Goal: Task Accomplishment & Management: Complete application form

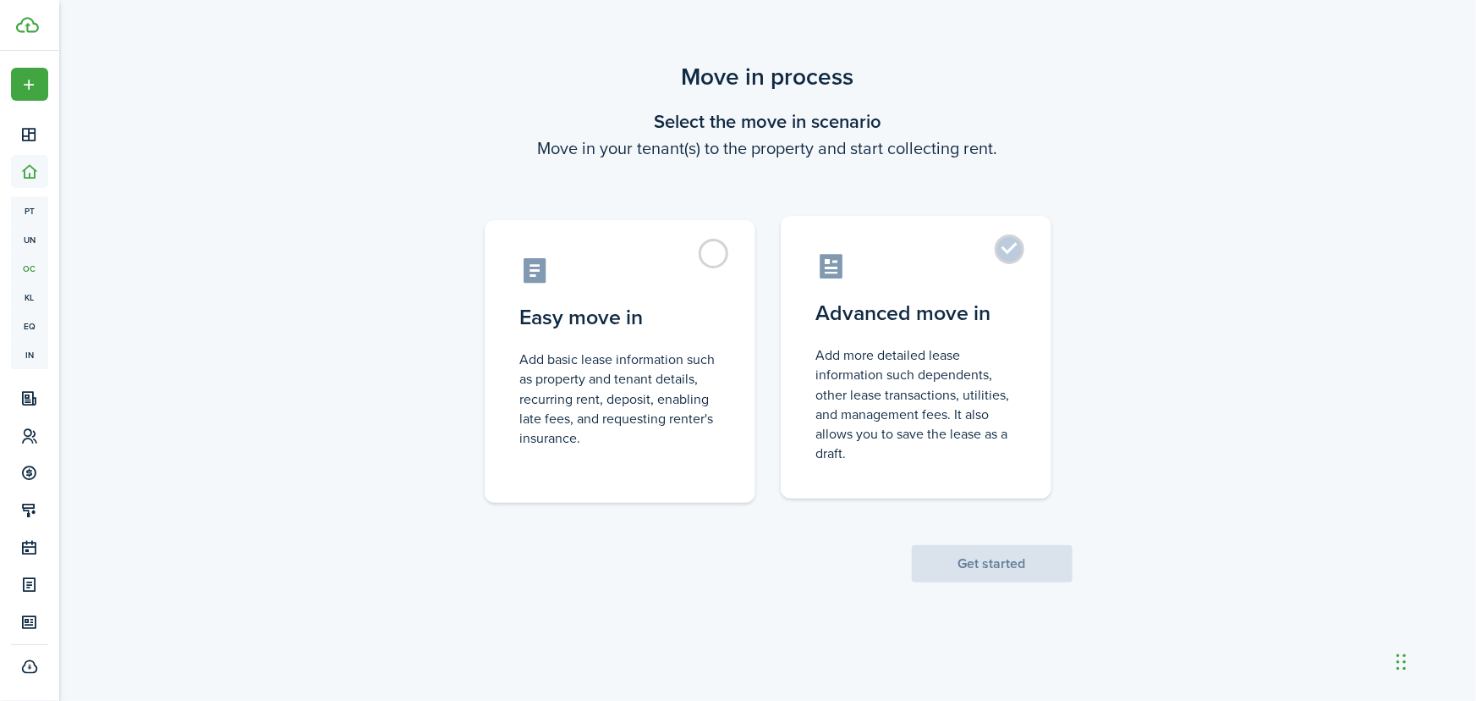
click at [1006, 244] on label "Advanced move in Add more detailed lease information such dependents, other lea…" at bounding box center [916, 357] width 271 height 283
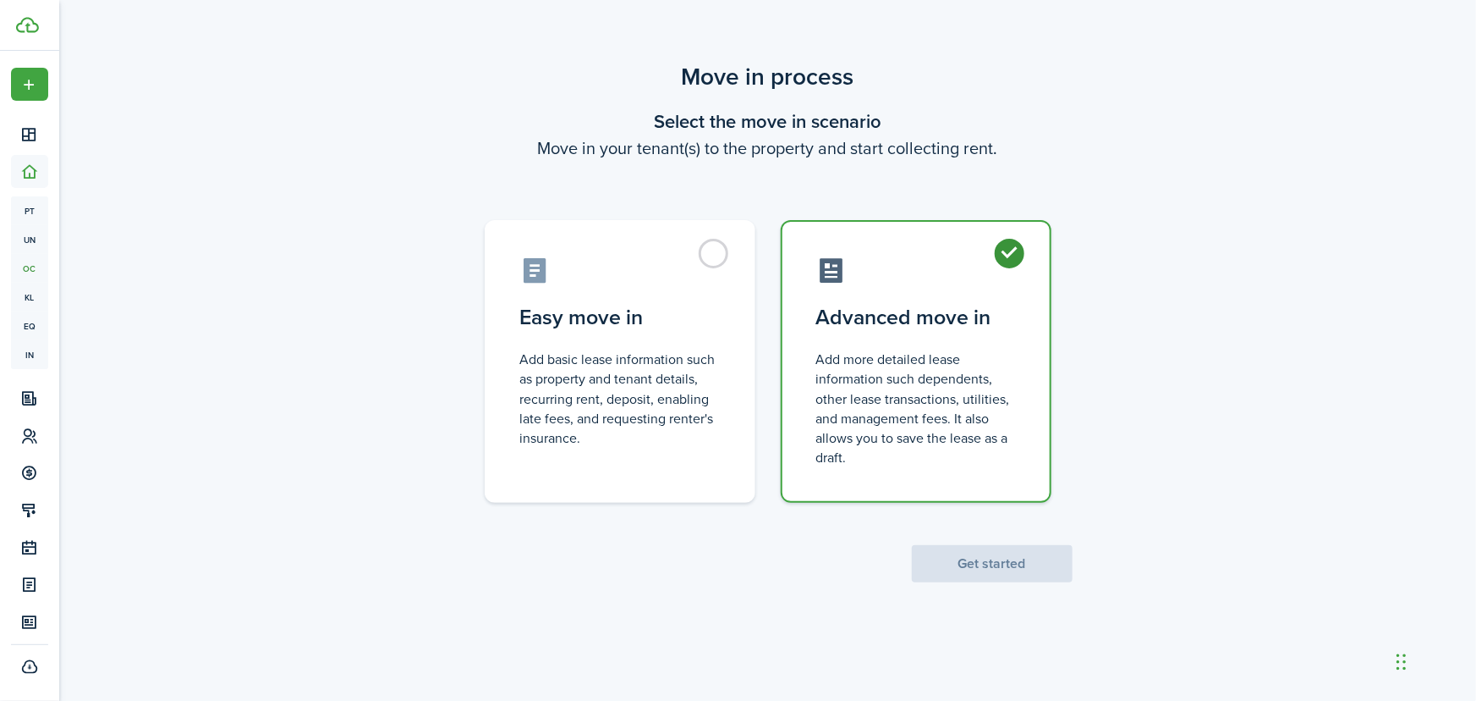
radio input "true"
click at [977, 563] on button "Get started" at bounding box center [992, 563] width 161 height 37
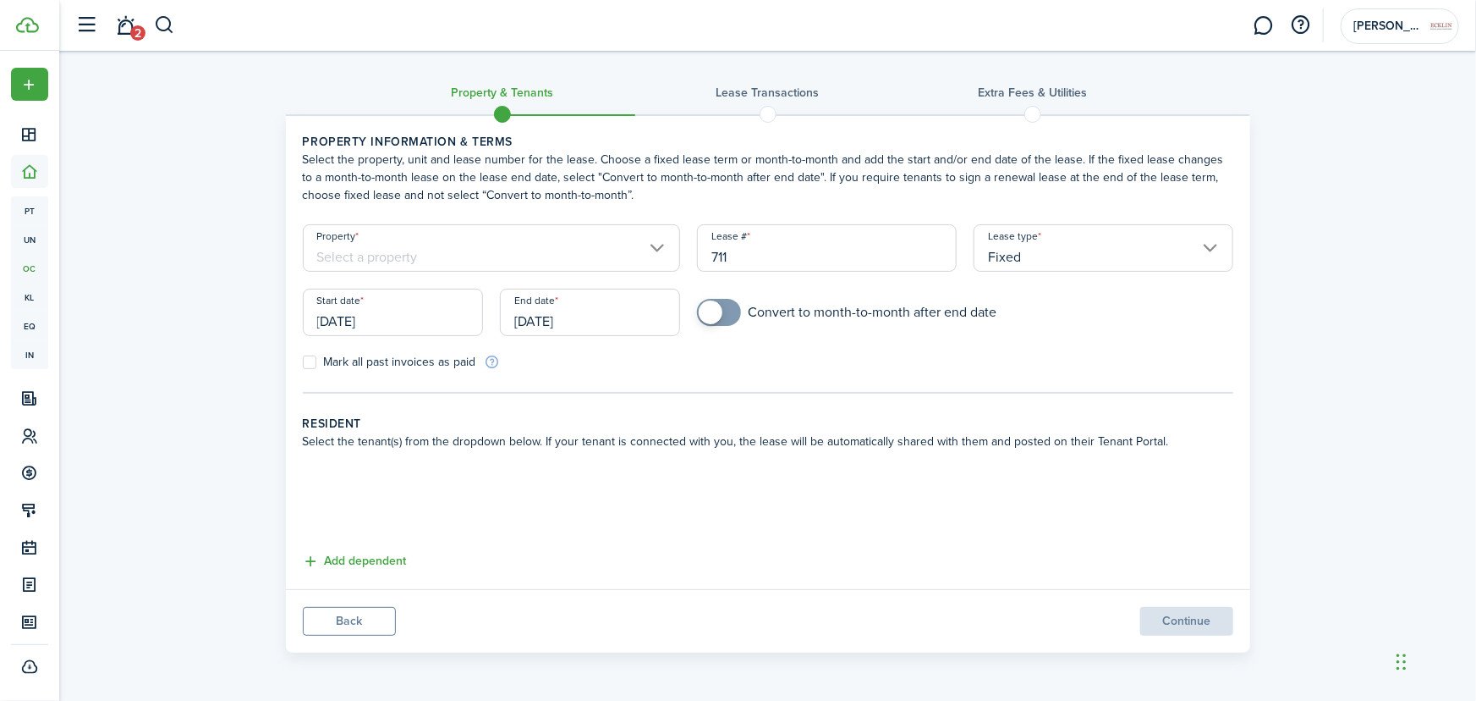
click at [592, 245] on input "Property" at bounding box center [492, 247] width 378 height 47
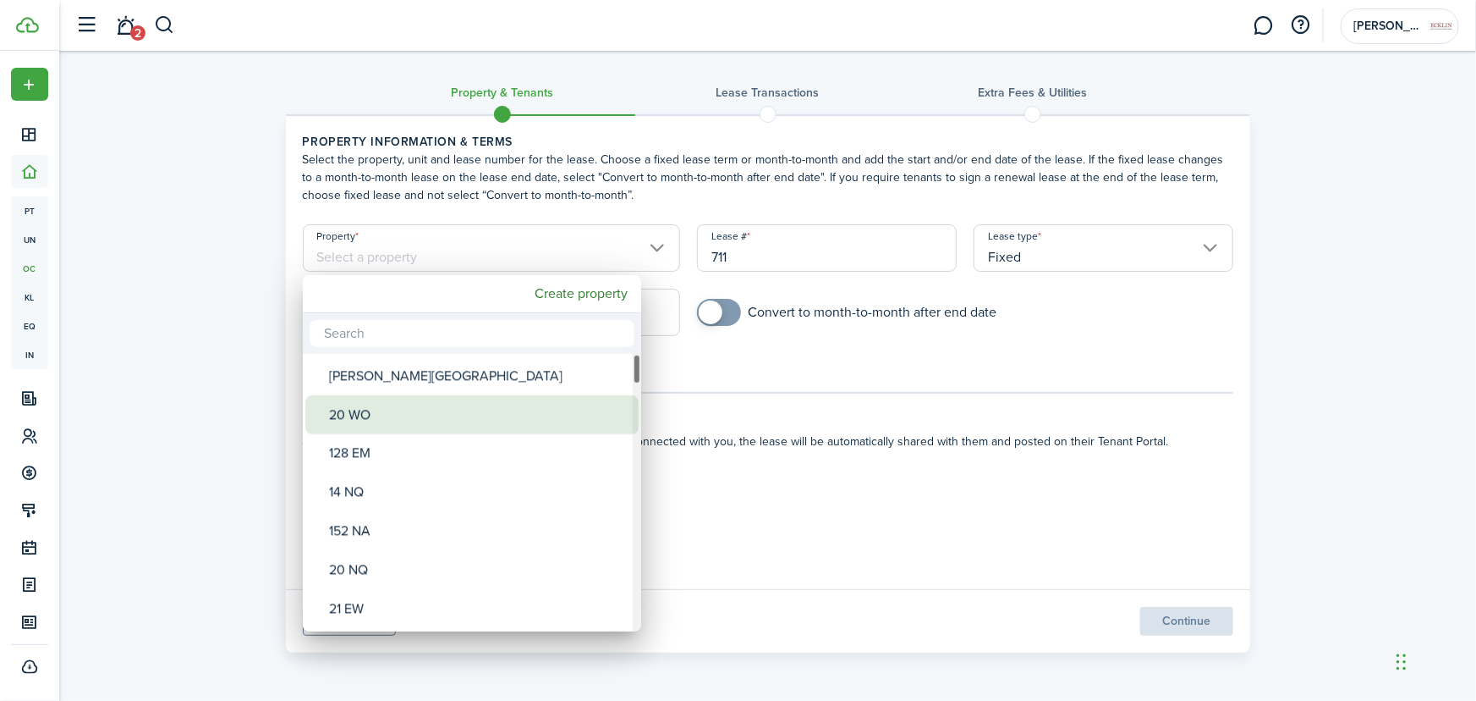
click at [398, 405] on div "20 WO" at bounding box center [478, 414] width 299 height 39
type input "20 WO"
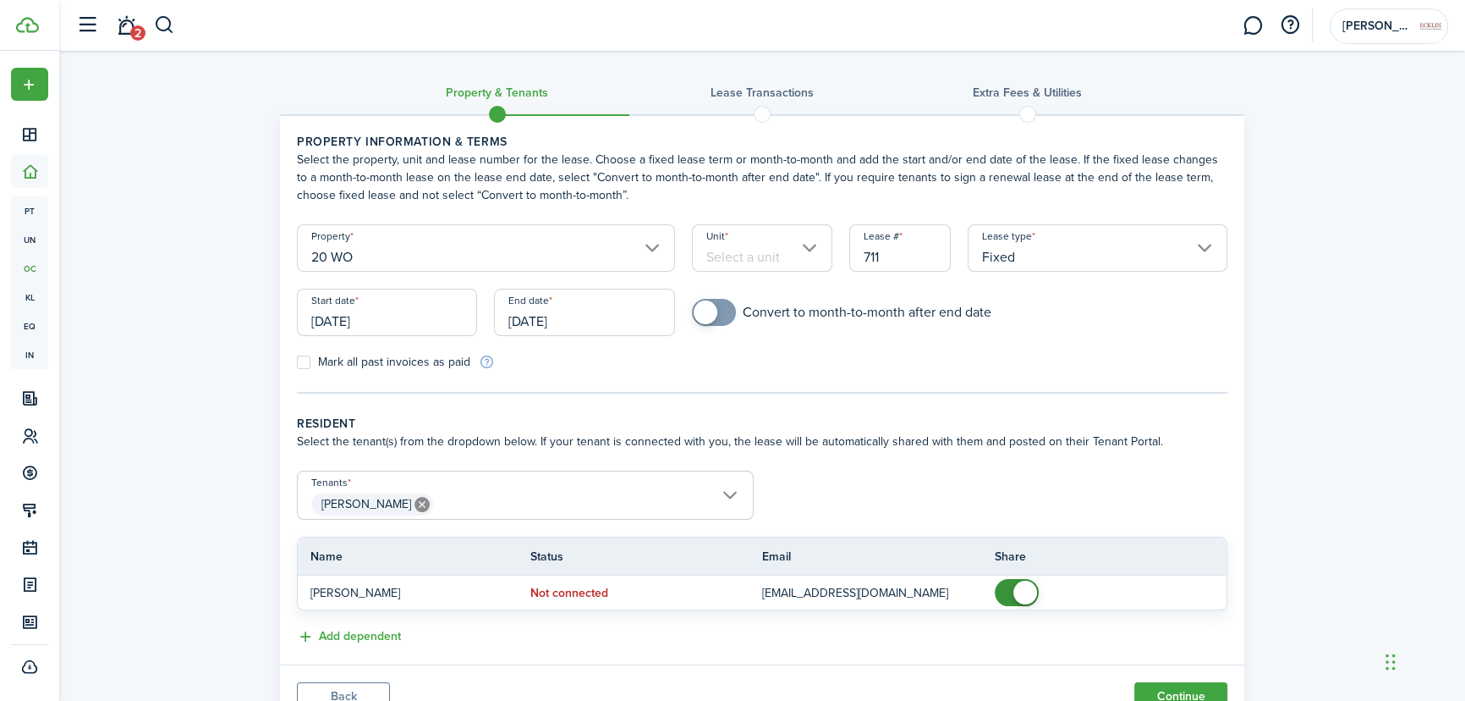
click at [744, 255] on input "Unit" at bounding box center [762, 247] width 141 height 47
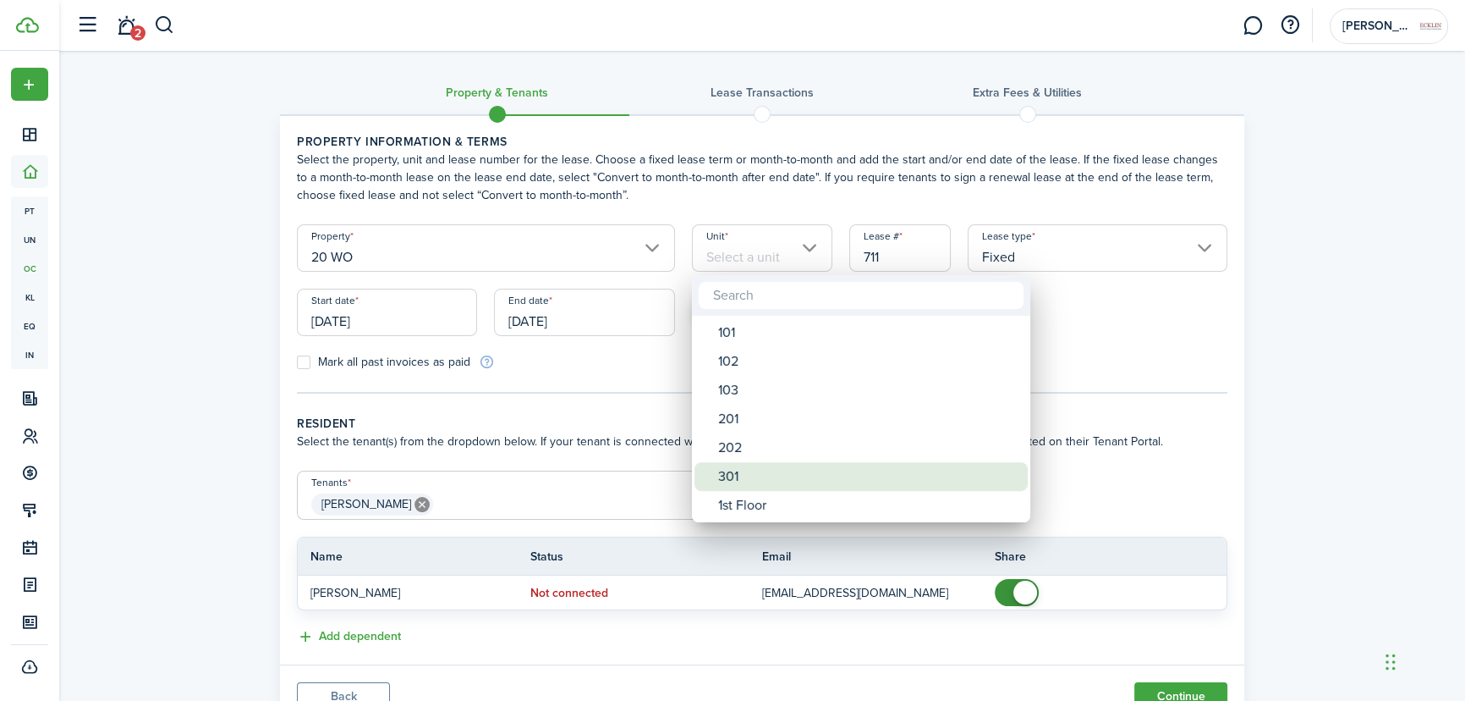
click at [717, 476] on span "Unit" at bounding box center [707, 476] width 24 height 24
type input "301"
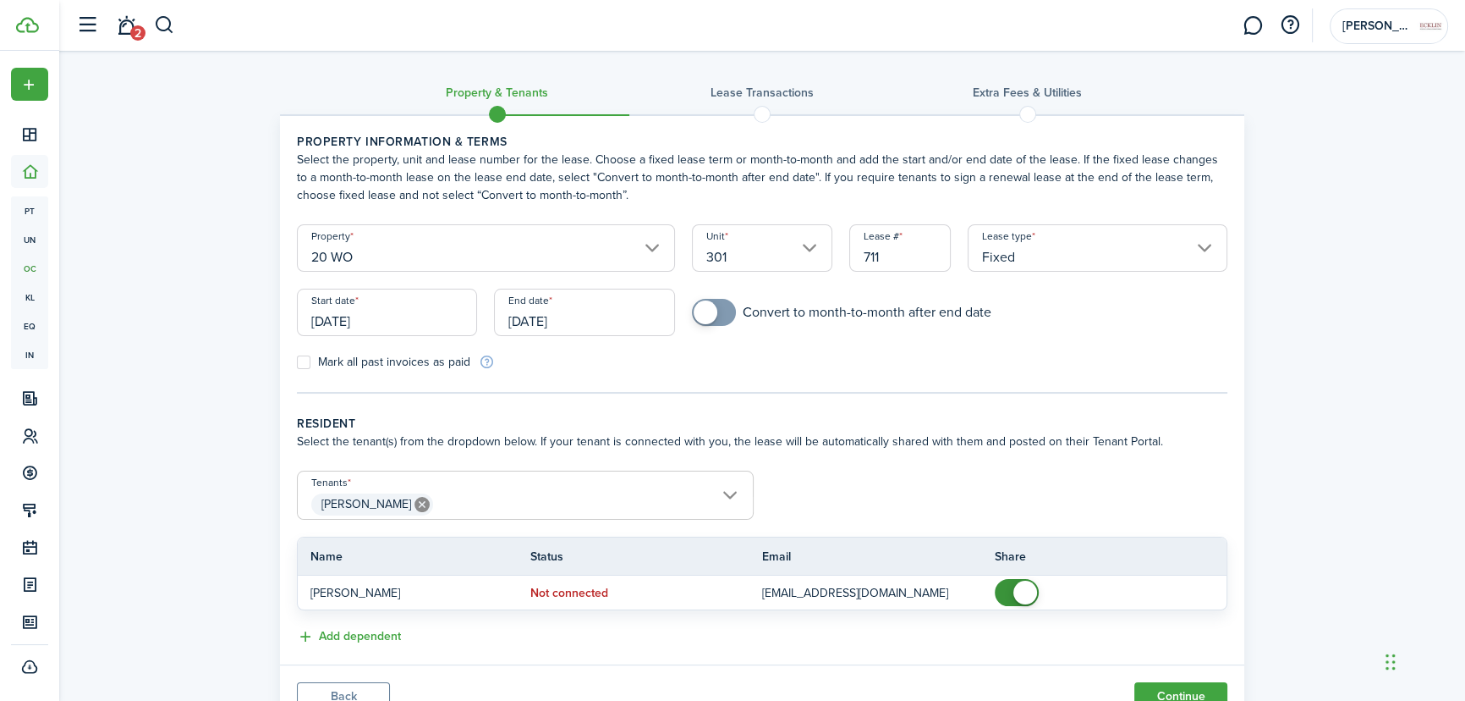
click at [364, 311] on input "[DATE]" at bounding box center [387, 311] width 180 height 47
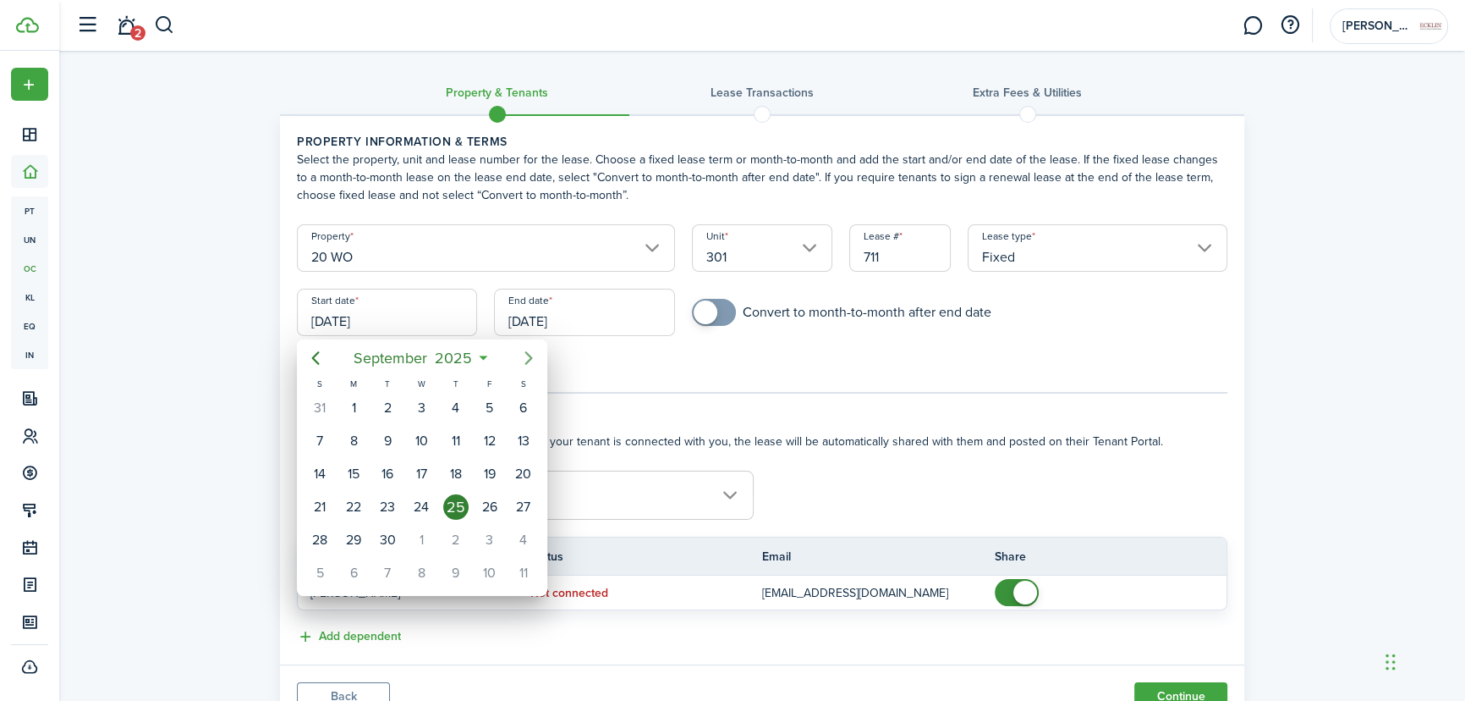
click at [528, 355] on icon "Next page" at bounding box center [529, 358] width 8 height 14
click at [525, 358] on icon "Next page" at bounding box center [529, 358] width 20 height 20
click at [525, 399] on div "1" at bounding box center [523, 407] width 25 height 25
type input "[DATE]"
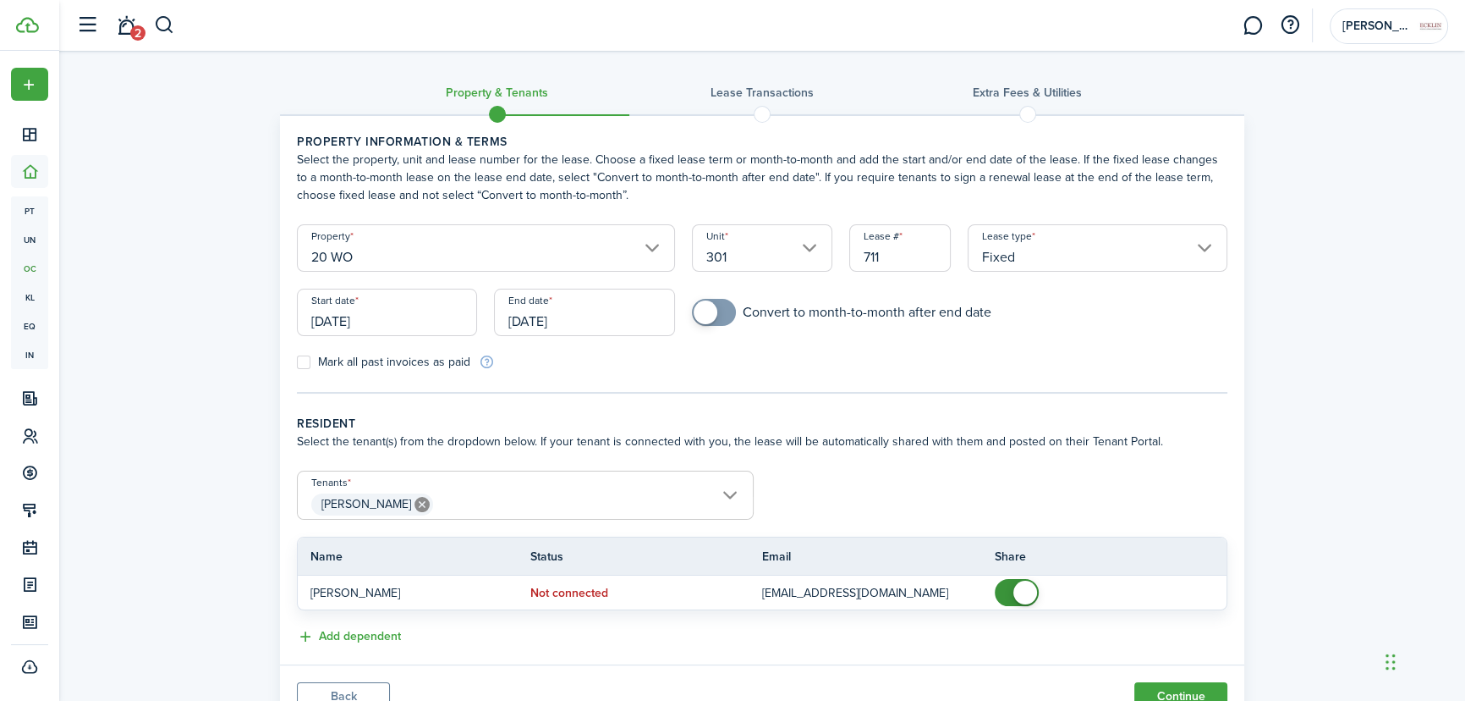
click at [498, 321] on input "[DATE]" at bounding box center [584, 311] width 180 height 47
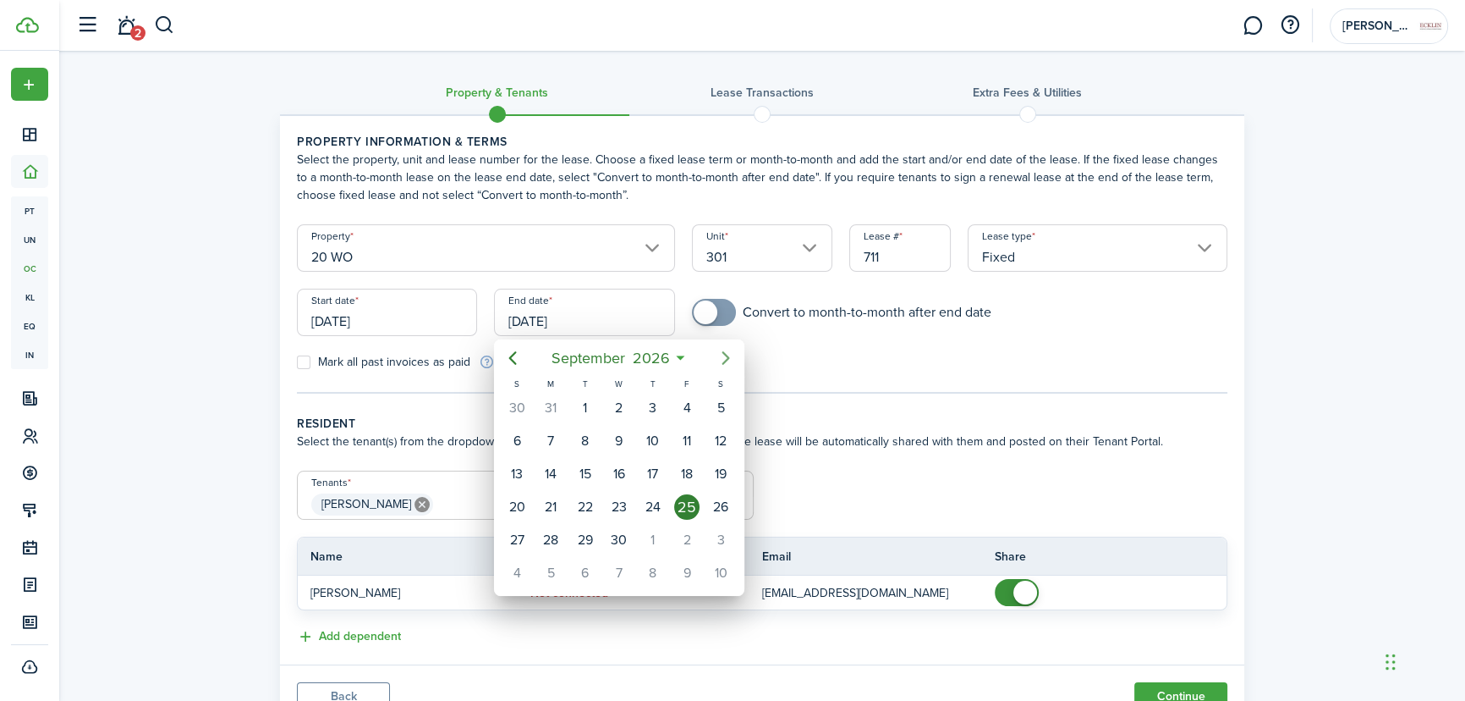
click at [722, 354] on icon "Next page" at bounding box center [726, 358] width 20 height 20
click at [719, 540] on div "31" at bounding box center [720, 539] width 25 height 25
type input "[DATE]"
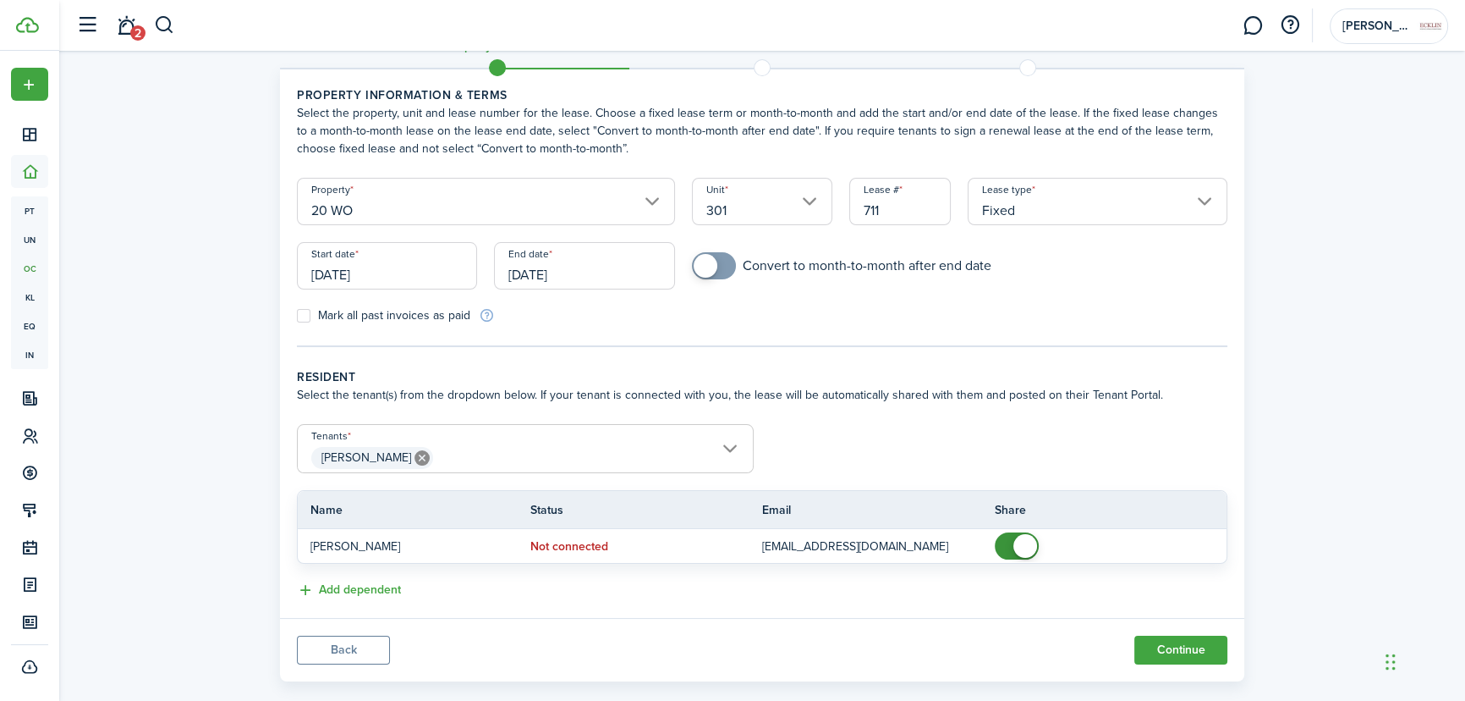
scroll to position [72, 0]
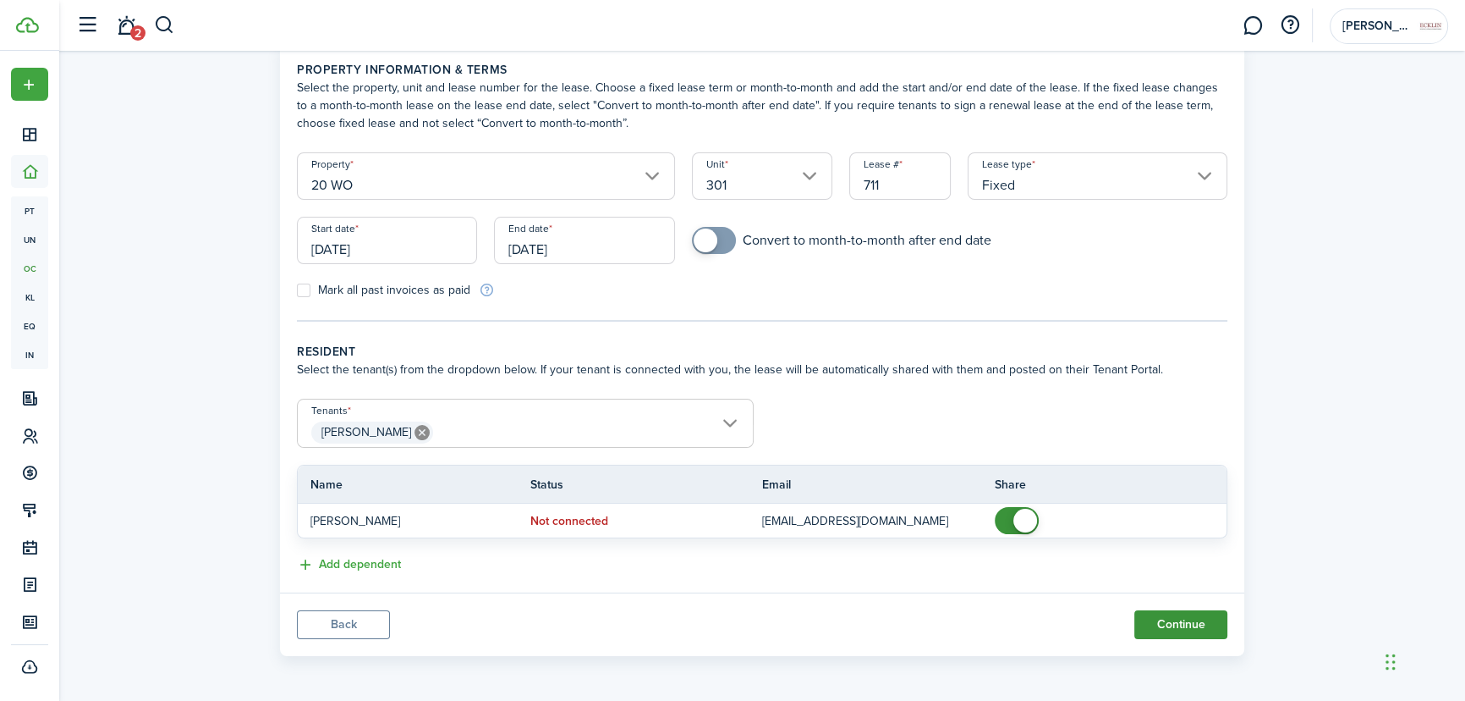
click at [1204, 618] on button "Continue" at bounding box center [1181, 624] width 93 height 29
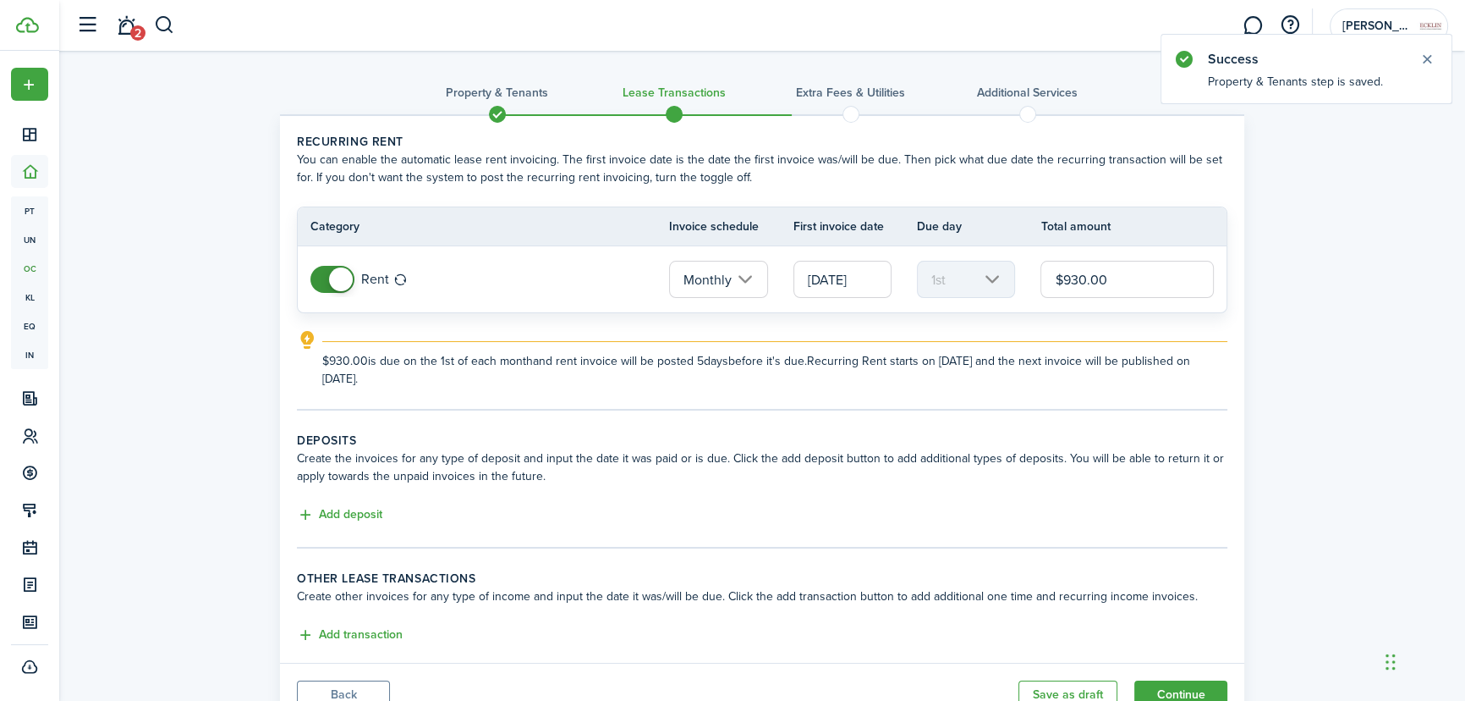
drag, startPoint x: 1118, startPoint y: 280, endPoint x: 1066, endPoint y: 278, distance: 51.6
click at [1066, 278] on input "$930.00" at bounding box center [1127, 279] width 173 height 37
type input "$1,700.00"
click at [332, 516] on button "Add deposit" at bounding box center [339, 514] width 85 height 19
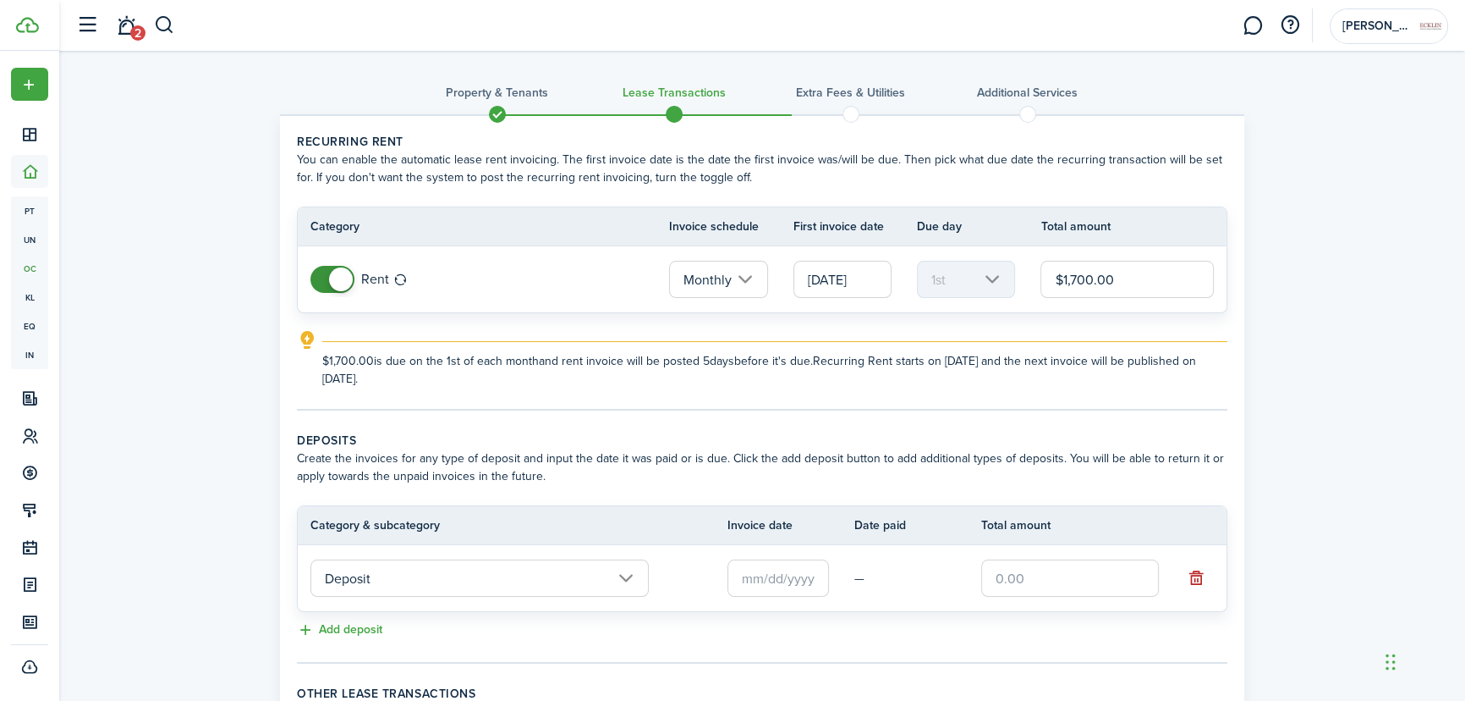
click at [378, 578] on input "Deposit" at bounding box center [479, 577] width 338 height 37
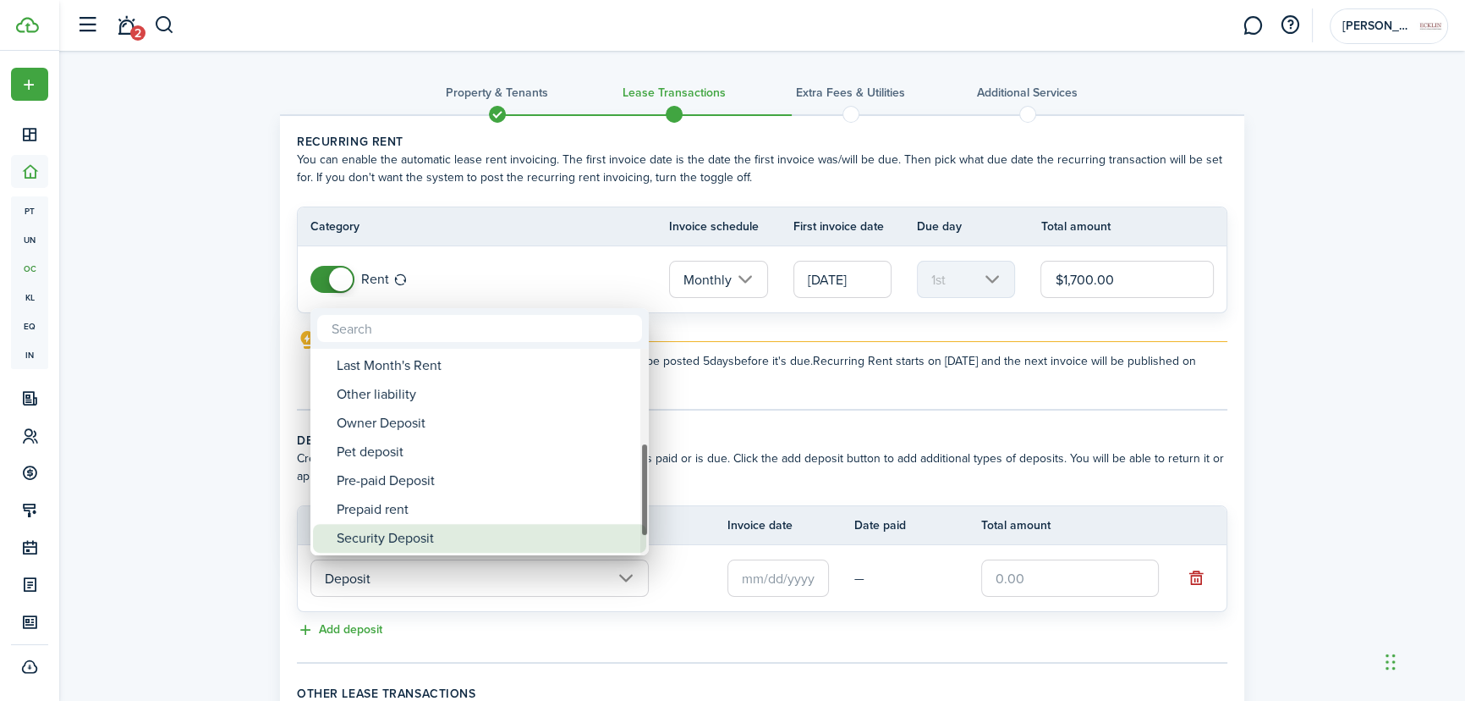
click at [376, 532] on div "Security Deposit" at bounding box center [486, 538] width 299 height 29
type input "Deposit / Security Deposit"
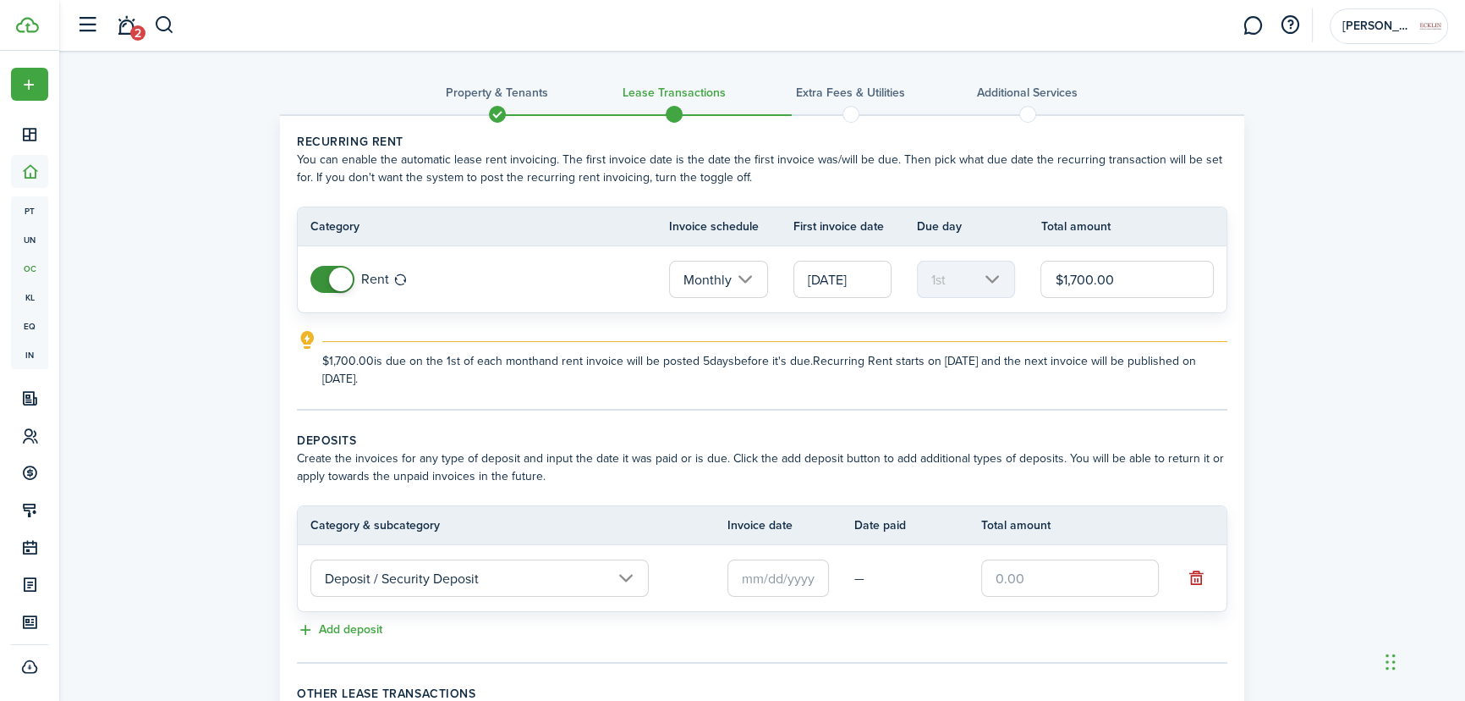
click at [778, 583] on input "text" at bounding box center [779, 577] width 102 height 37
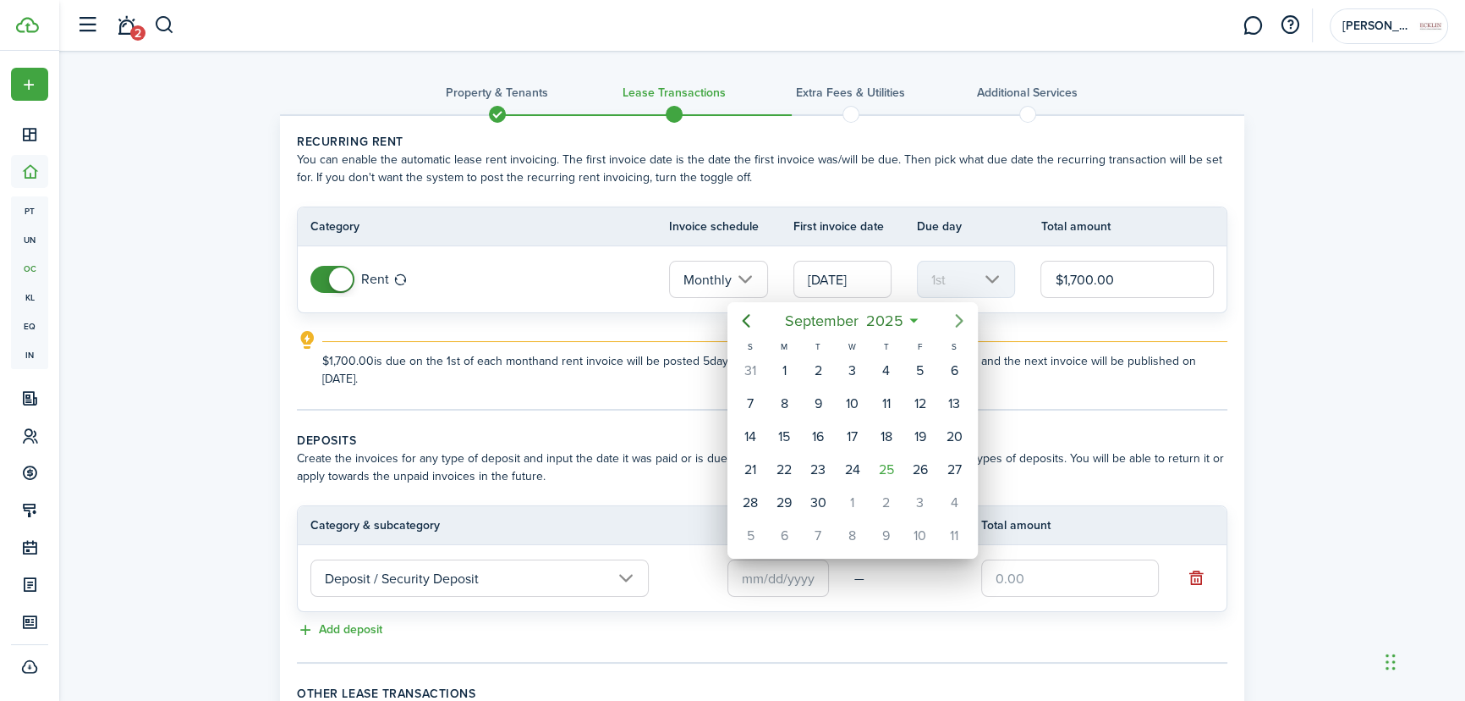
click at [958, 313] on icon "Next page" at bounding box center [959, 320] width 20 height 20
click at [952, 365] on div "1" at bounding box center [954, 370] width 25 height 25
type input "[DATE]"
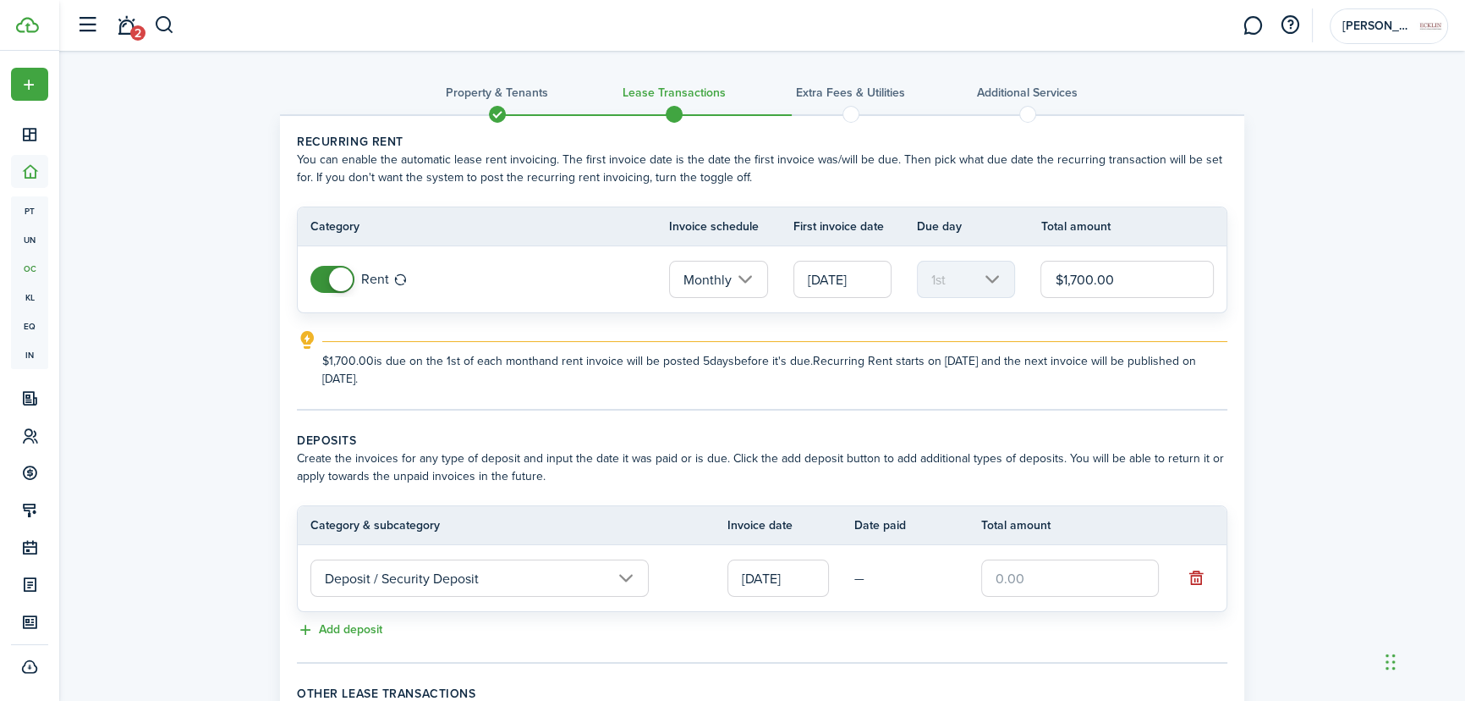
click at [987, 578] on input "text" at bounding box center [1070, 577] width 178 height 37
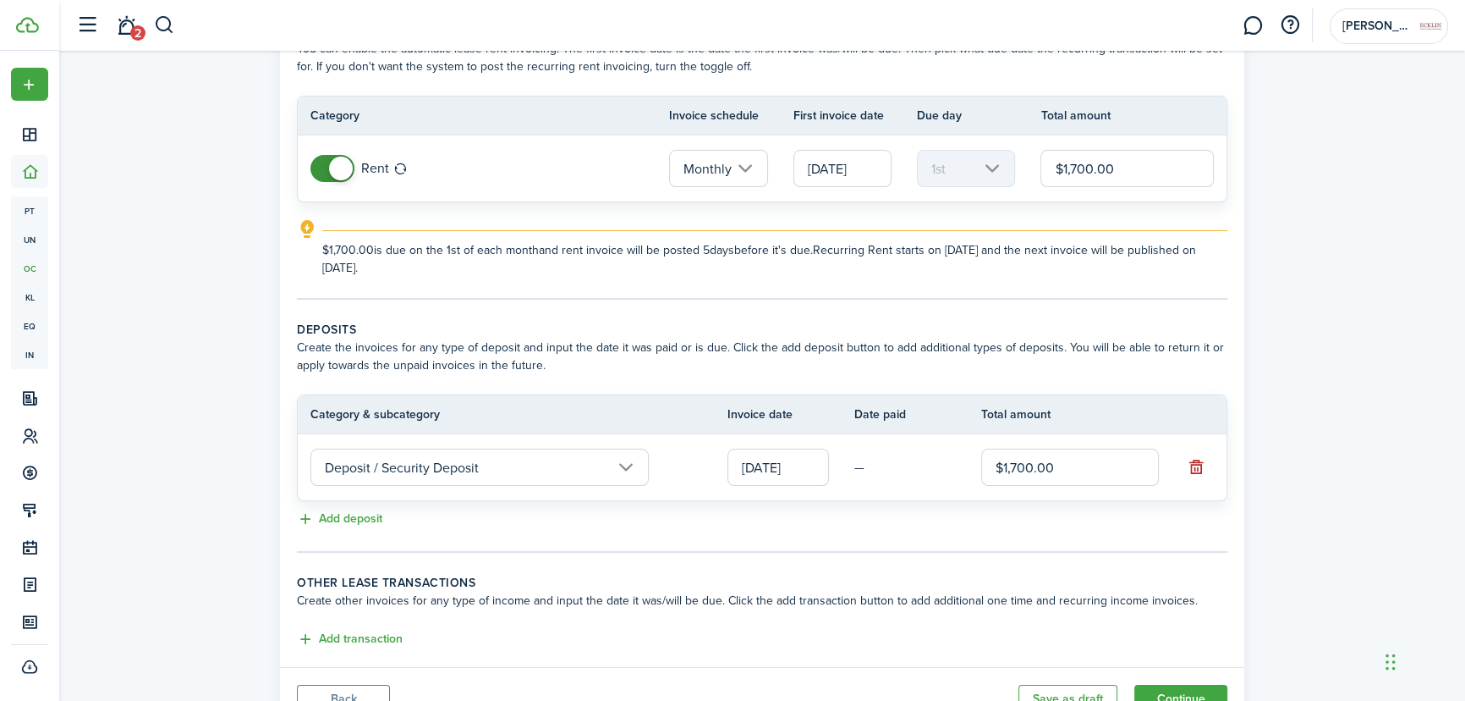
scroll to position [153, 0]
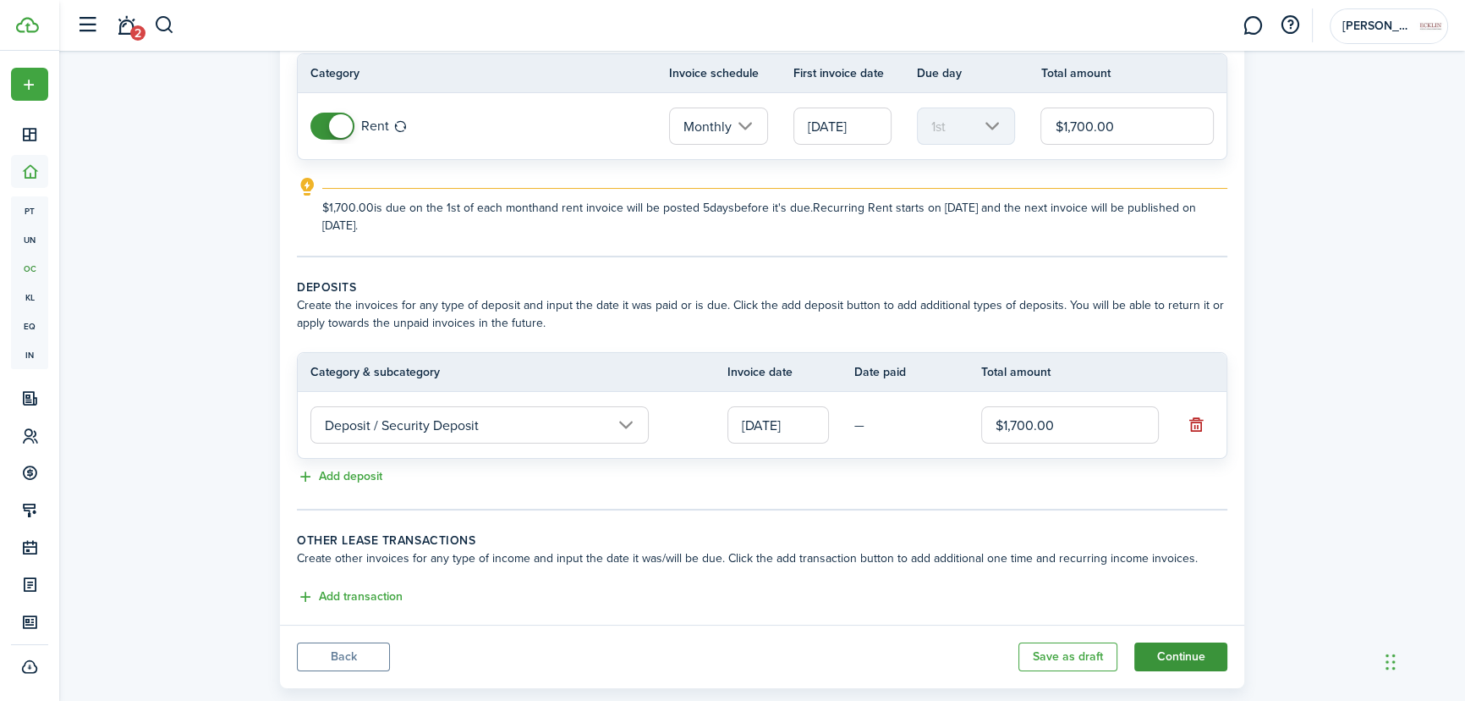
type input "$1,700.00"
click at [1187, 652] on button "Continue" at bounding box center [1181, 656] width 93 height 29
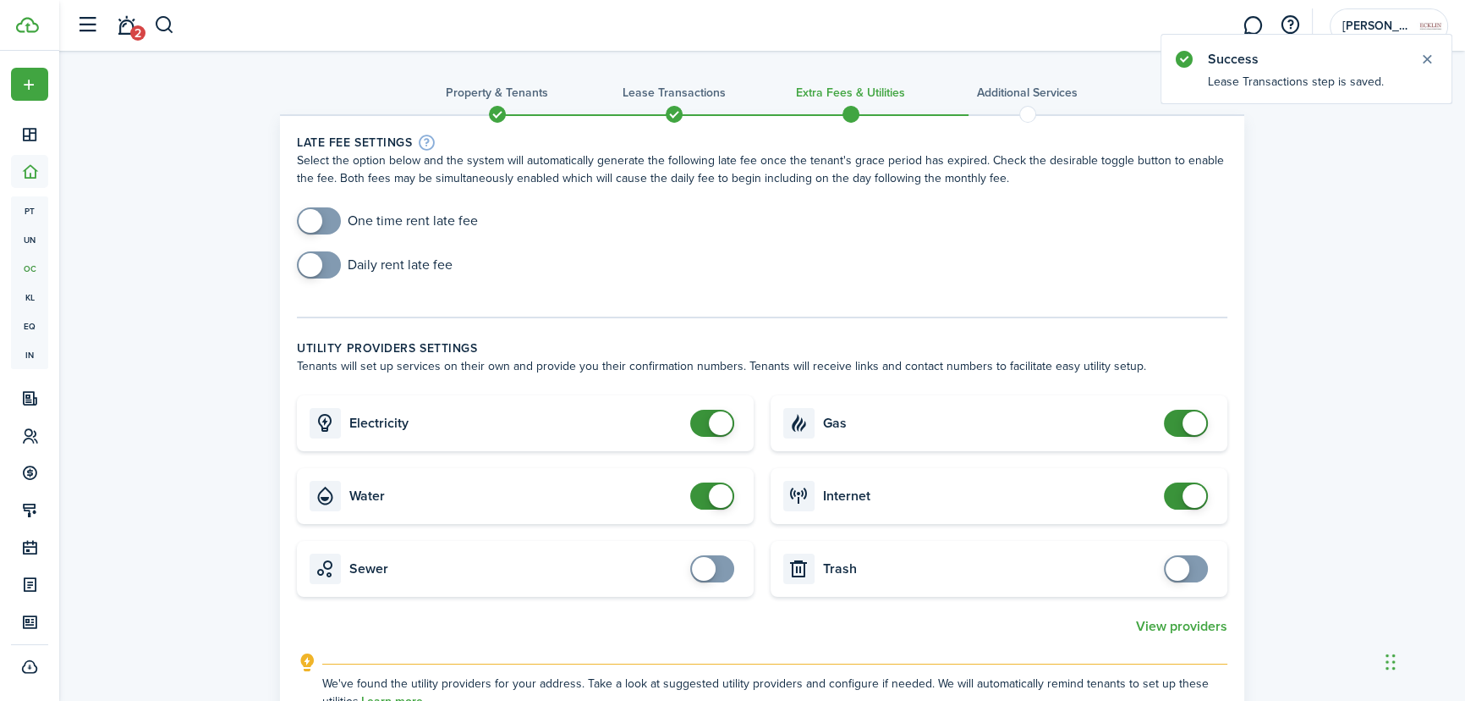
click at [360, 213] on input "checkbox" at bounding box center [387, 220] width 181 height 27
checkbox input "true"
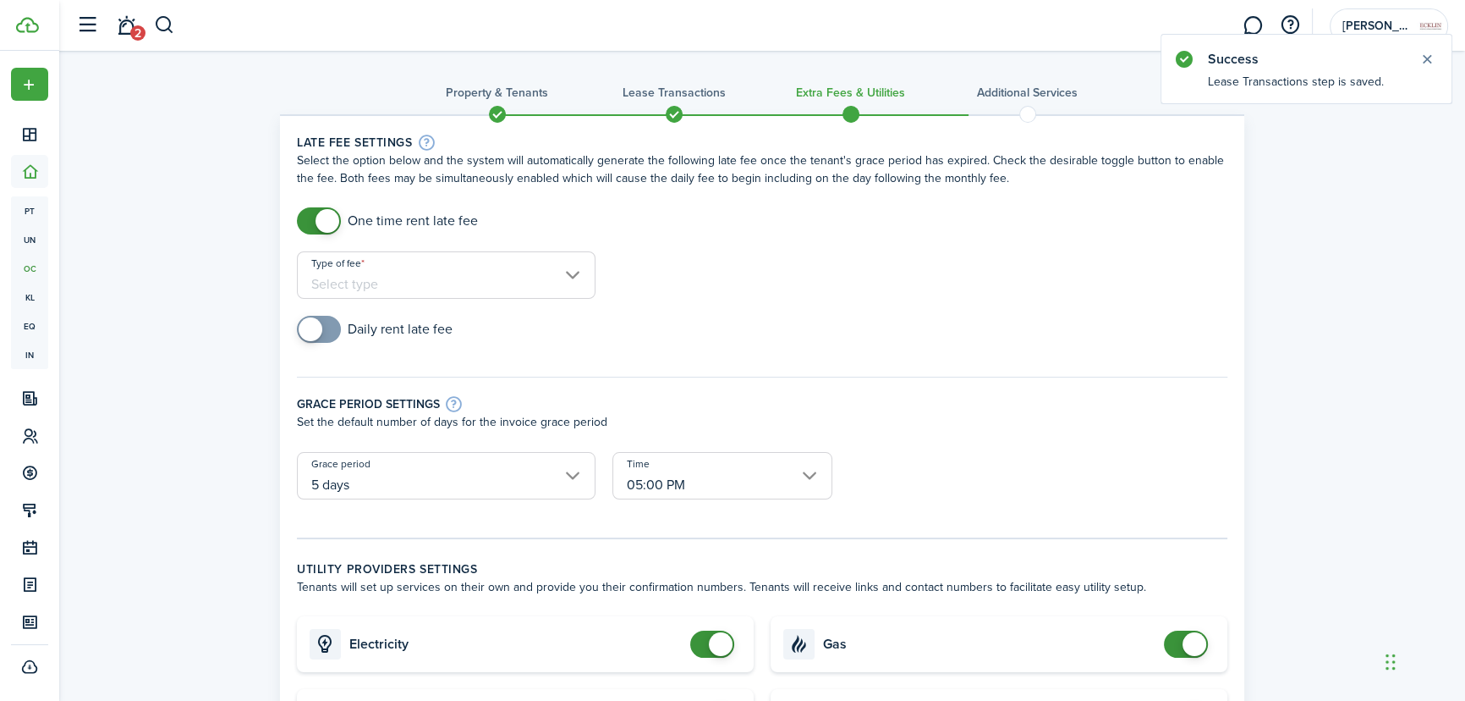
click at [424, 279] on input "Type of fee" at bounding box center [446, 274] width 299 height 47
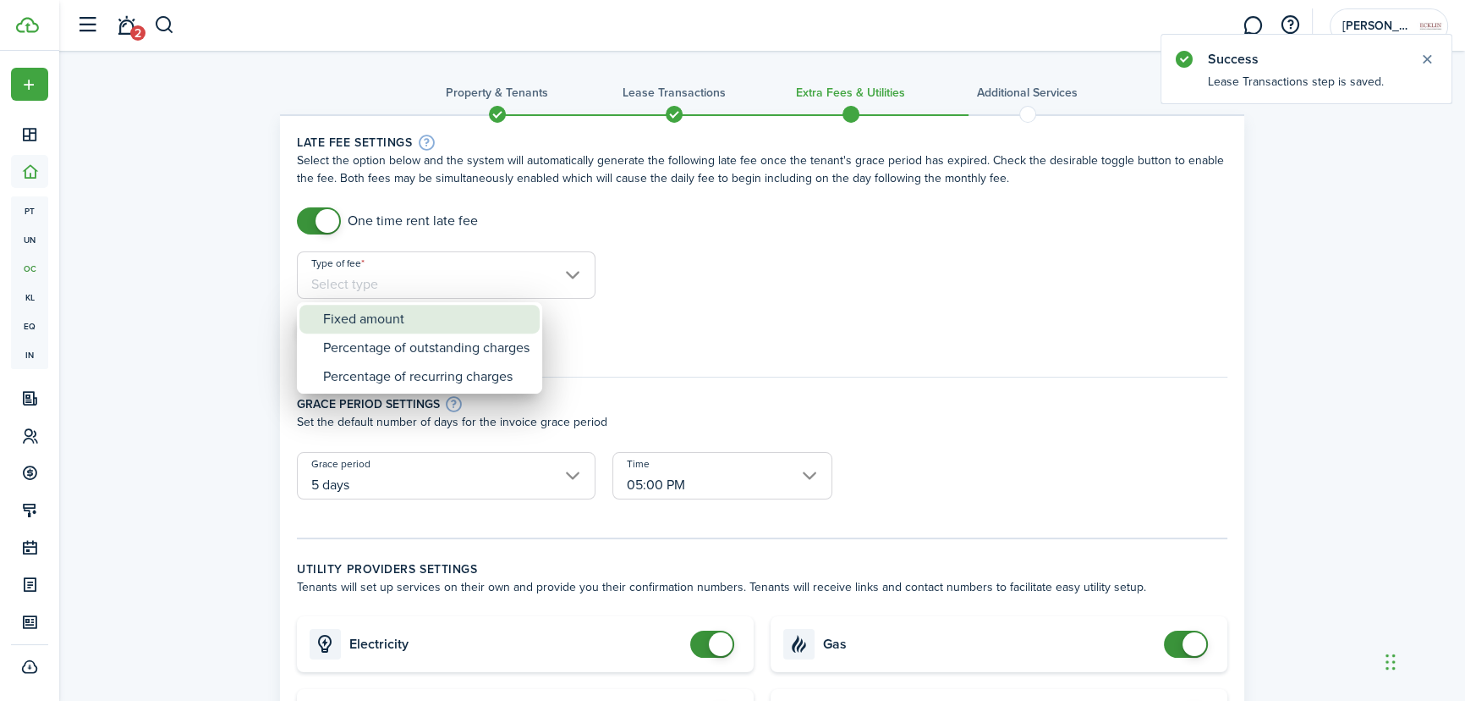
click at [412, 310] on div "Fixed amount" at bounding box center [426, 319] width 206 height 29
type input "Fixed amount"
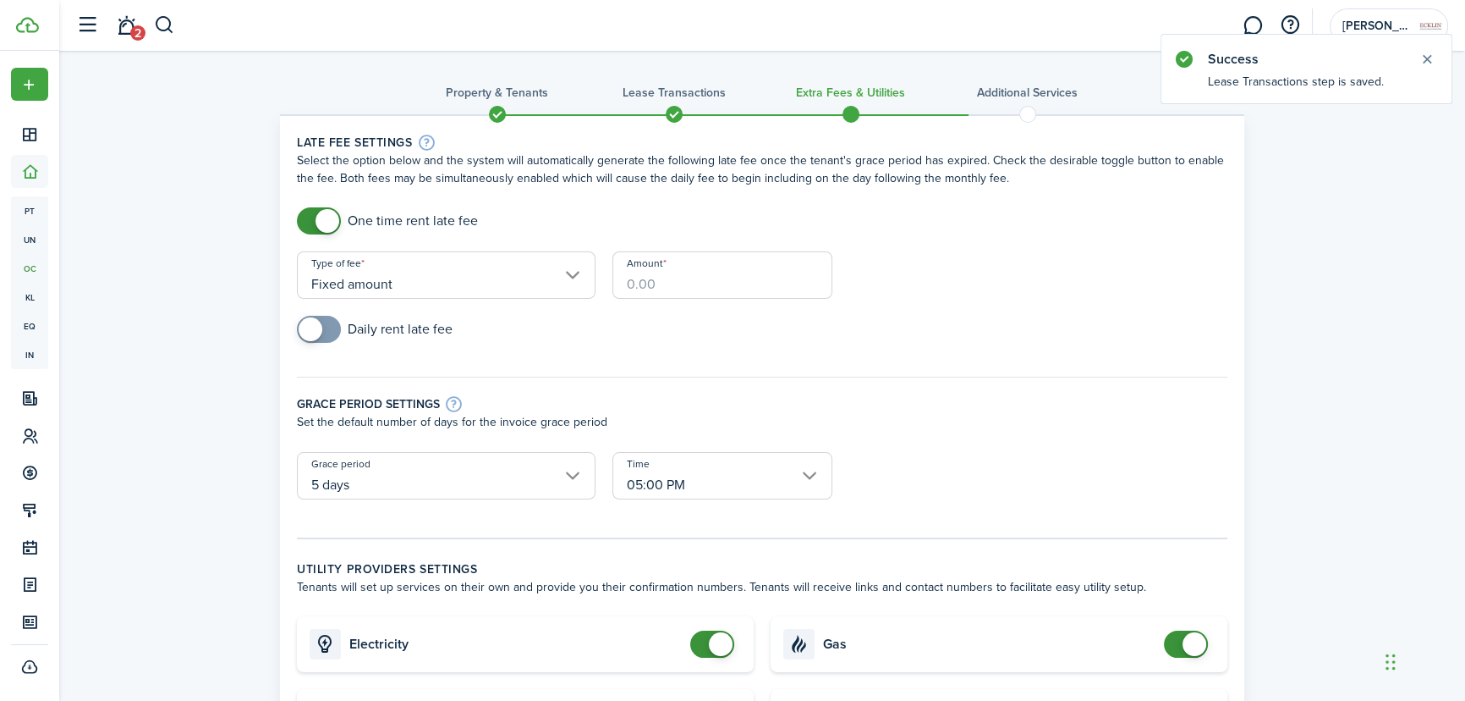
click at [660, 275] on input "Amount" at bounding box center [723, 274] width 220 height 47
type input "$25.00"
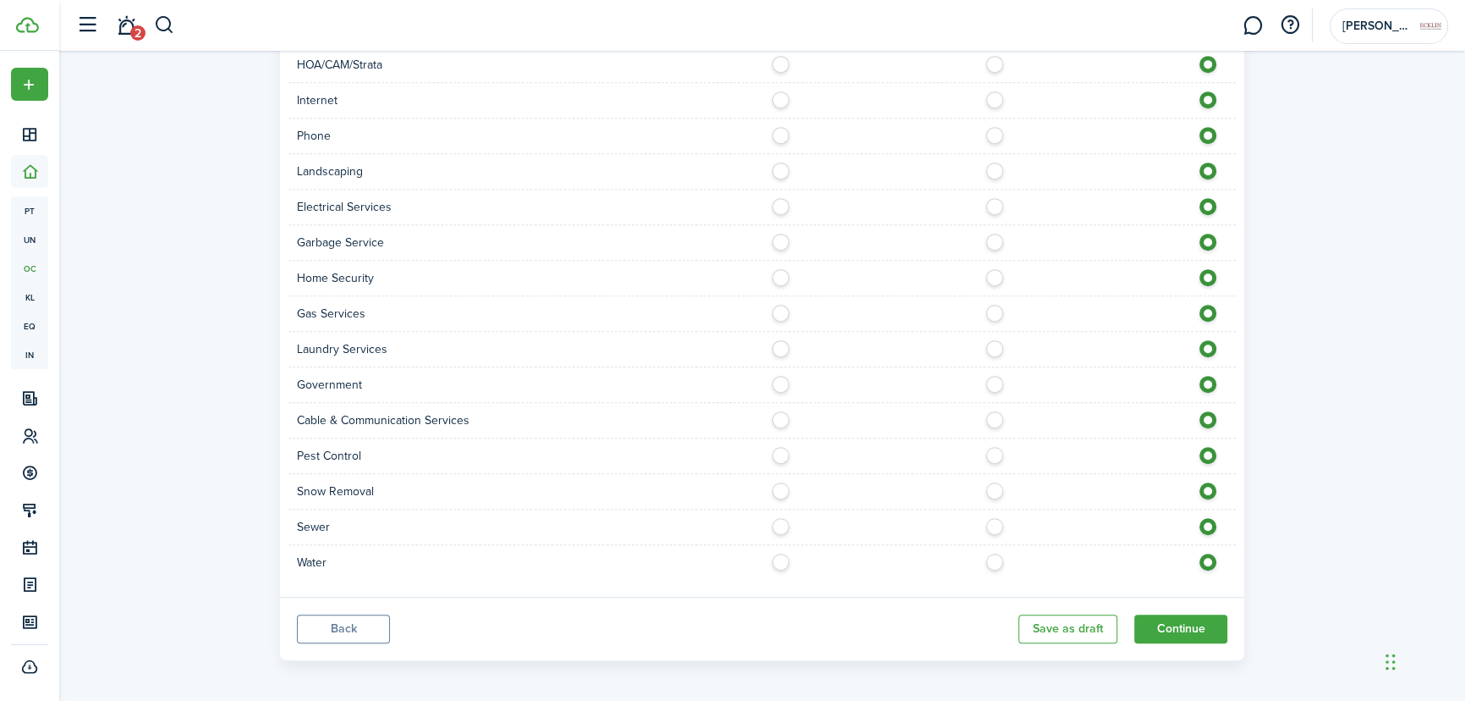
scroll to position [1162, 0]
click at [1188, 626] on button "Continue" at bounding box center [1181, 625] width 93 height 29
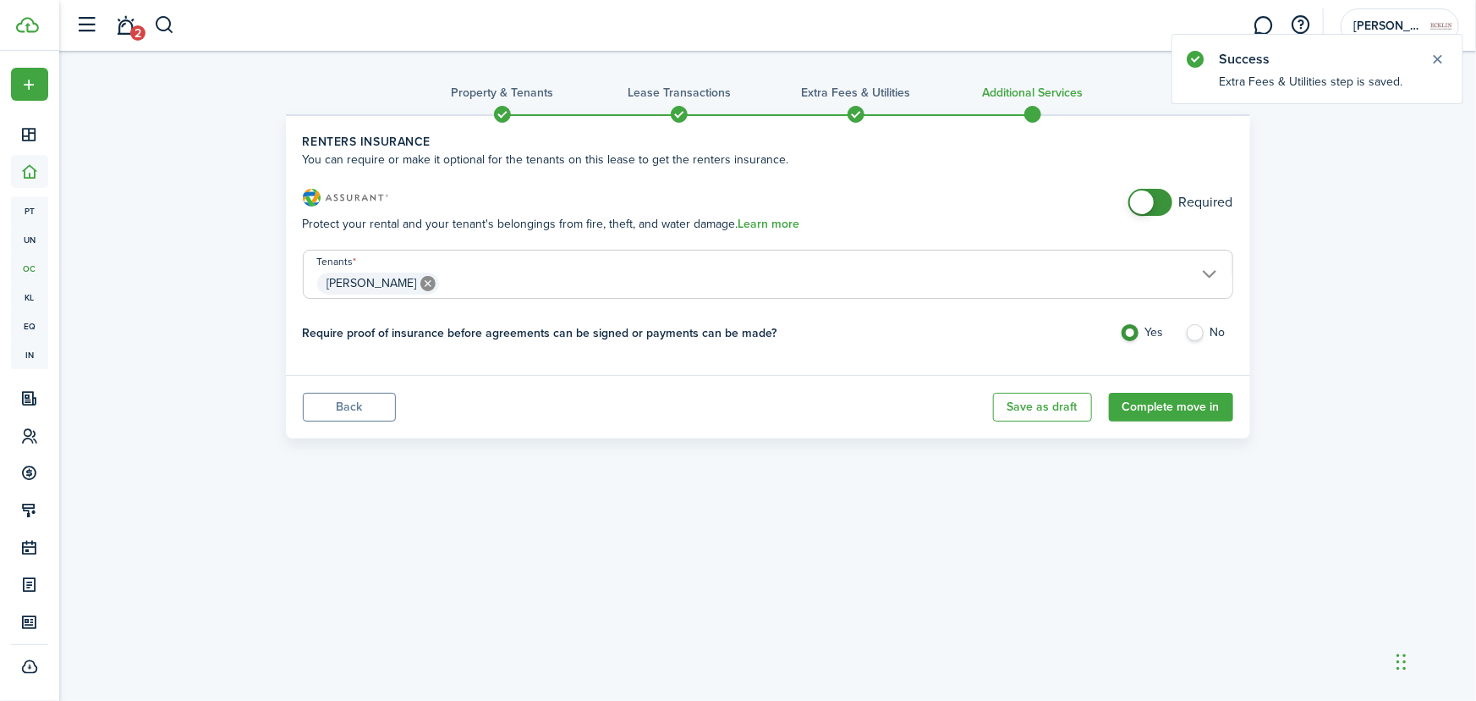
drag, startPoint x: 1168, startPoint y: 198, endPoint x: 1139, endPoint y: 201, distance: 28.9
checkbox input "false"
click at [1139, 201] on span at bounding box center [1142, 202] width 24 height 24
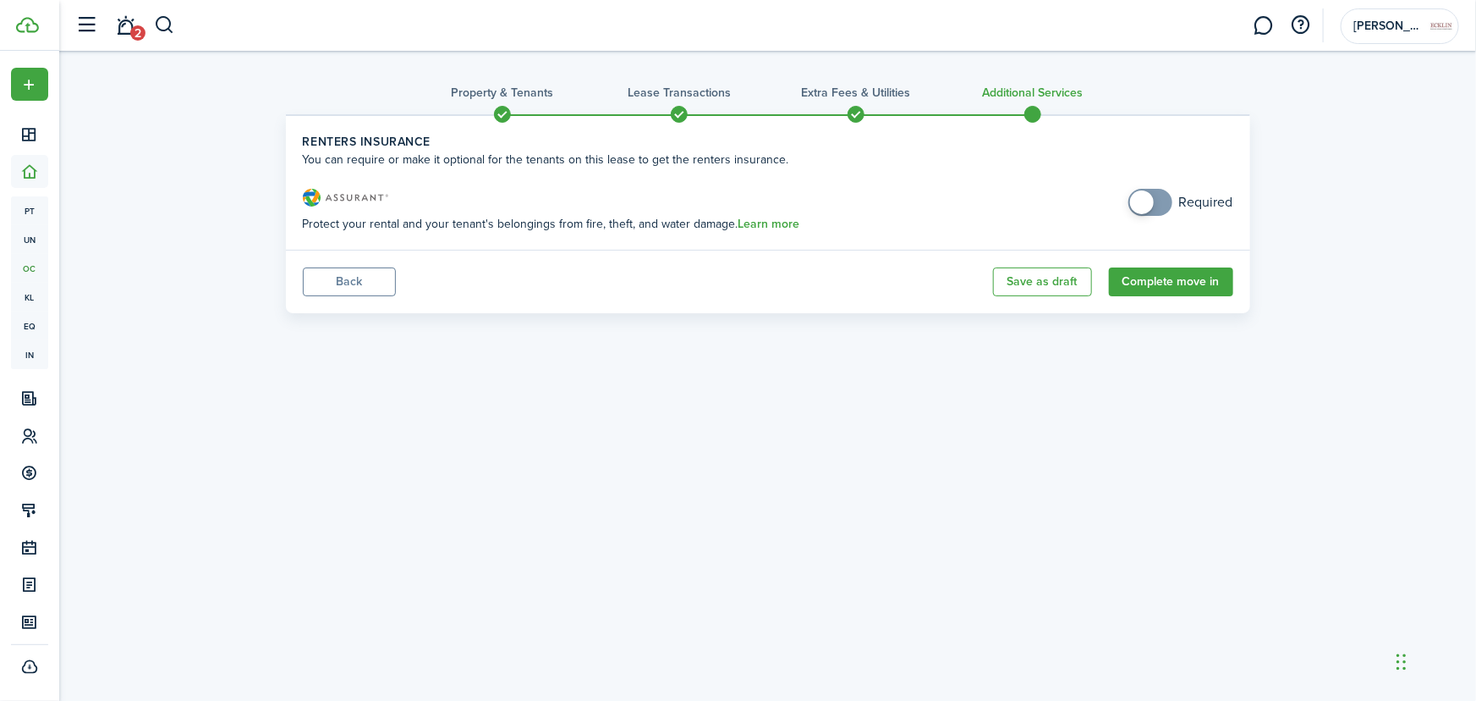
click at [501, 91] on h3 "Property & Tenants" at bounding box center [503, 93] width 102 height 18
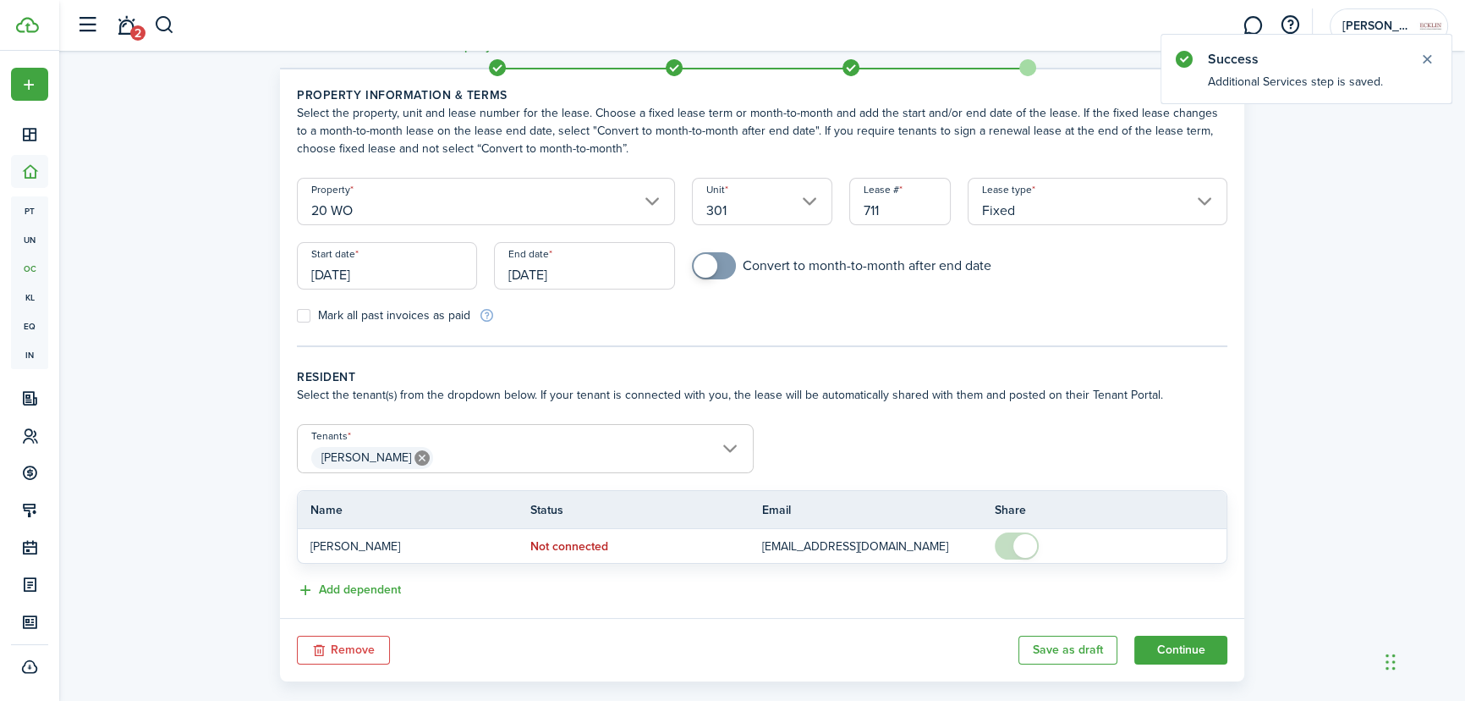
scroll to position [72, 0]
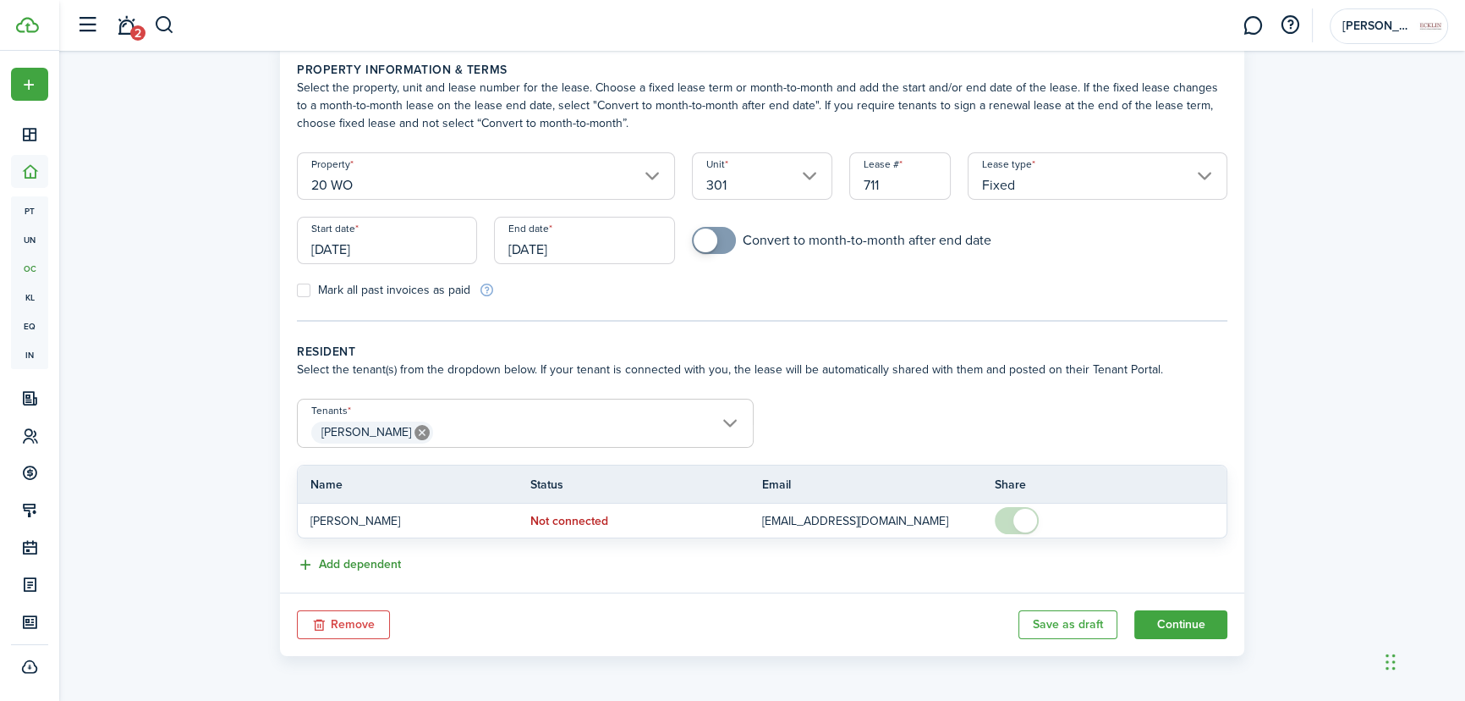
click at [365, 563] on button "Add dependent" at bounding box center [349, 564] width 104 height 19
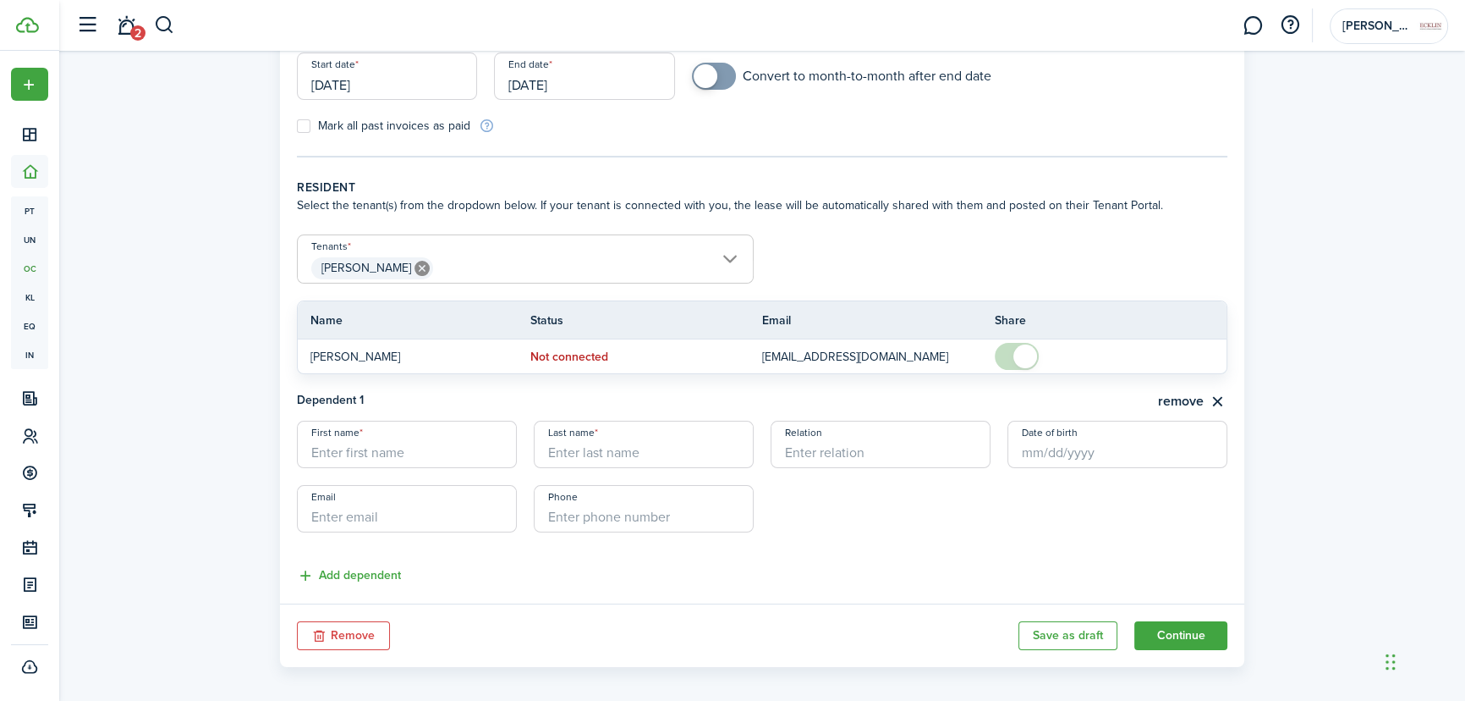
scroll to position [247, 0]
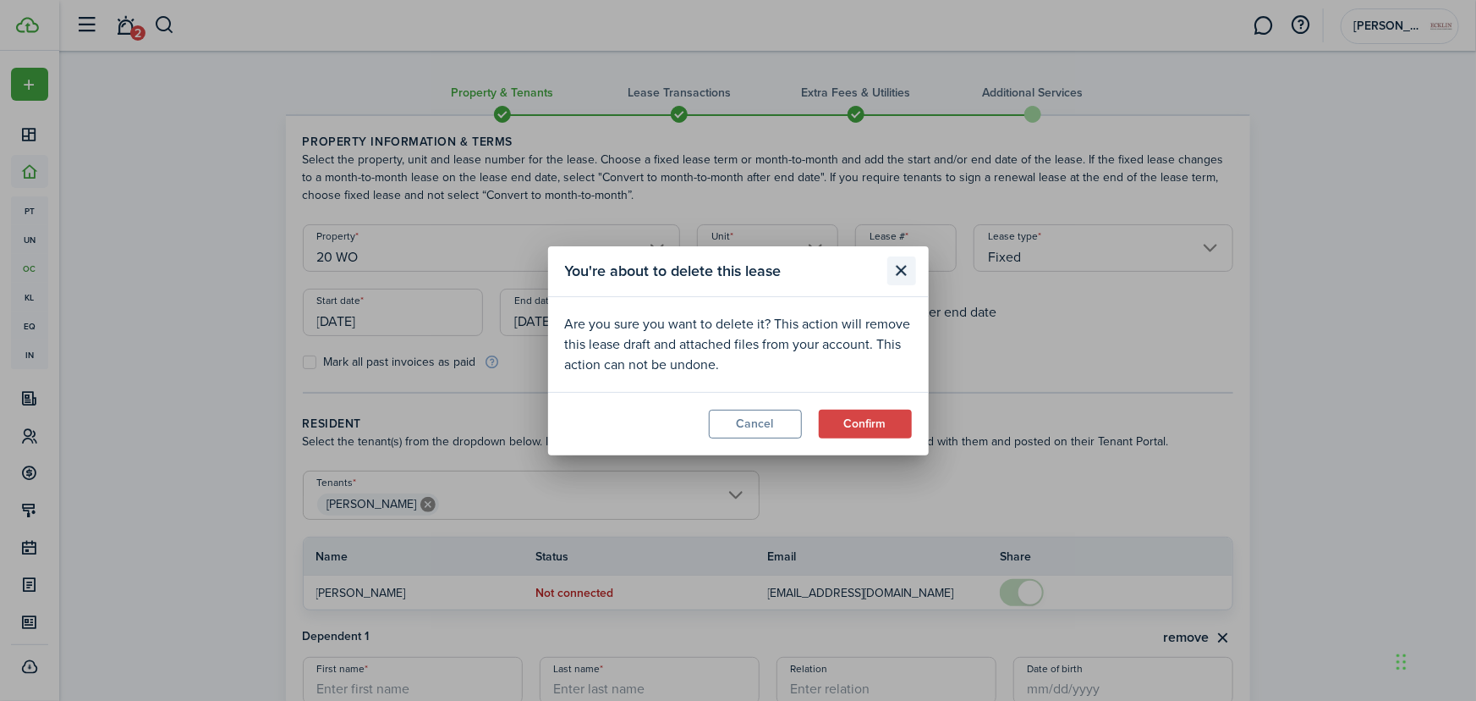
click at [902, 273] on button "Close modal" at bounding box center [901, 270] width 29 height 29
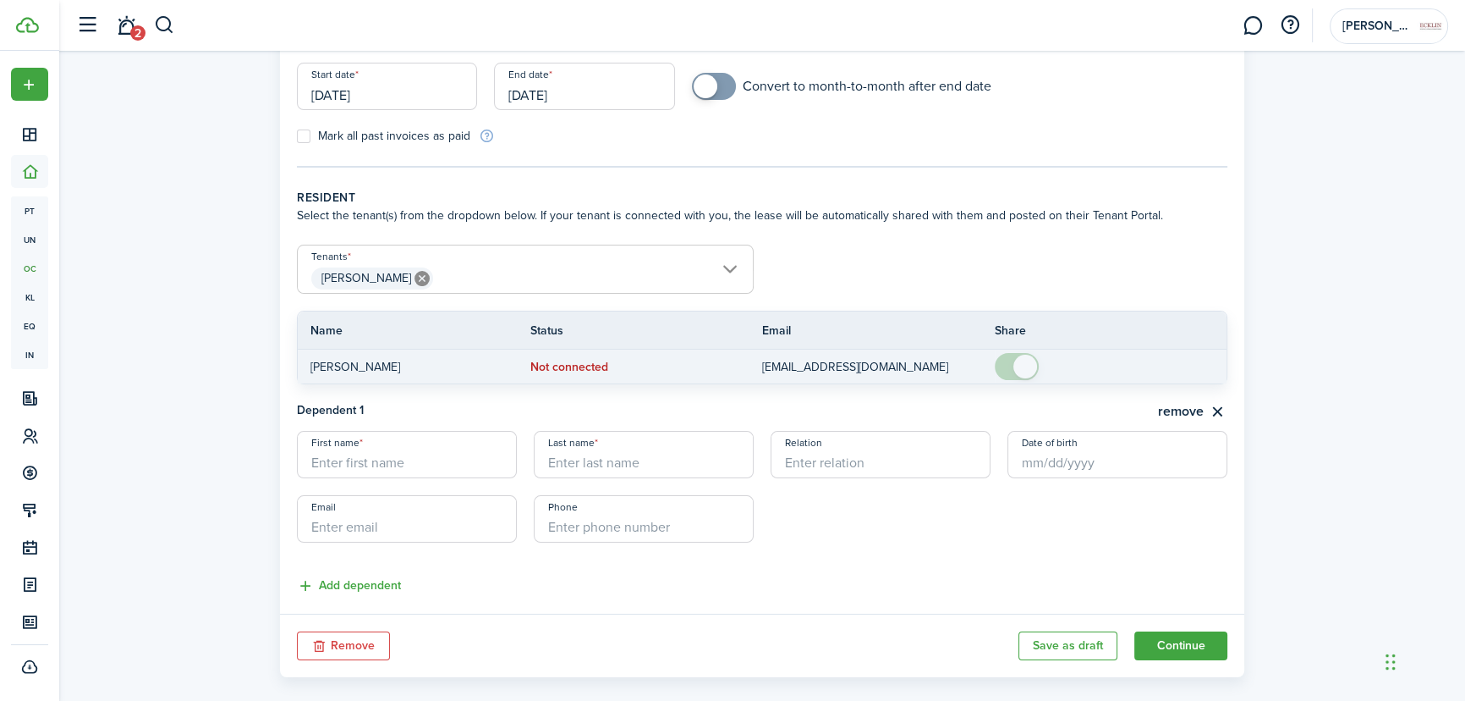
scroll to position [230, 0]
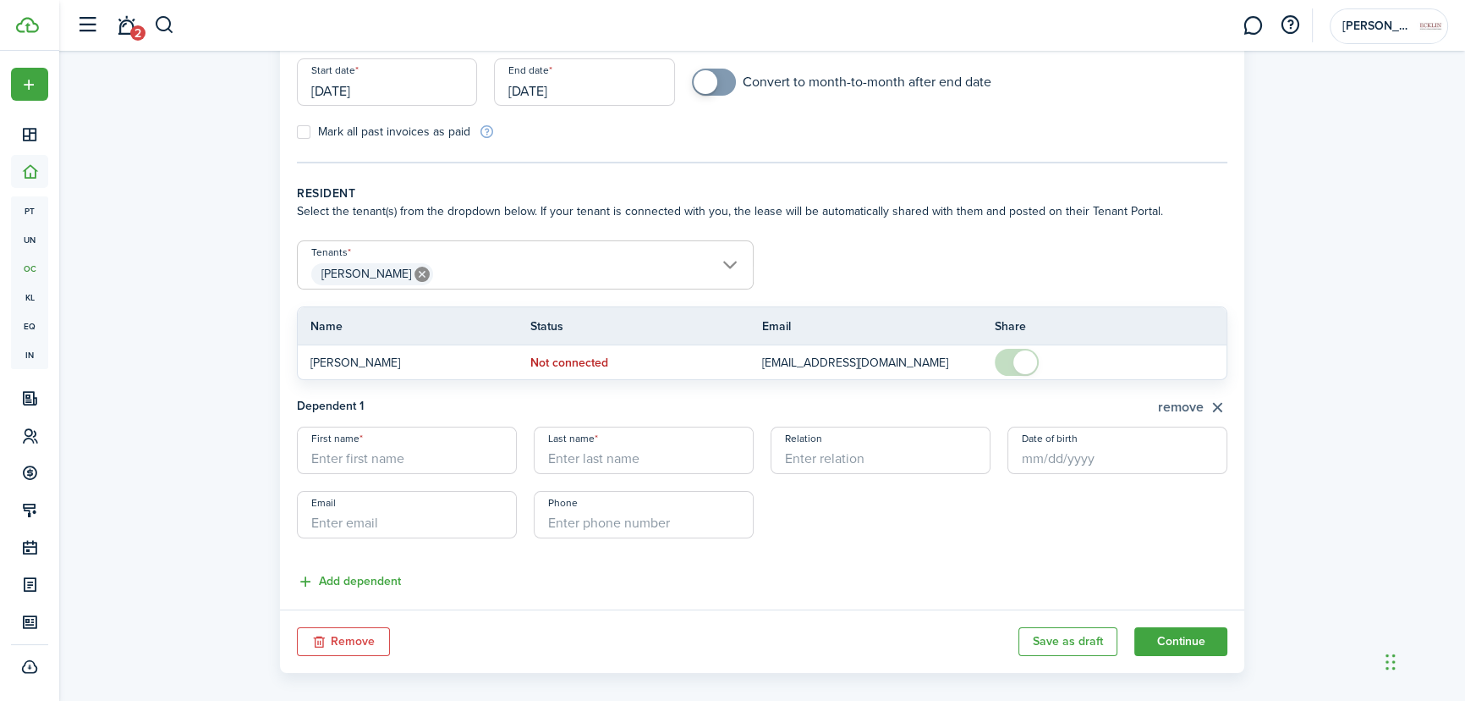
click at [1217, 397] on button "remove" at bounding box center [1192, 407] width 69 height 21
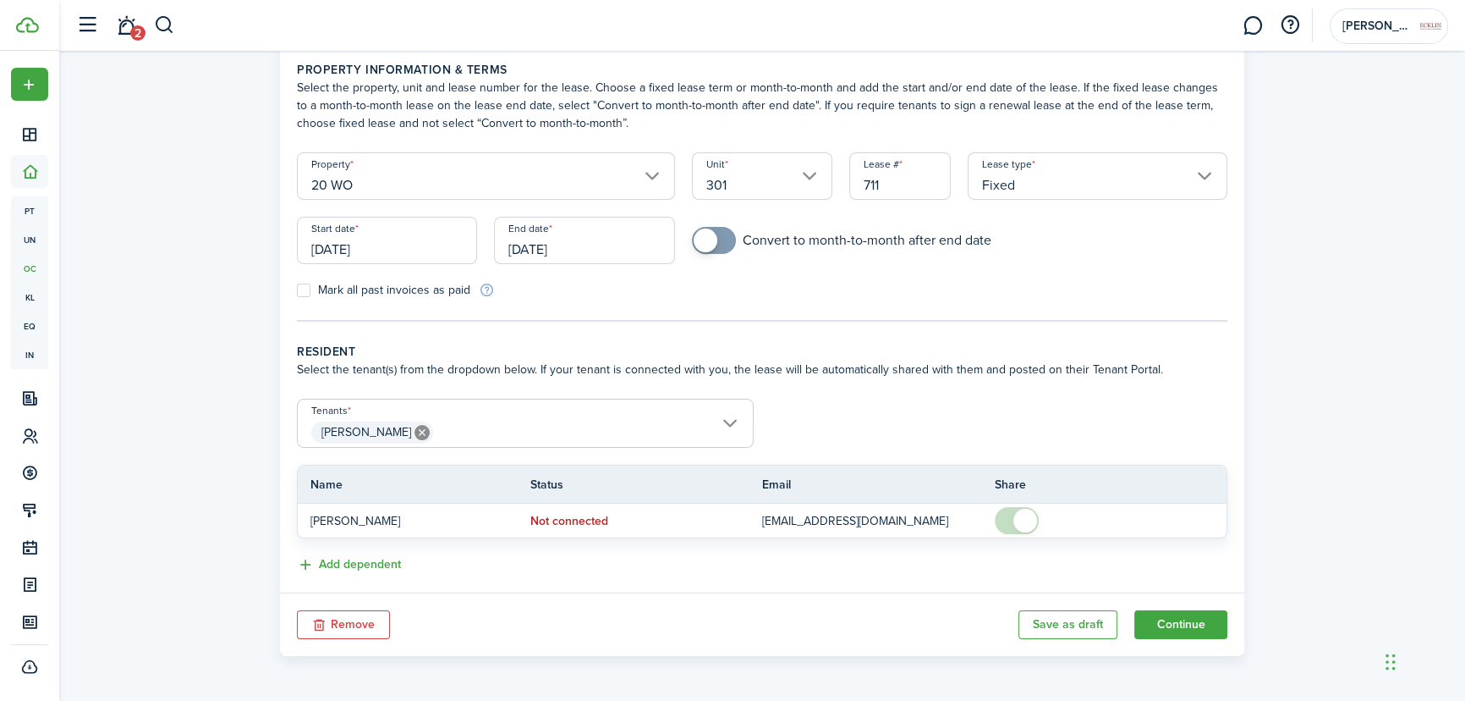
click at [735, 415] on input "[PERSON_NAME]" at bounding box center [525, 409] width 455 height 20
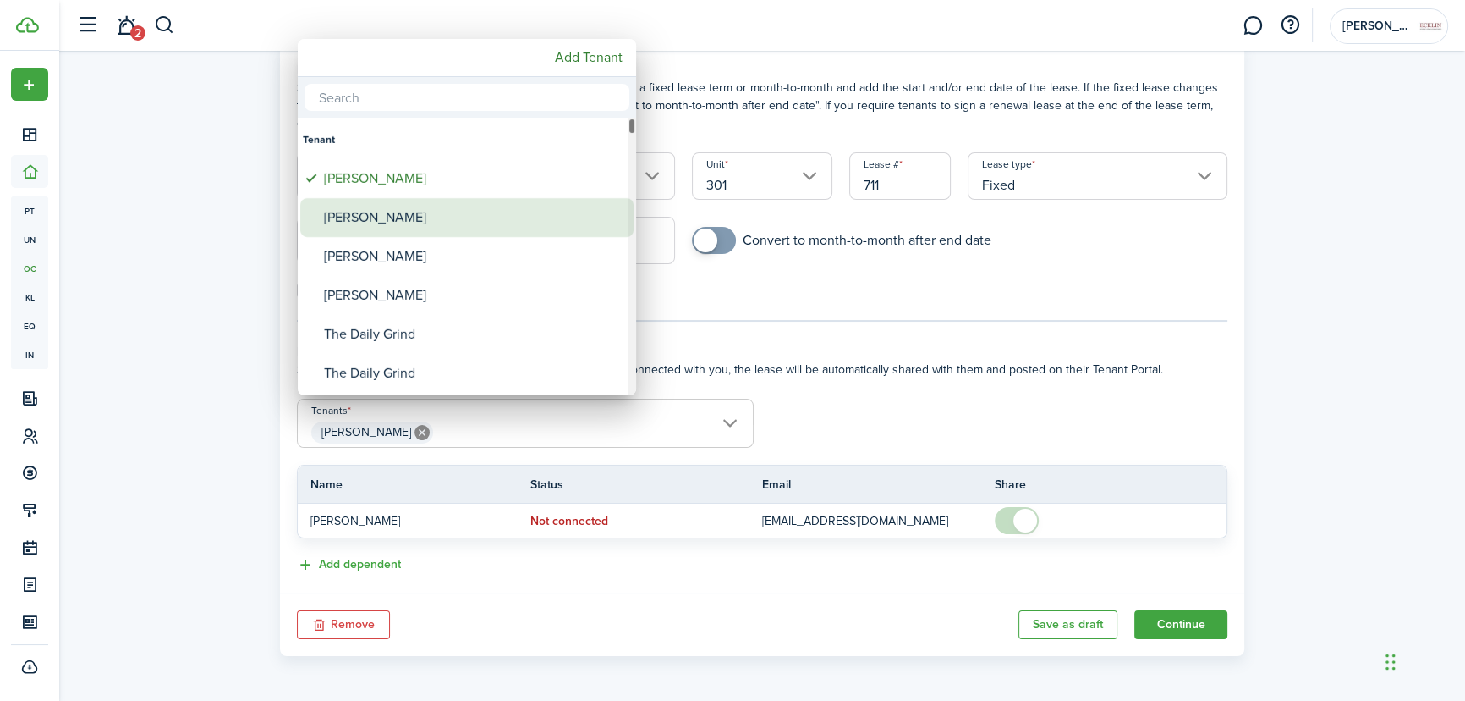
click at [439, 217] on div "[PERSON_NAME]" at bounding box center [473, 217] width 299 height 39
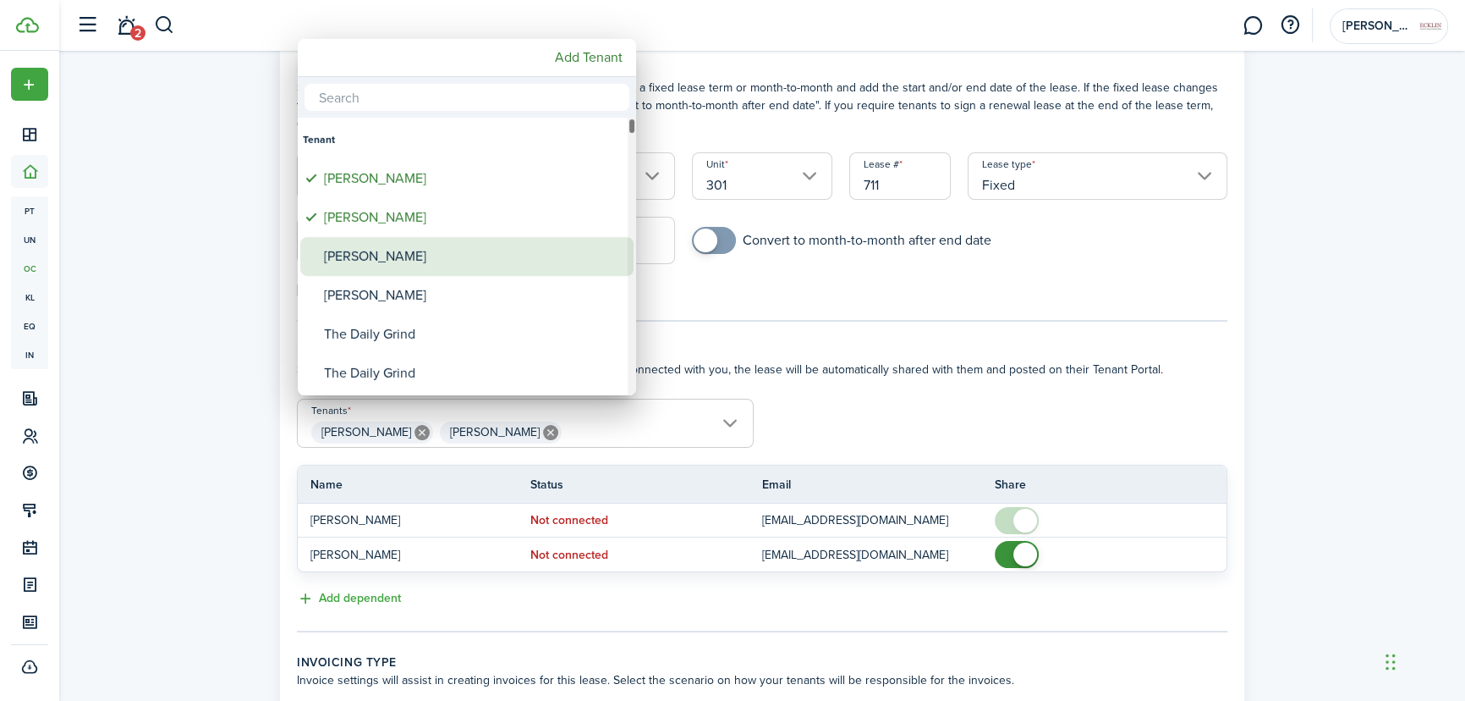
click at [385, 264] on div "[PERSON_NAME]" at bounding box center [473, 256] width 299 height 39
type input "[PERSON_NAME], [PERSON_NAME], [PERSON_NAME]"
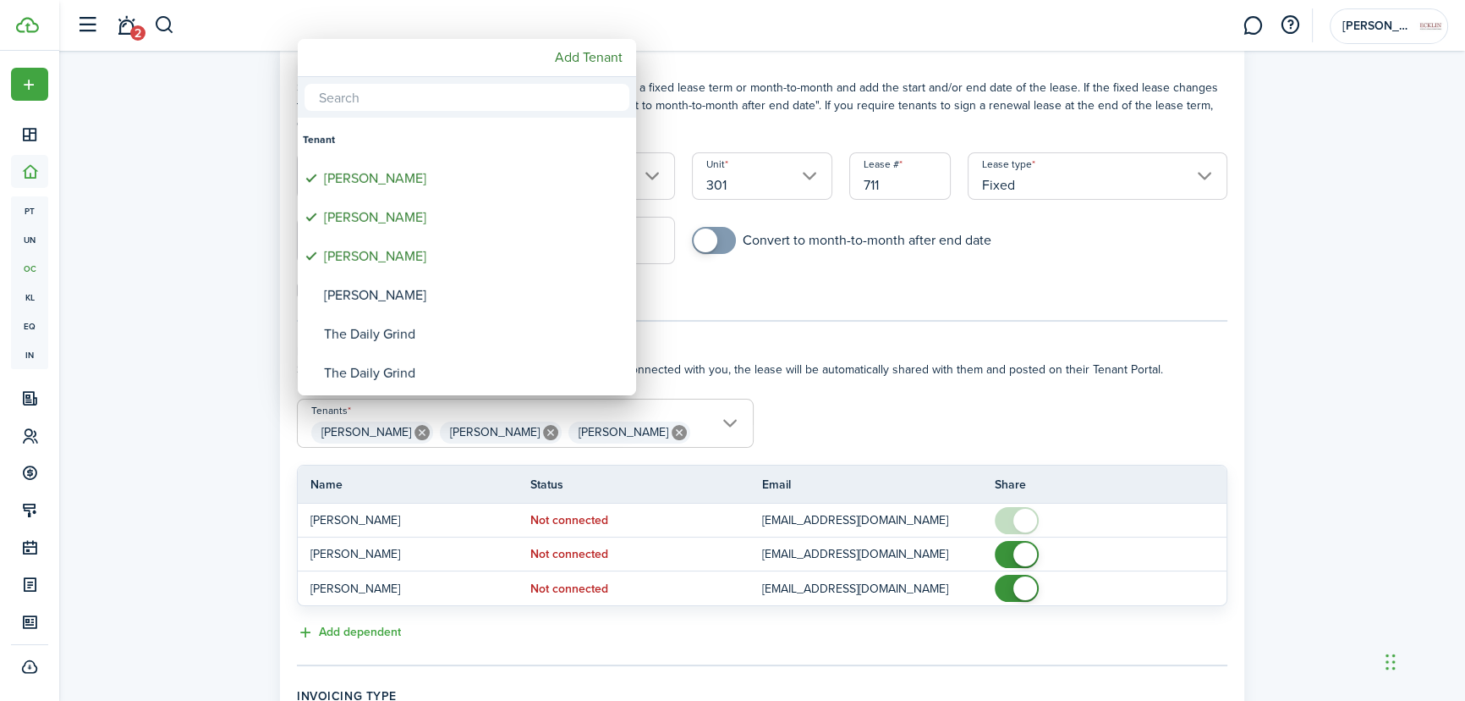
click at [1113, 645] on div at bounding box center [733, 350] width 1736 height 971
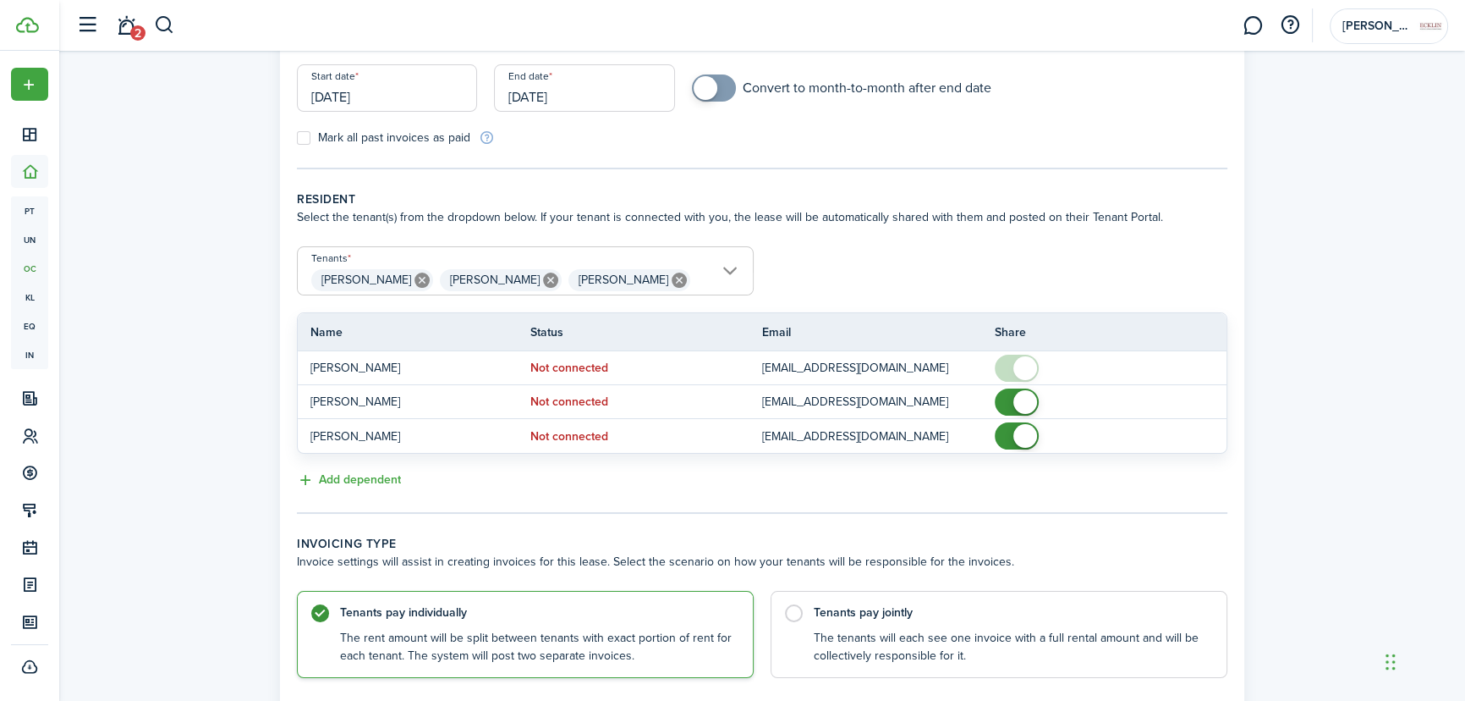
scroll to position [226, 0]
click at [790, 607] on label "Tenants pay jointly The tenants will each see one invoice with a full rental am…" at bounding box center [999, 628] width 457 height 87
radio input "false"
radio input "true"
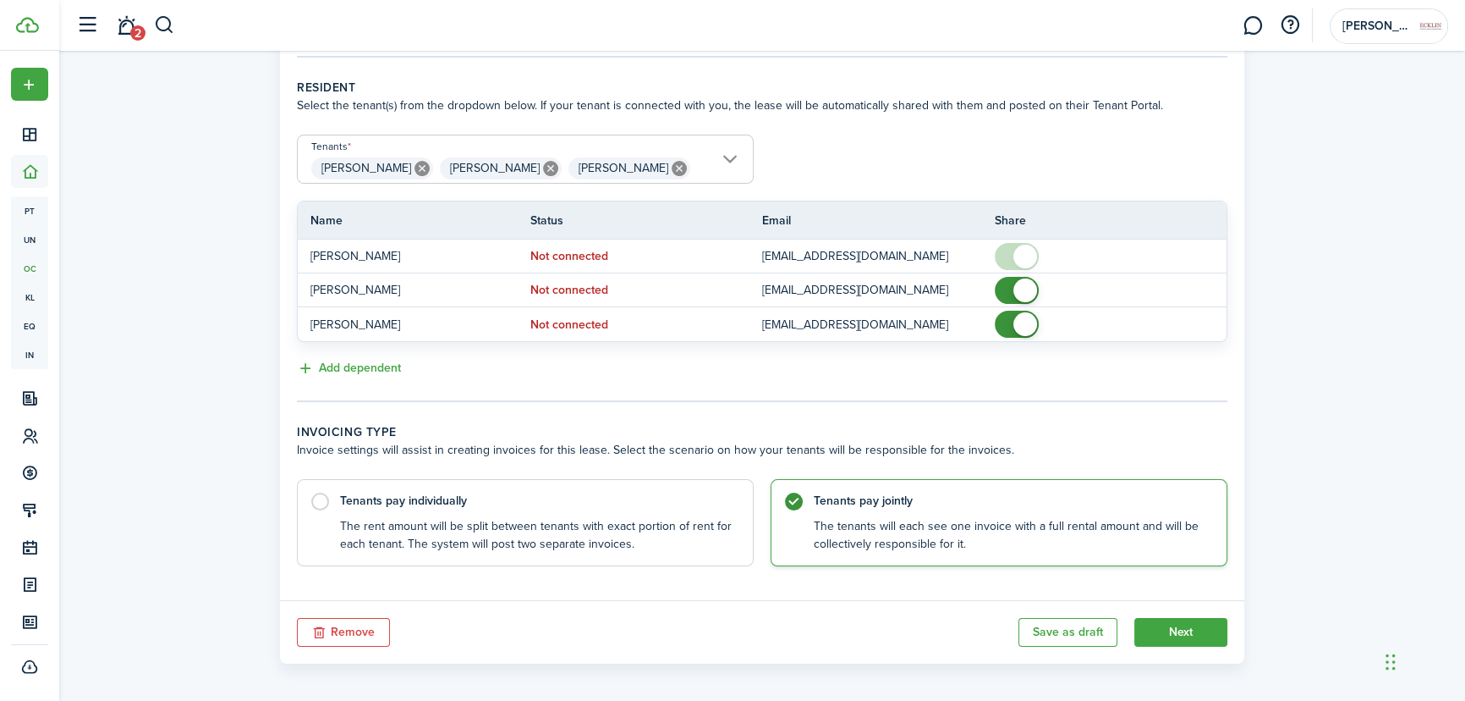
scroll to position [343, 0]
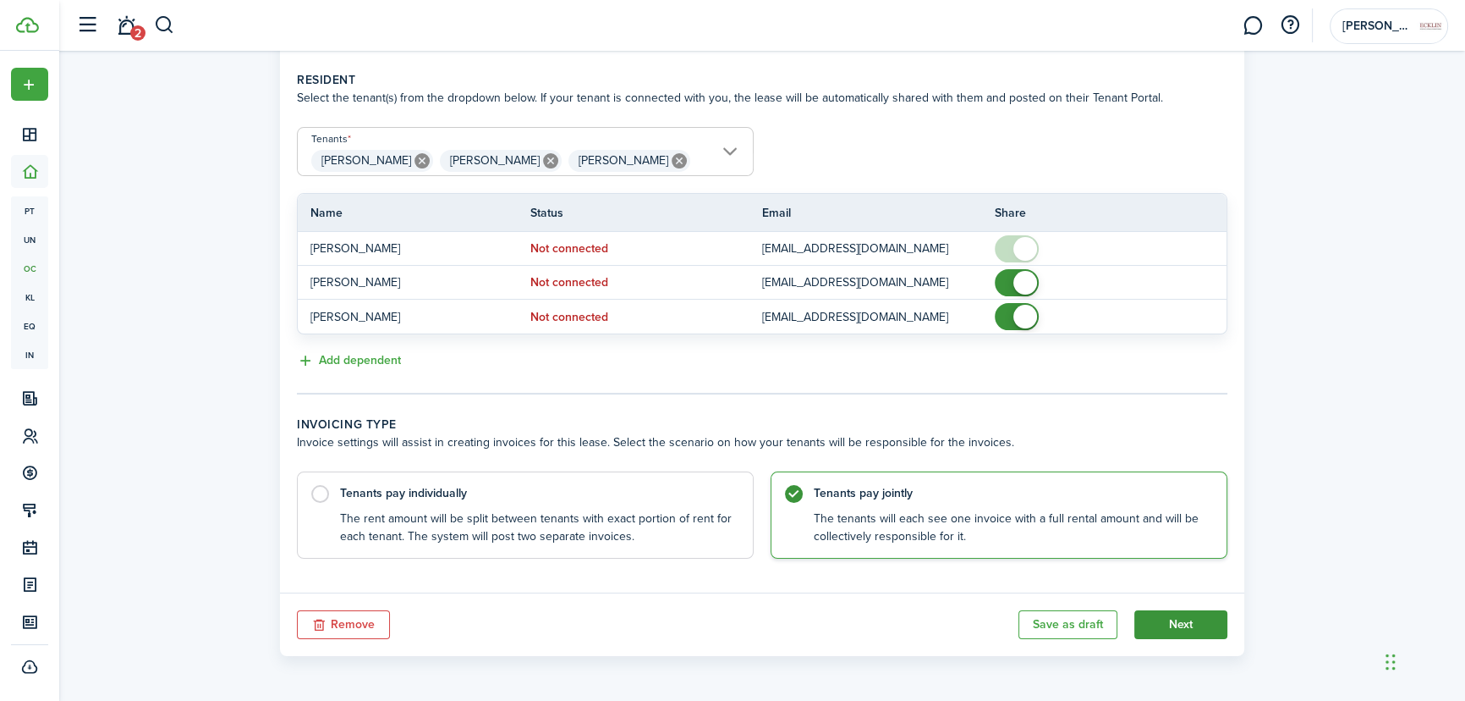
click at [1193, 626] on button "Next" at bounding box center [1181, 624] width 93 height 29
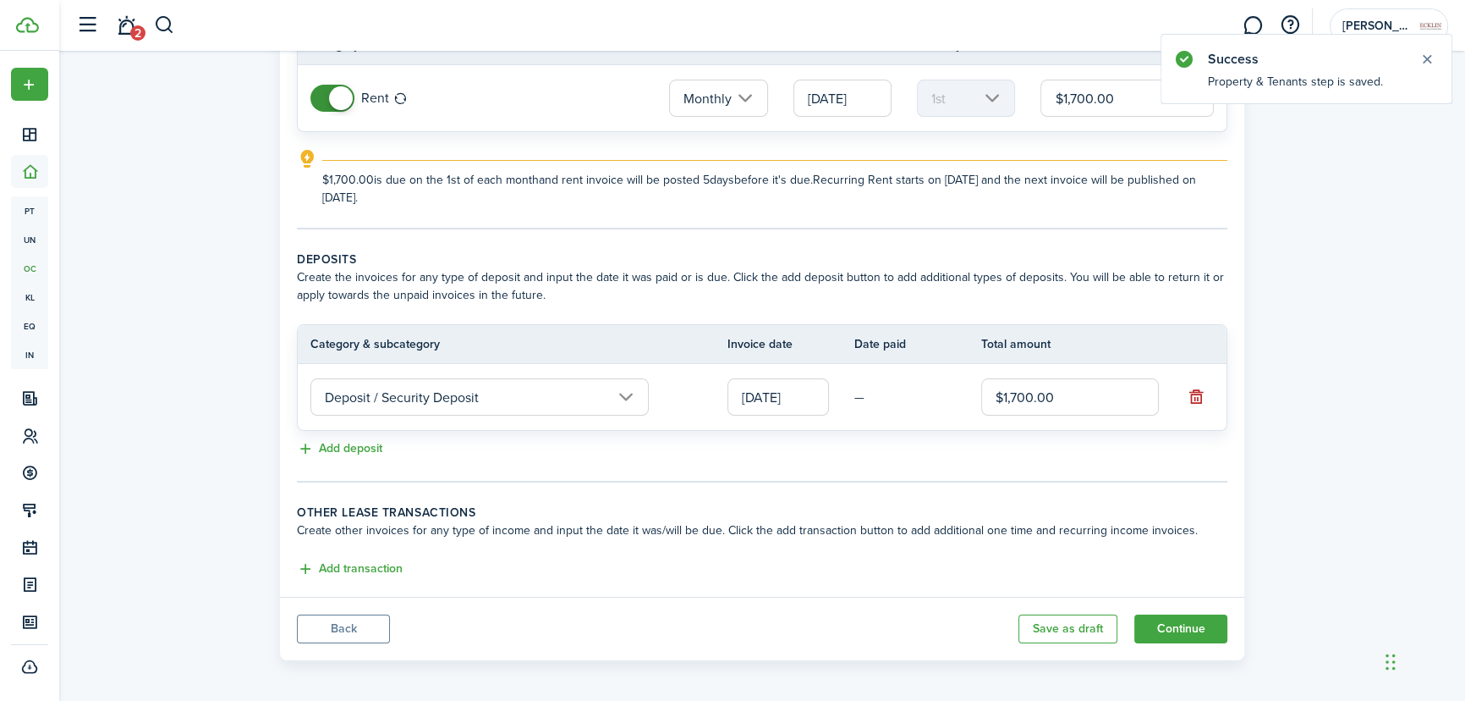
scroll to position [185, 0]
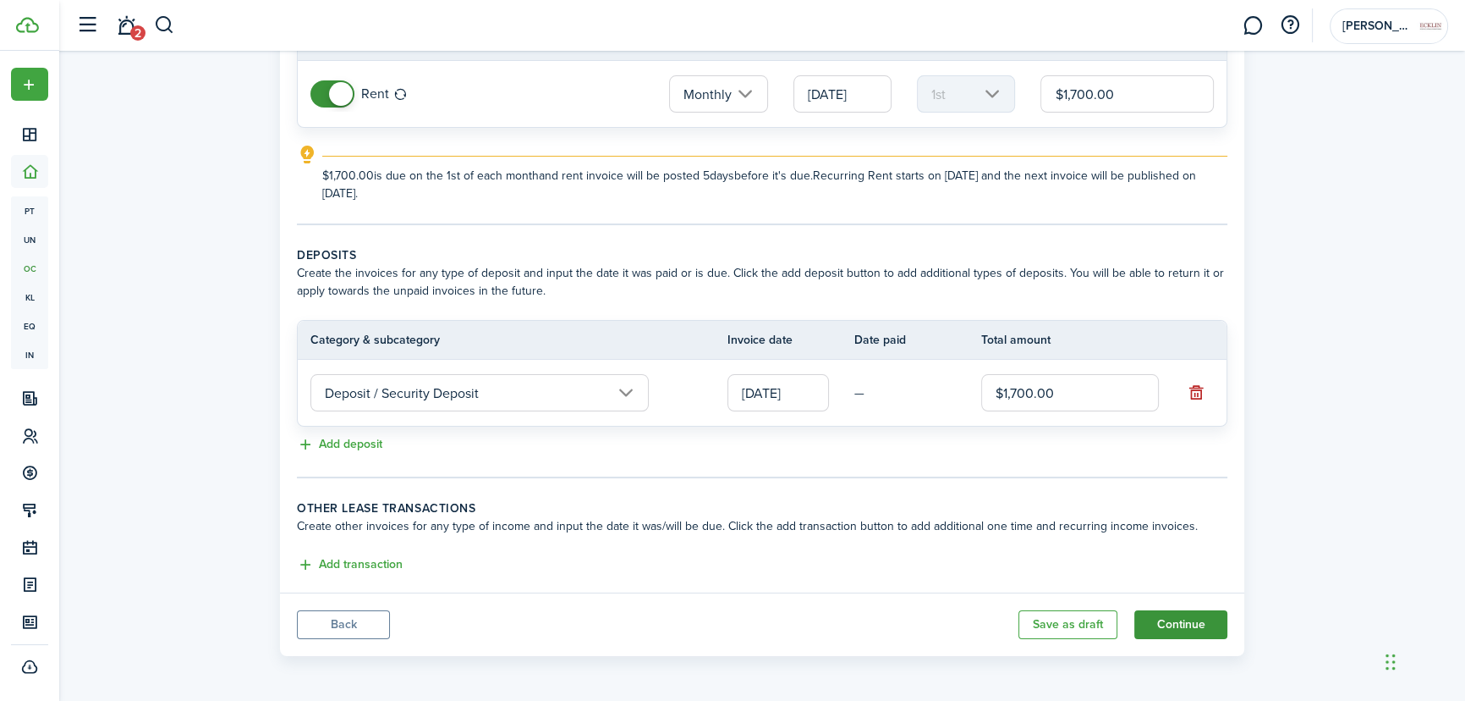
click at [1173, 617] on button "Continue" at bounding box center [1181, 624] width 93 height 29
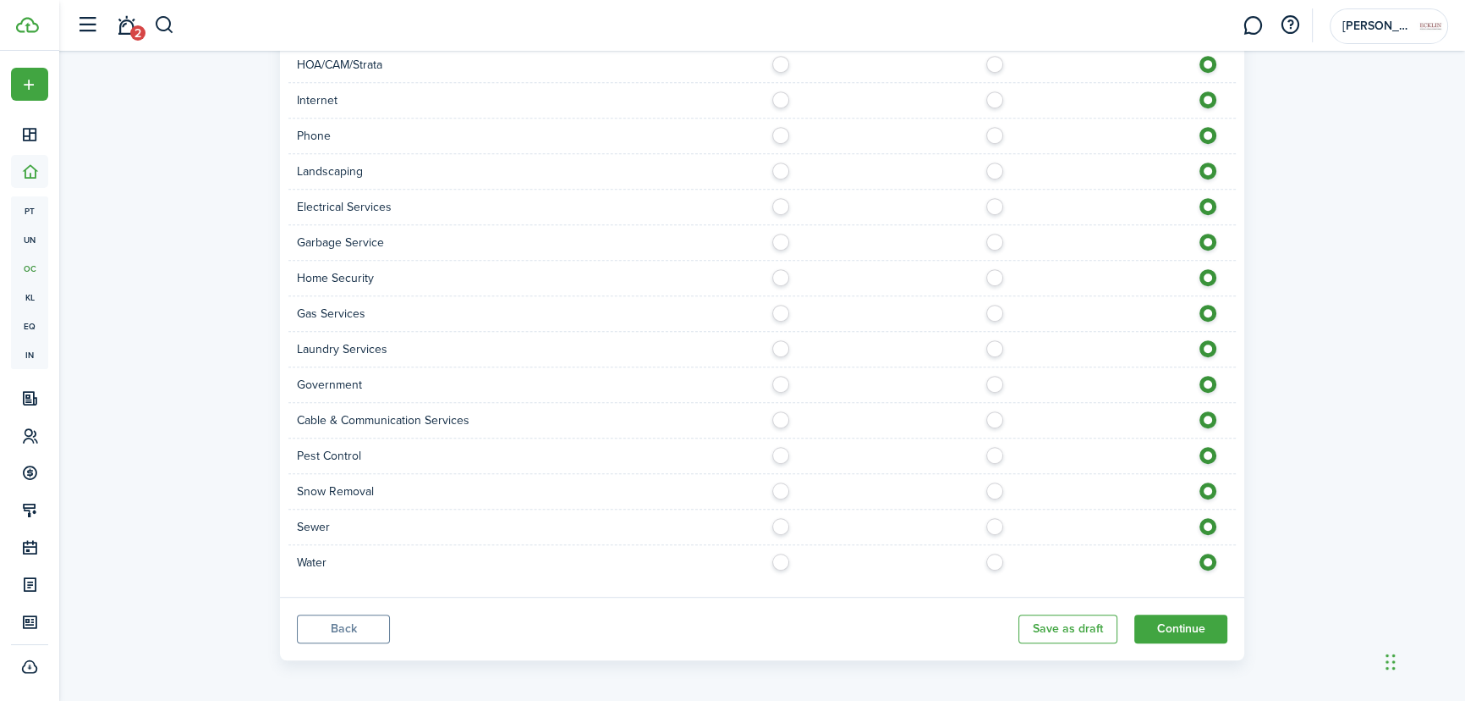
scroll to position [1162, 0]
click at [1170, 613] on button "Continue" at bounding box center [1181, 625] width 93 height 29
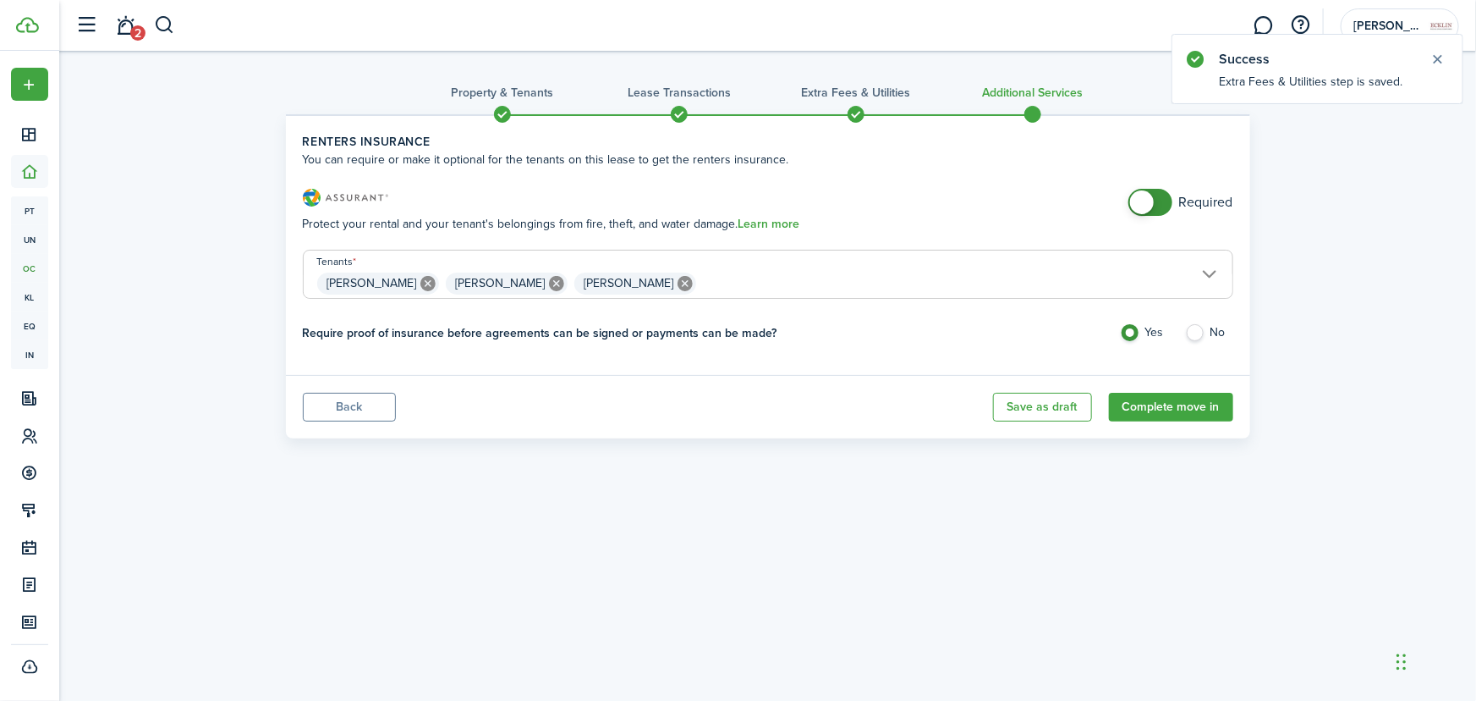
drag, startPoint x: 1162, startPoint y: 207, endPoint x: 1126, endPoint y: 199, distance: 37.3
checkbox input "false"
click at [1126, 199] on div "Renters Insurance Protect your rental and your tenant's belongings from fire, t…" at bounding box center [768, 211] width 931 height 44
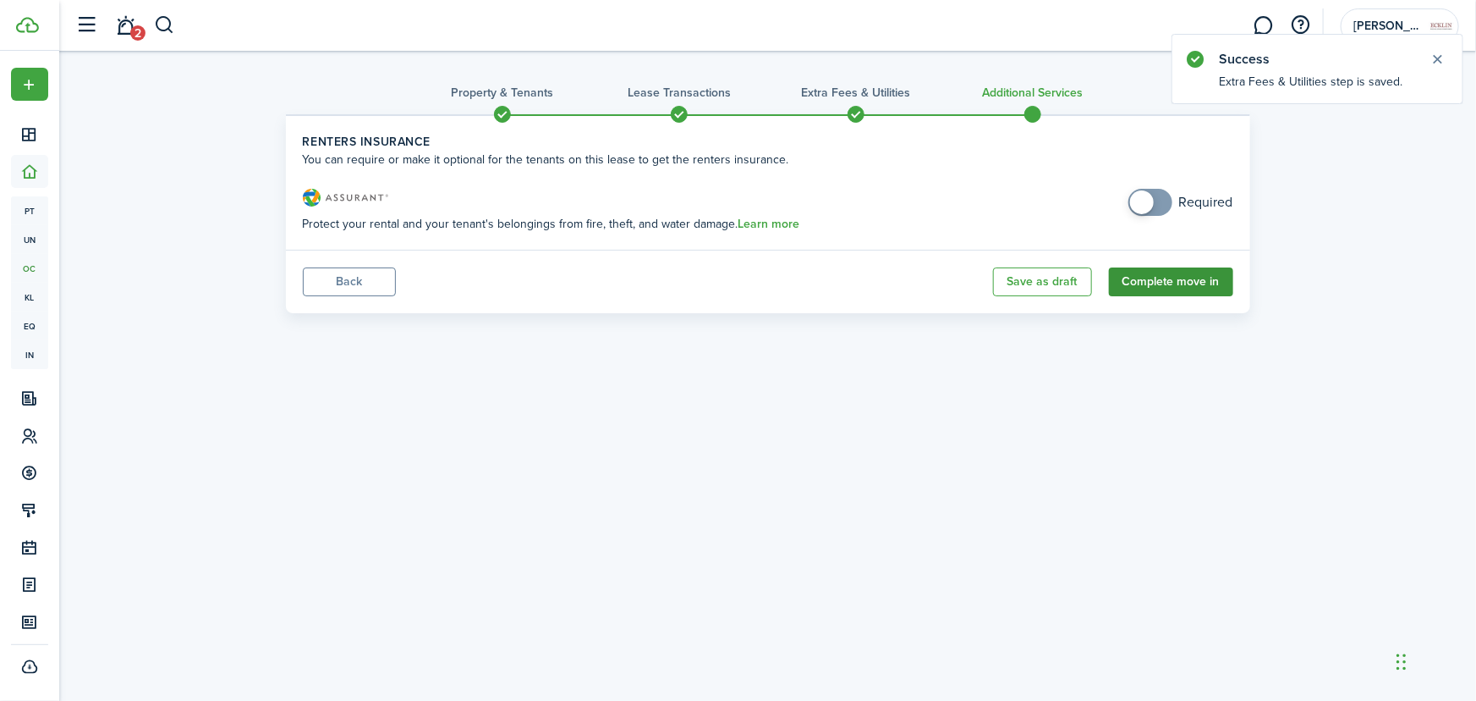
click at [1165, 285] on button "Complete move in" at bounding box center [1171, 281] width 124 height 29
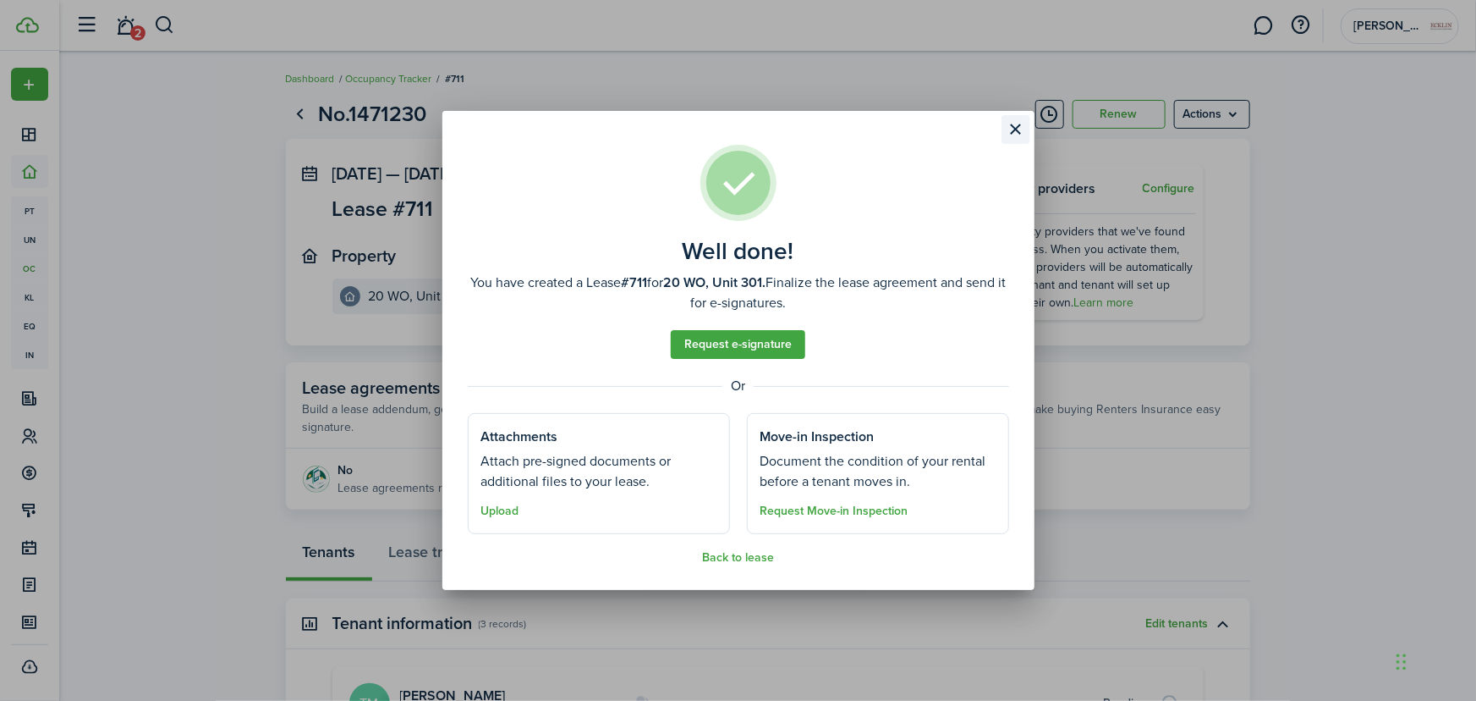
click at [1016, 124] on button "Close modal" at bounding box center [1016, 129] width 29 height 29
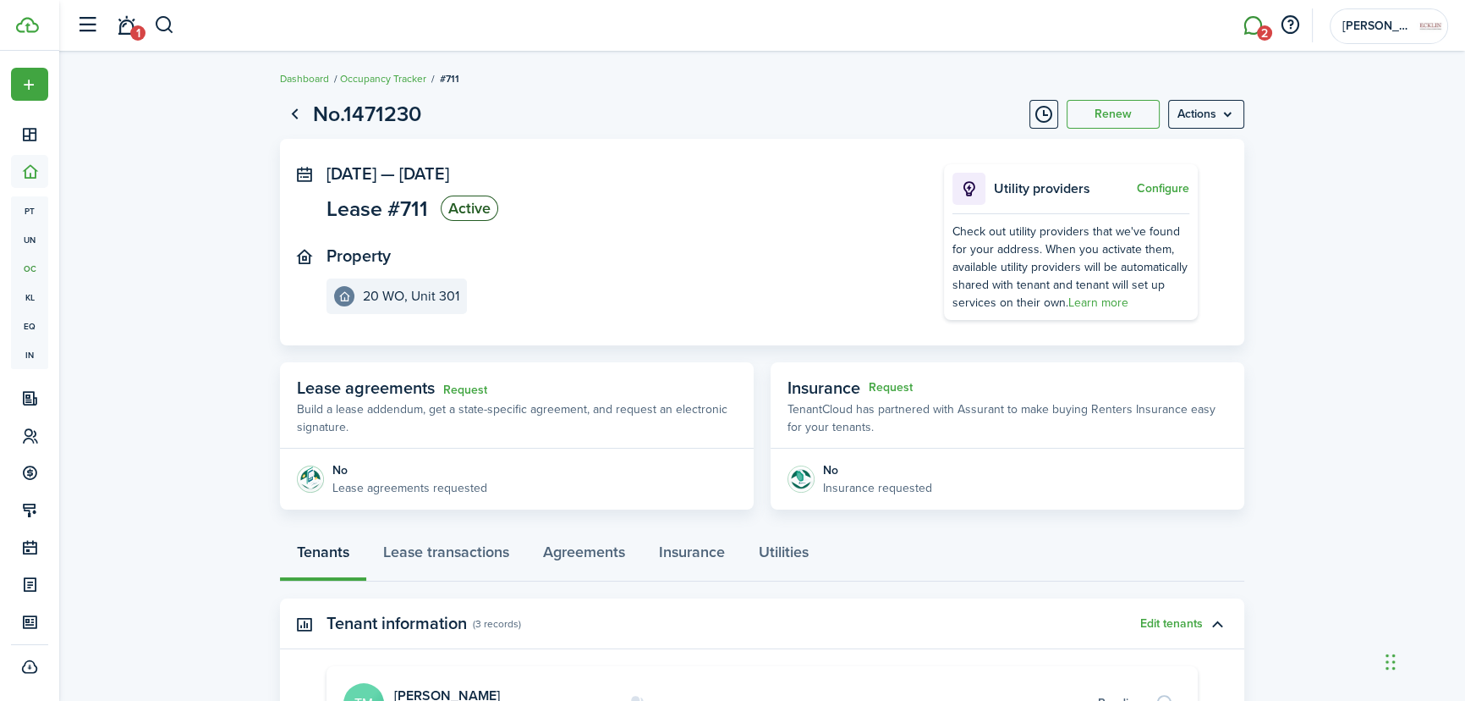
click at [1255, 30] on link "2" at bounding box center [1253, 25] width 32 height 43
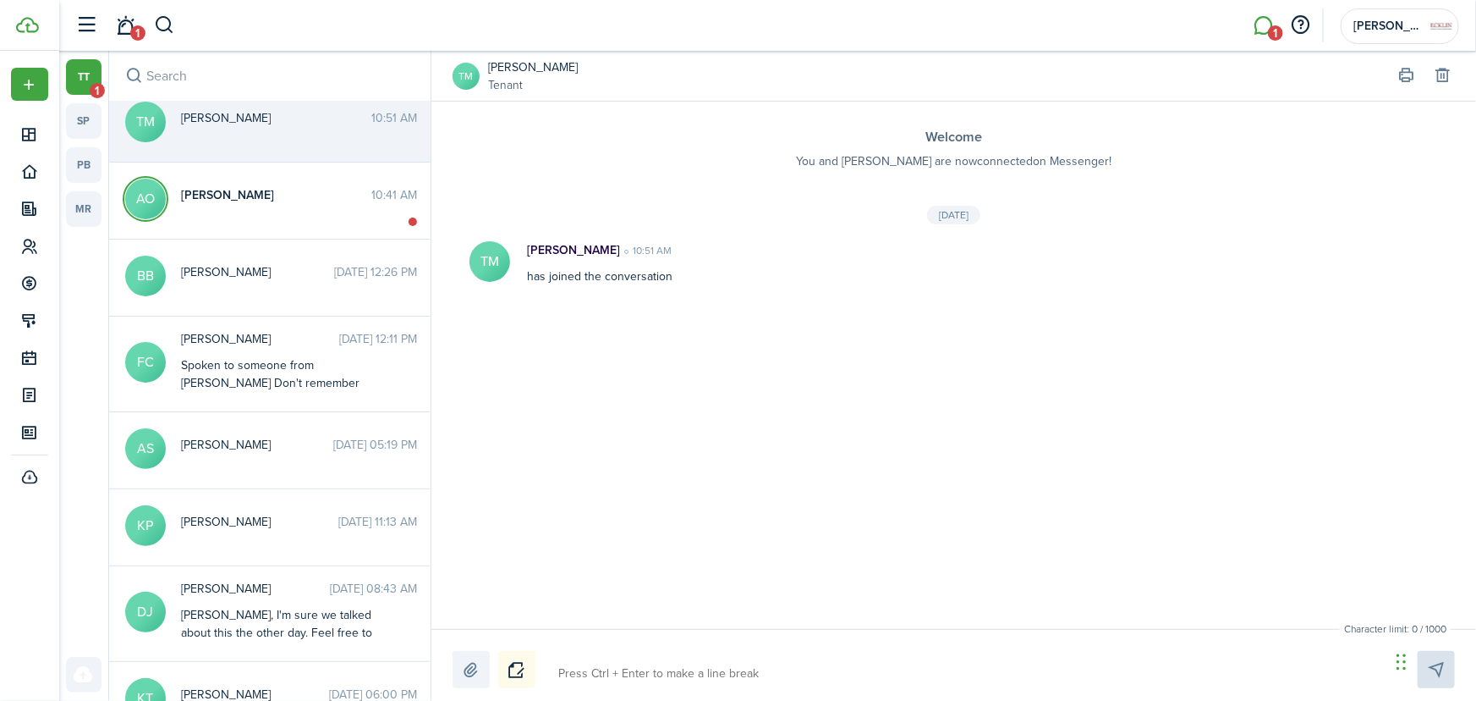
scroll to position [32, 0]
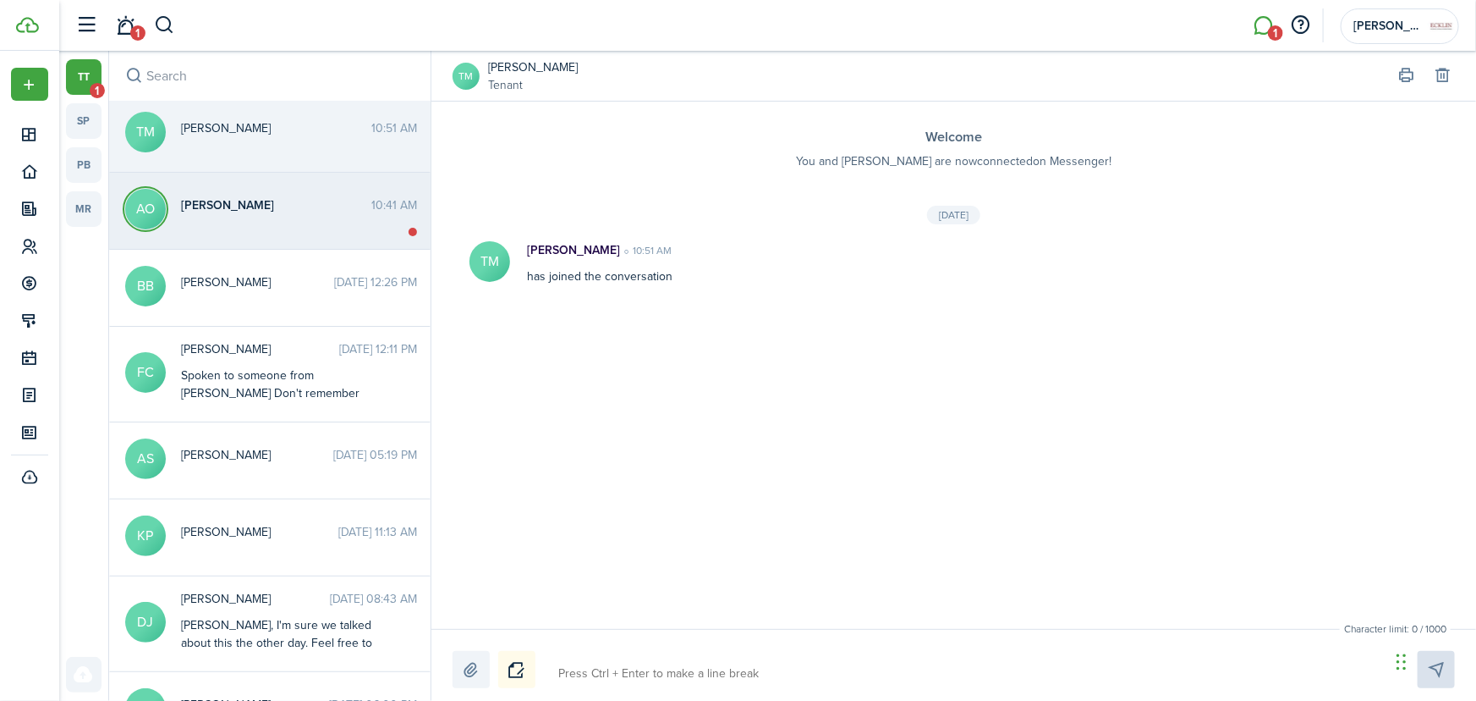
click at [347, 209] on span "[PERSON_NAME]" at bounding box center [276, 205] width 190 height 18
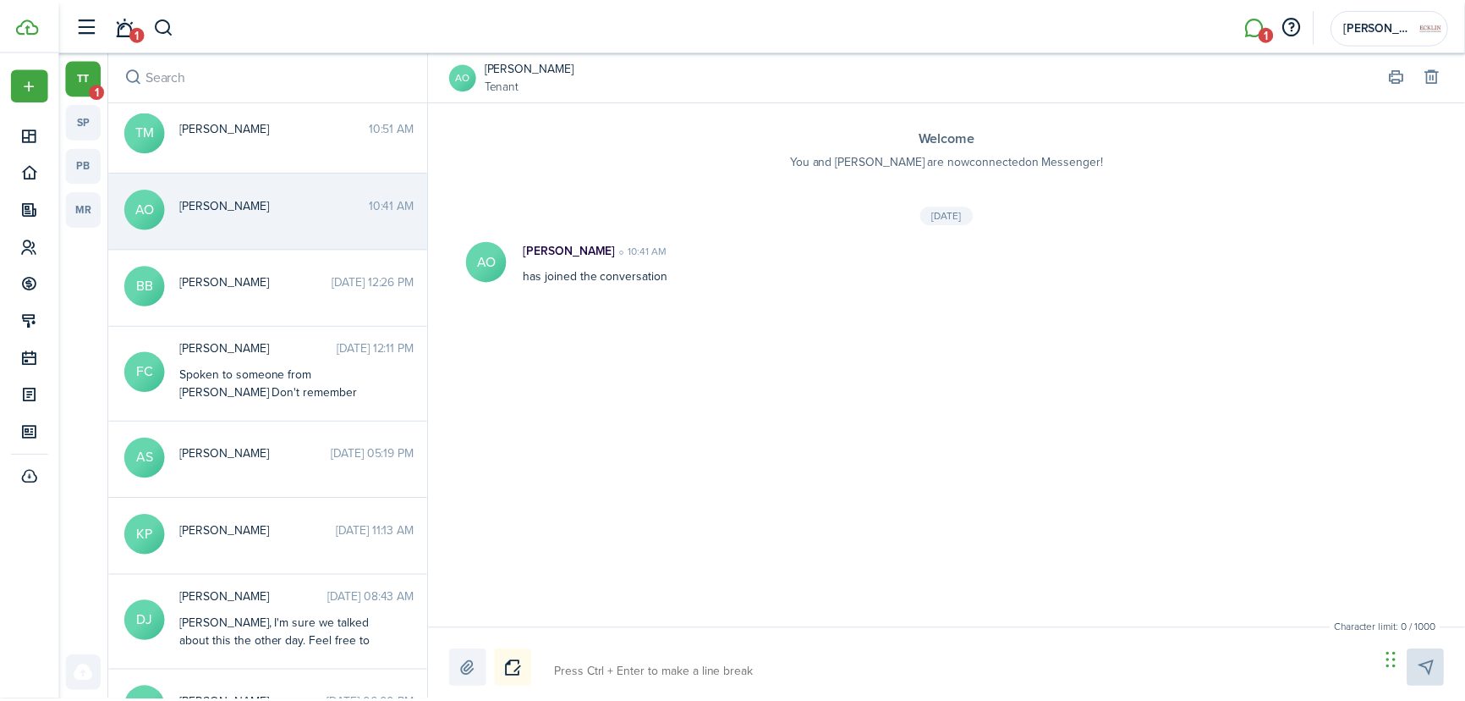
scroll to position [6, 0]
click at [120, 26] on link "1" at bounding box center [126, 25] width 32 height 43
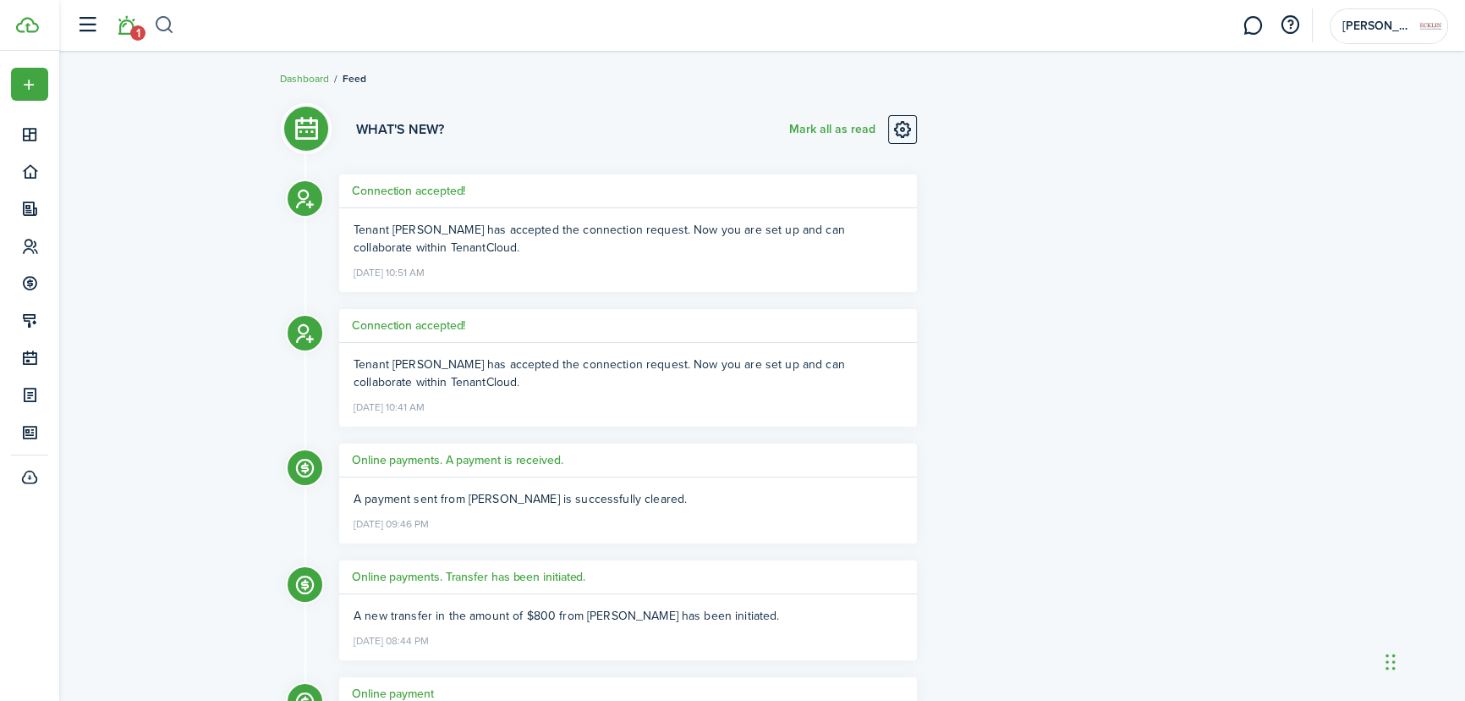
click at [162, 25] on button "button" at bounding box center [164, 25] width 21 height 29
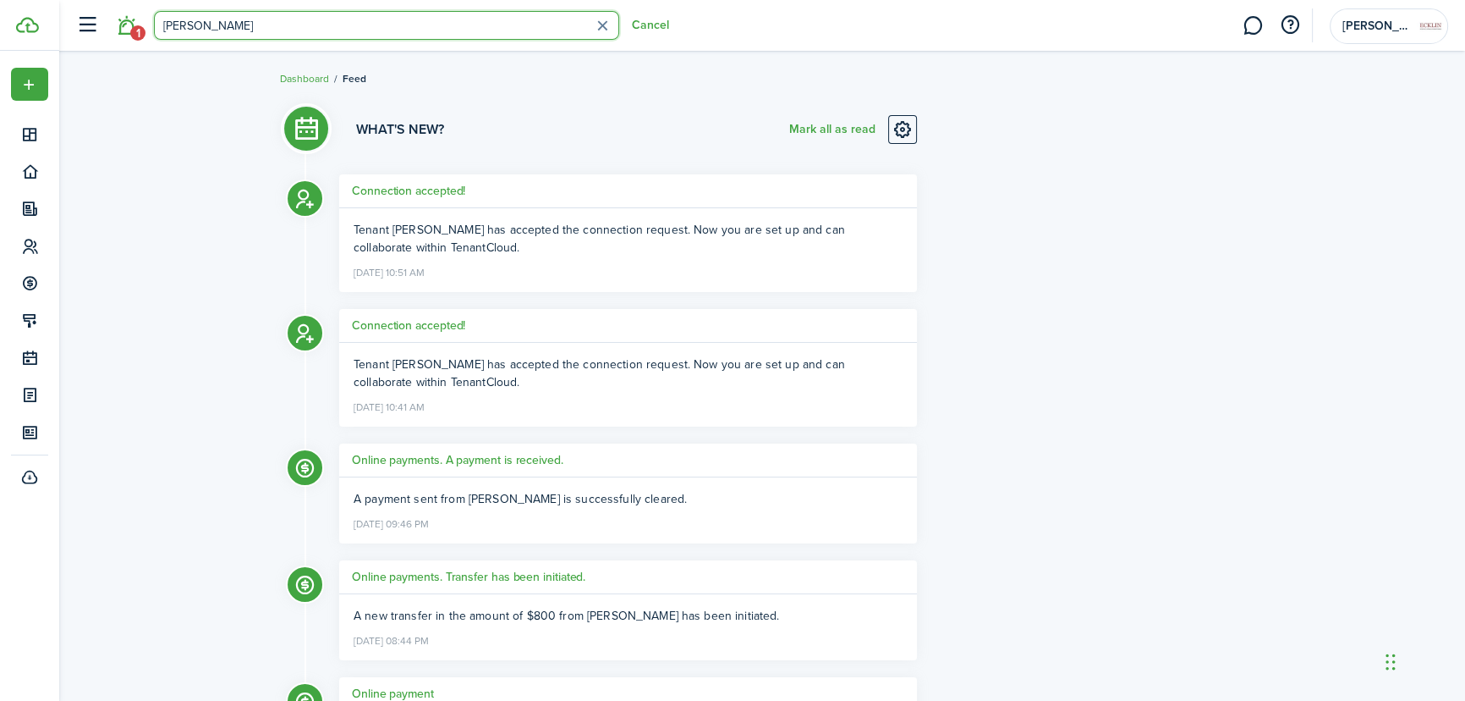
type input "[PERSON_NAME]"
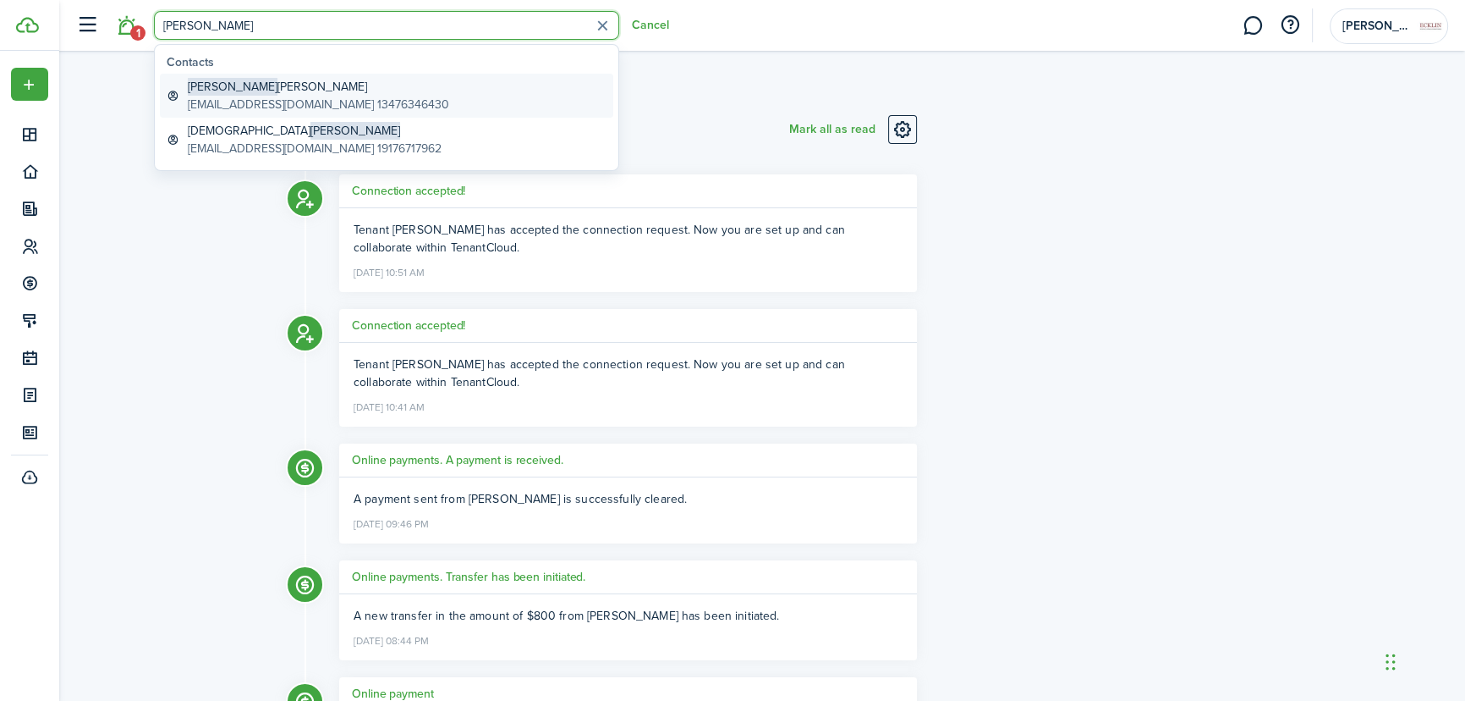
click at [200, 82] on span "[PERSON_NAME]" at bounding box center [233, 87] width 90 height 18
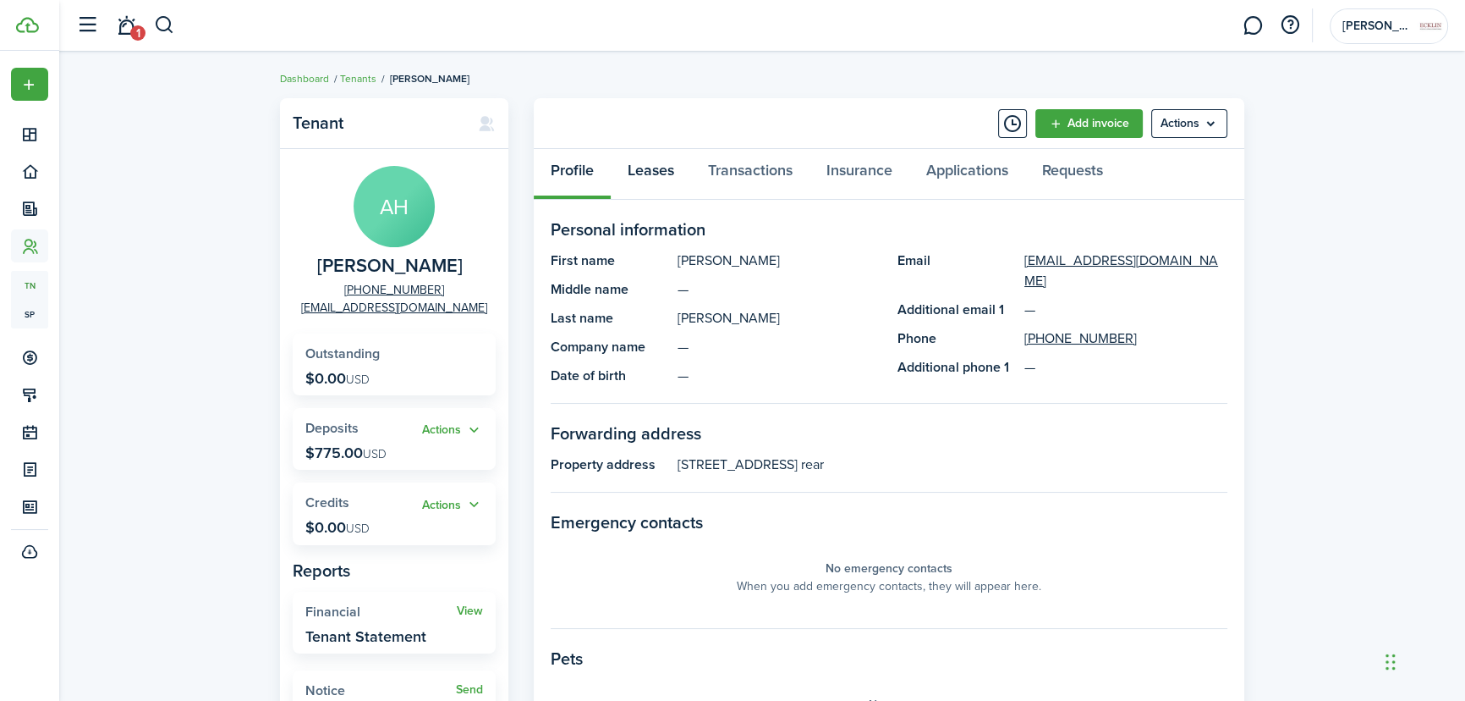
click at [642, 164] on link "Leases" at bounding box center [651, 174] width 80 height 51
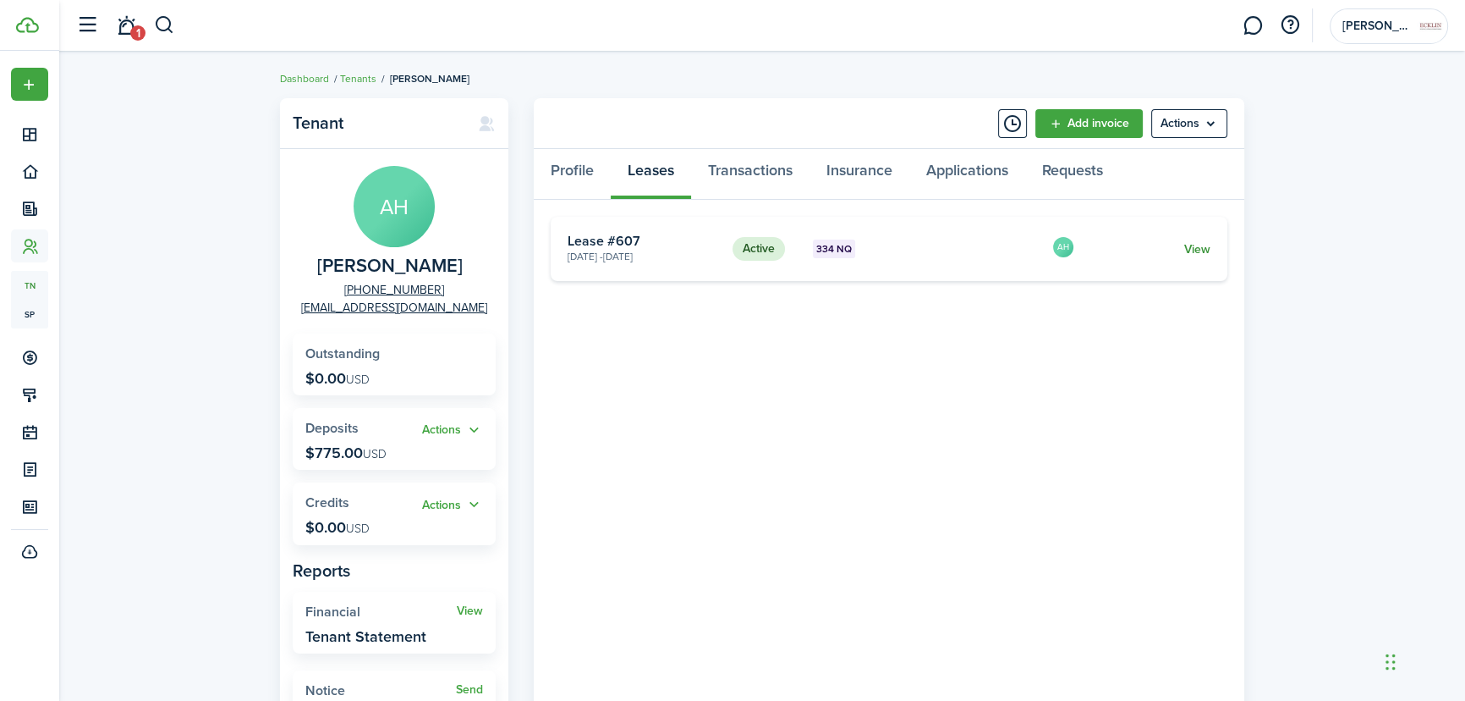
click at [1203, 245] on link "View" at bounding box center [1197, 249] width 26 height 18
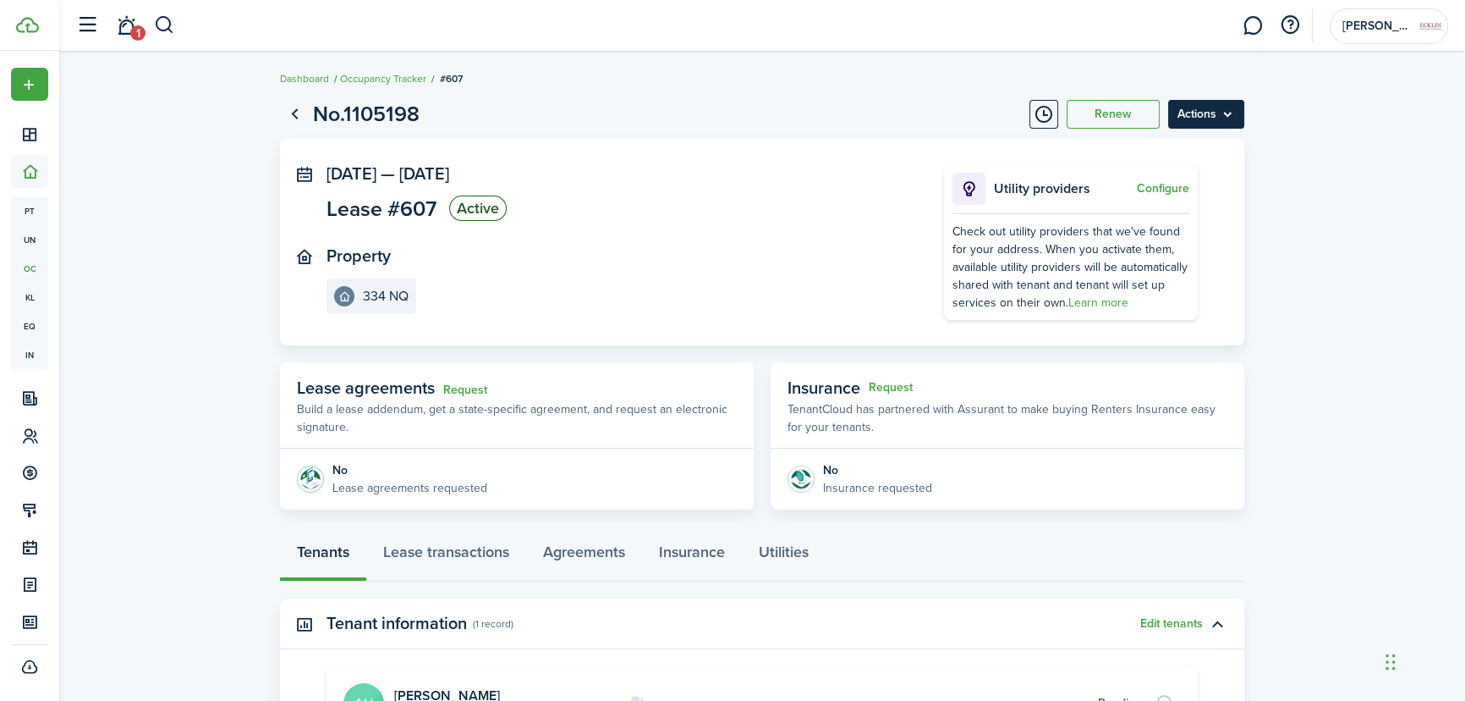
click at [1190, 118] on menu-btn "Actions" at bounding box center [1206, 114] width 76 height 29
click at [1310, 246] on lease-view "No.1105198 Renew Actions [DATE] — [DATE] Lease #607 Active Property 334 NQ Util…" at bounding box center [762, 495] width 1406 height 810
click at [1217, 118] on menu-btn "Actions" at bounding box center [1206, 114] width 76 height 29
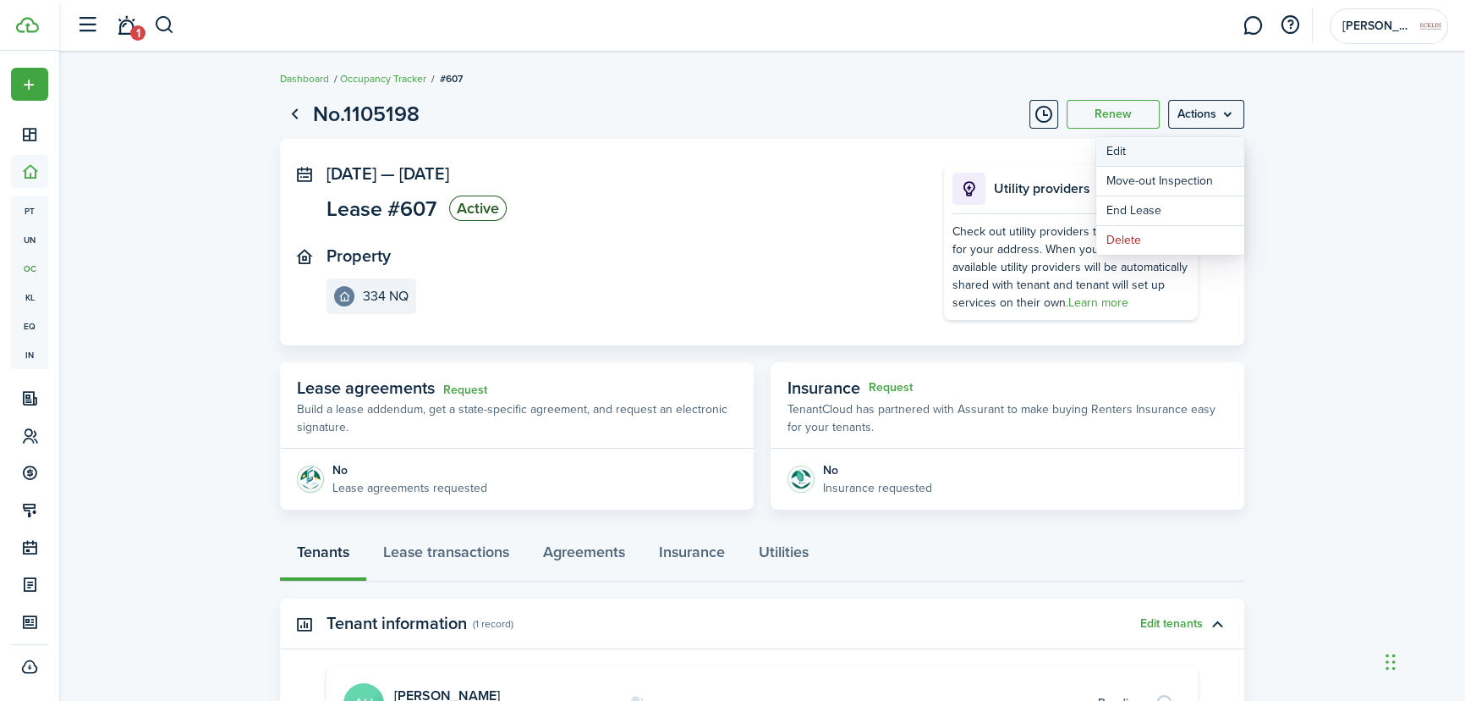
click at [1146, 155] on button "Edit" at bounding box center [1170, 151] width 148 height 29
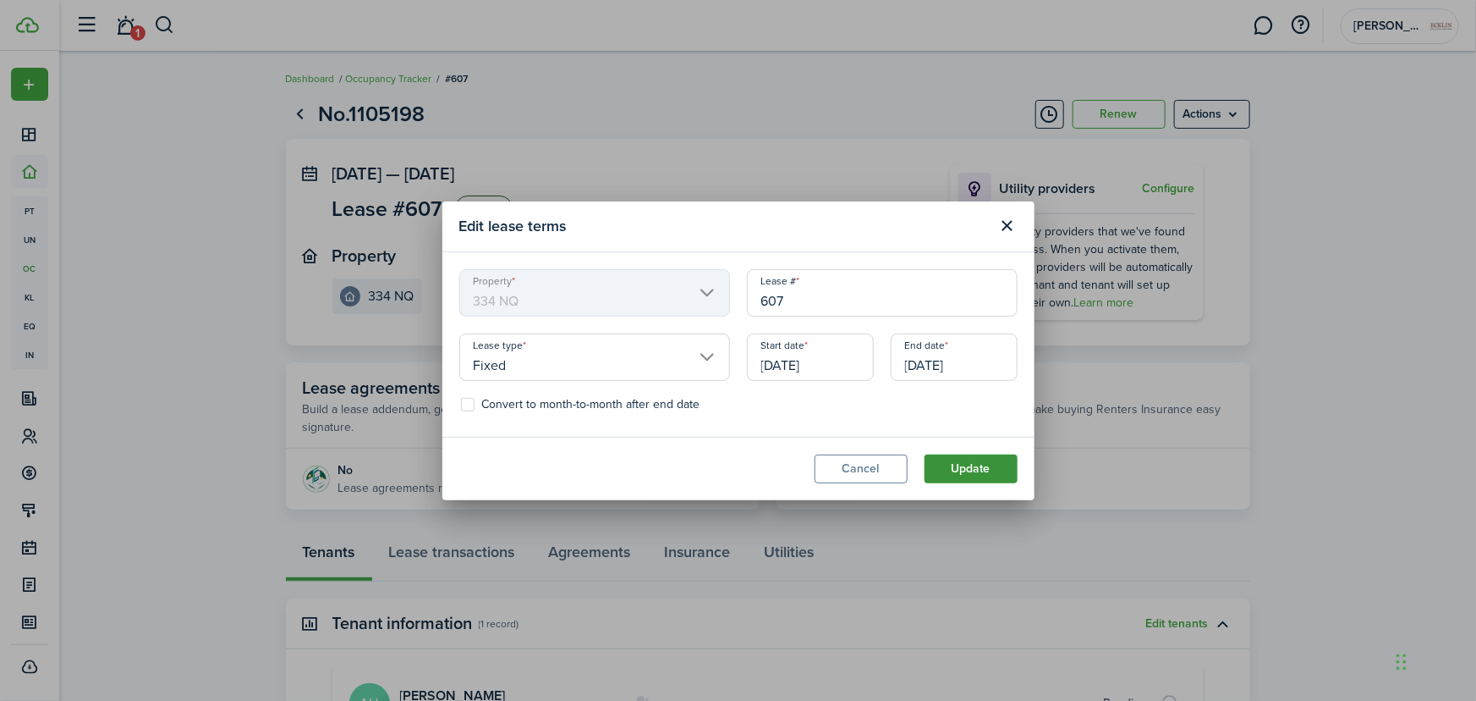
click at [991, 476] on button "Update" at bounding box center [971, 468] width 93 height 29
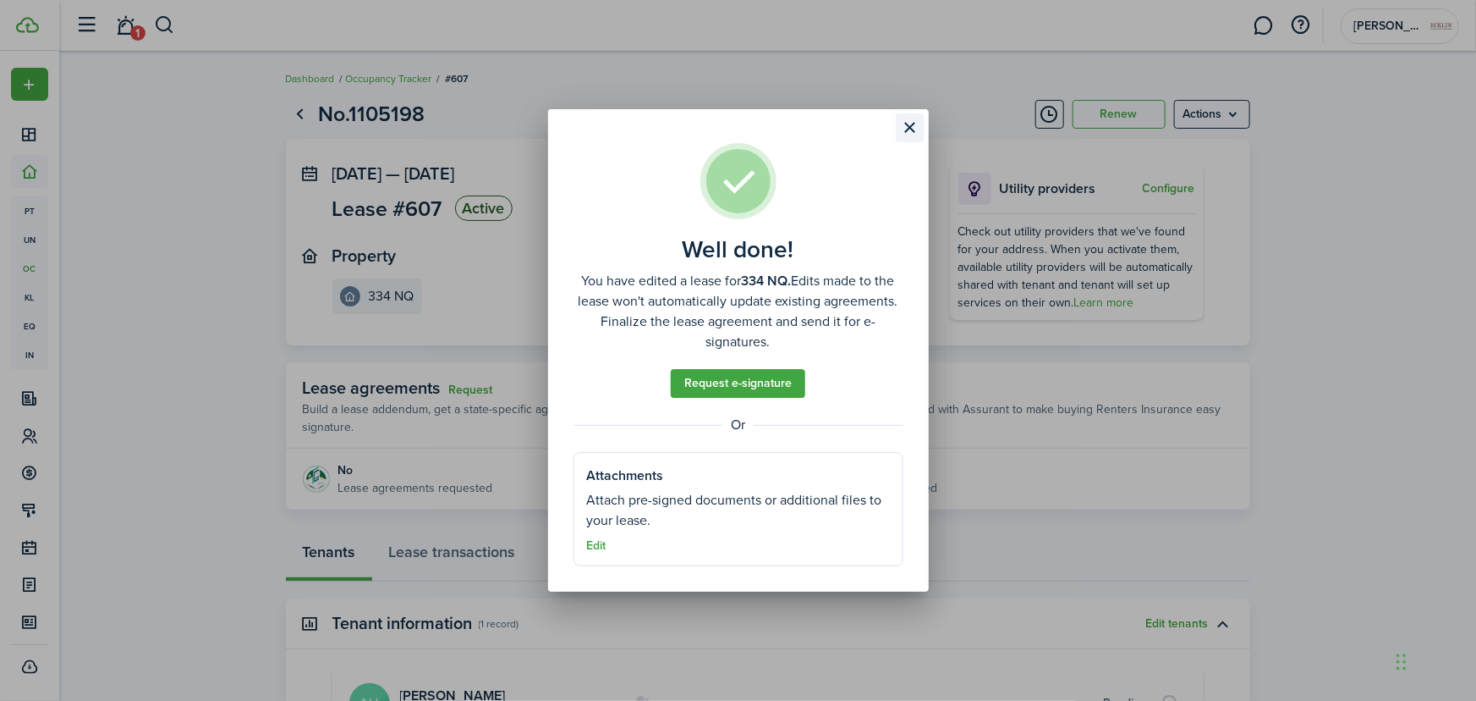
click at [916, 119] on button "Close modal" at bounding box center [910, 127] width 29 height 29
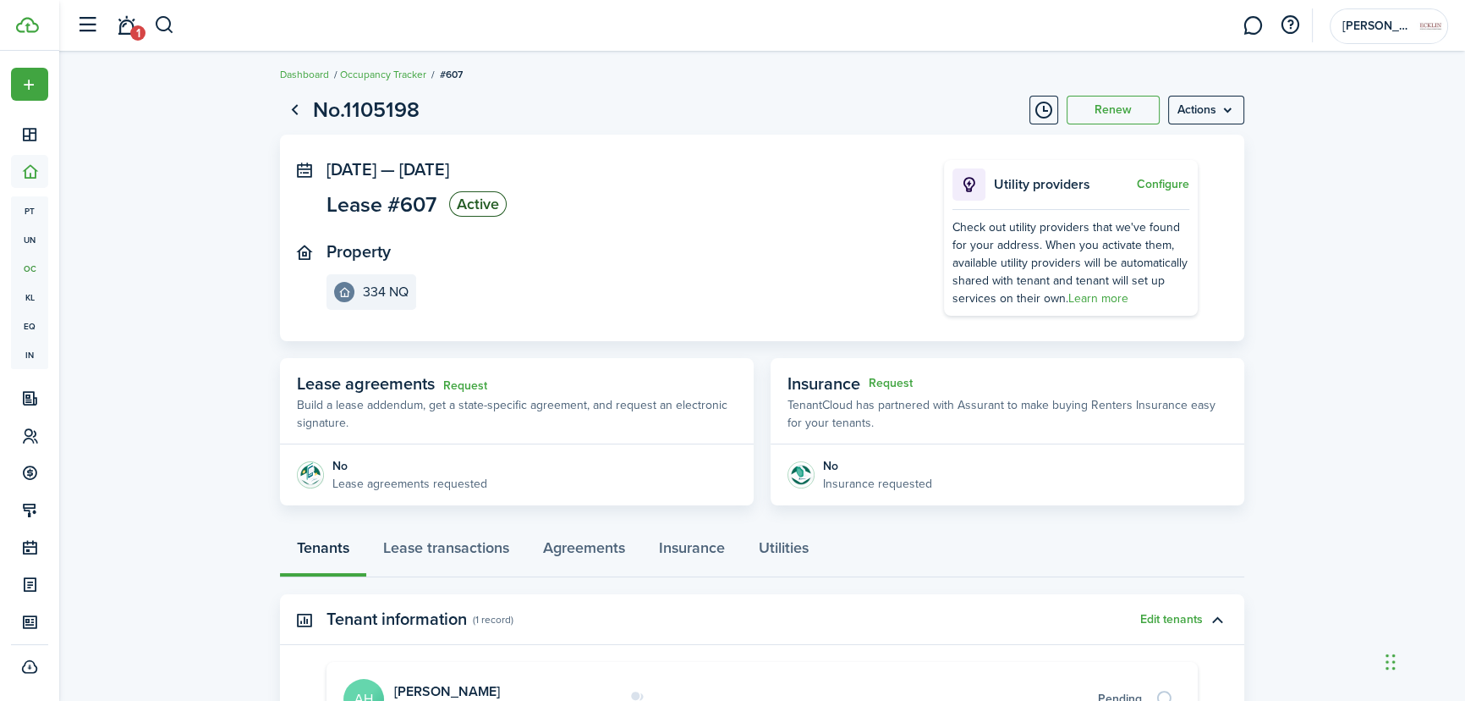
scroll to position [230, 0]
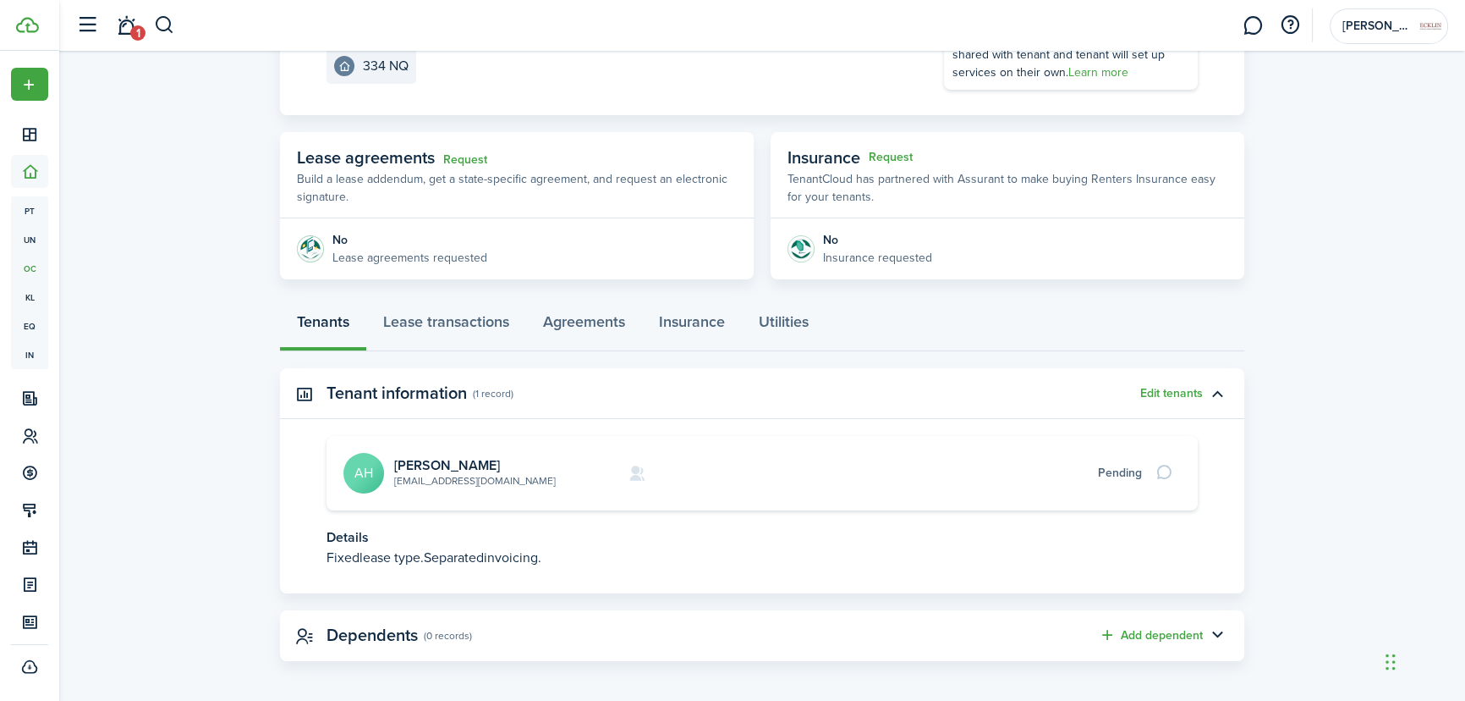
click at [426, 481] on link "[EMAIL_ADDRESS][DOMAIN_NAME]" at bounding box center [475, 480] width 162 height 15
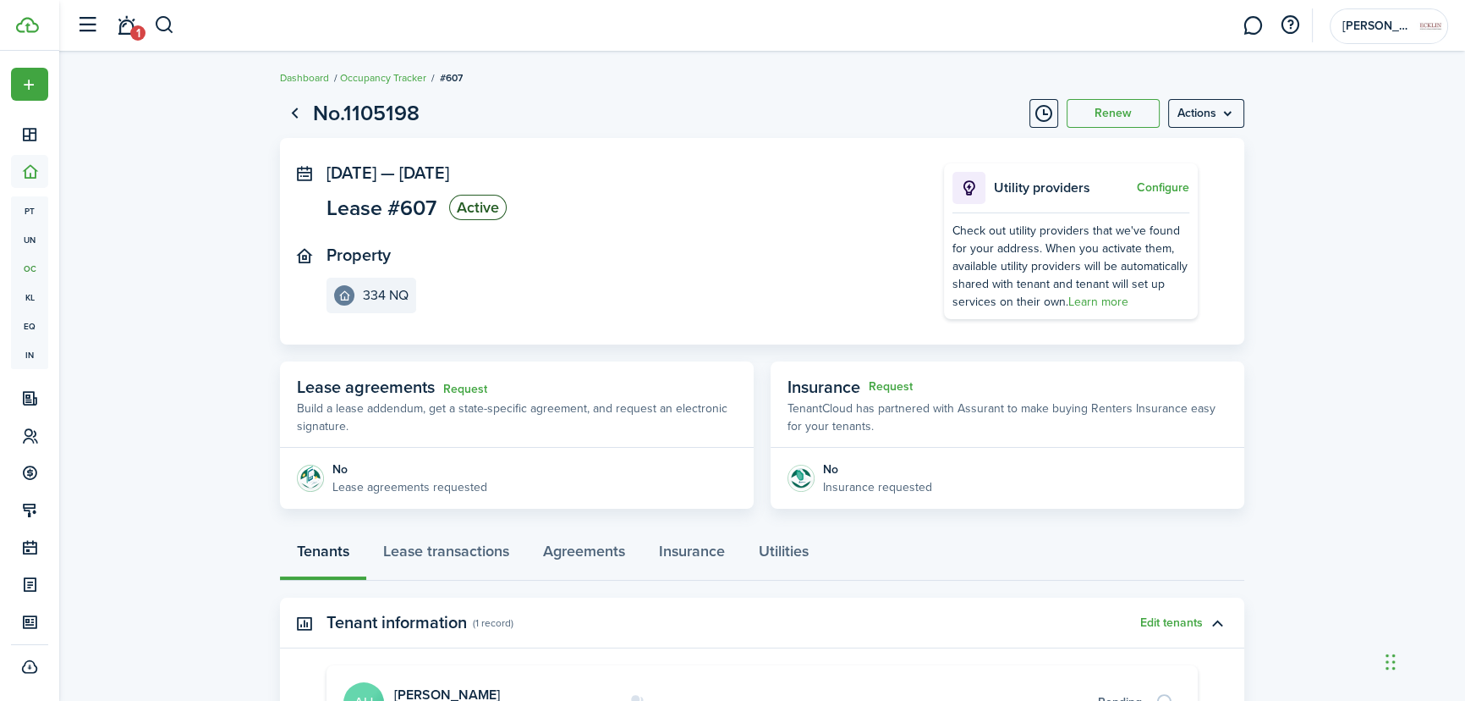
scroll to position [0, 0]
click at [1189, 117] on menu-btn "Actions" at bounding box center [1206, 114] width 76 height 29
click at [1130, 155] on button "Edit" at bounding box center [1170, 151] width 148 height 29
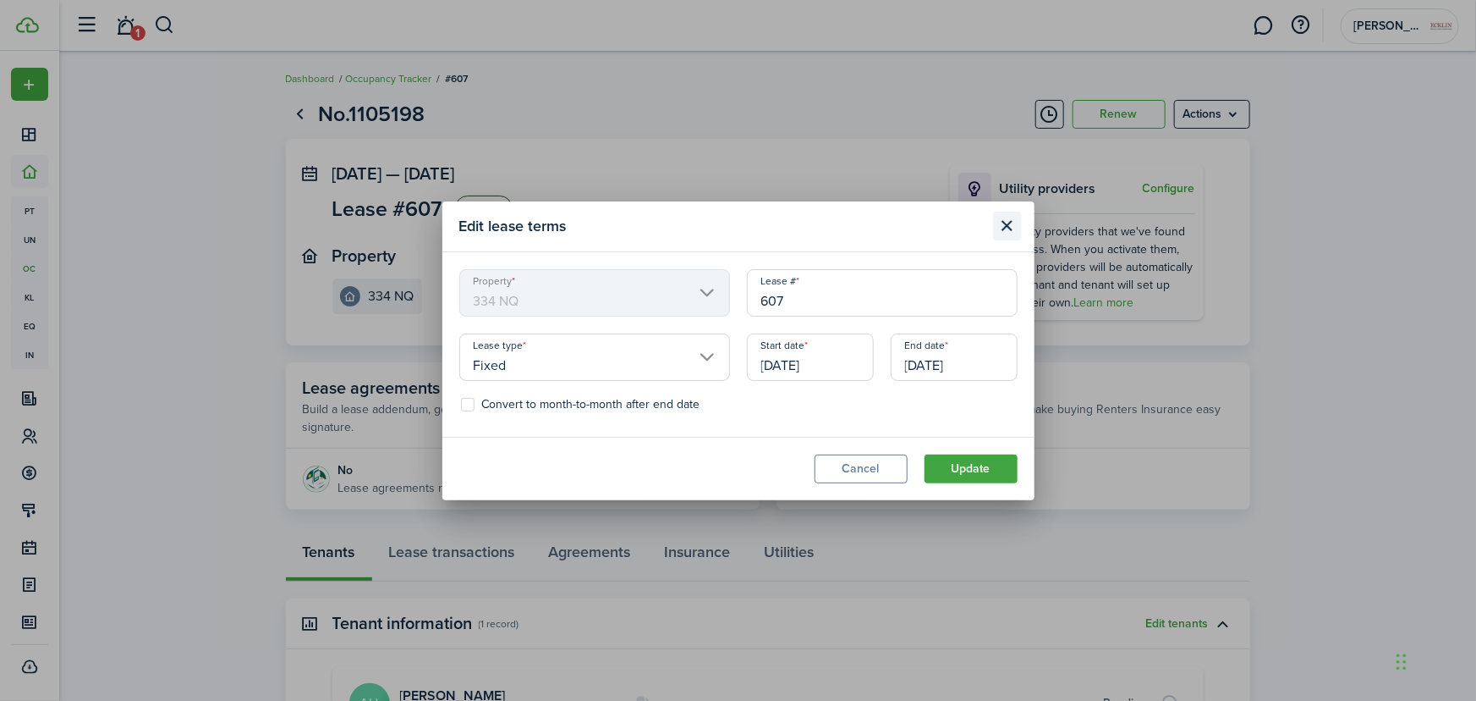
click at [1007, 216] on button "Close modal" at bounding box center [1007, 226] width 29 height 29
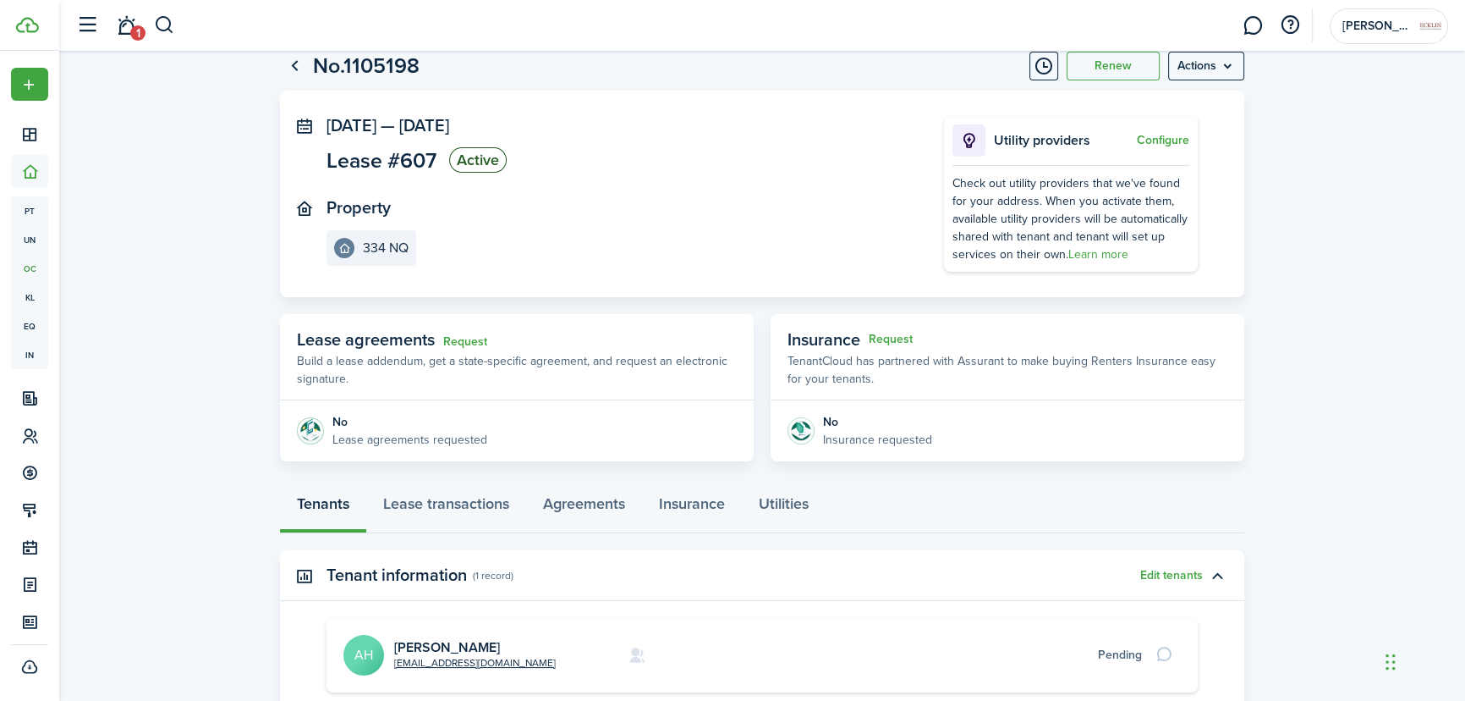
scroll to position [230, 0]
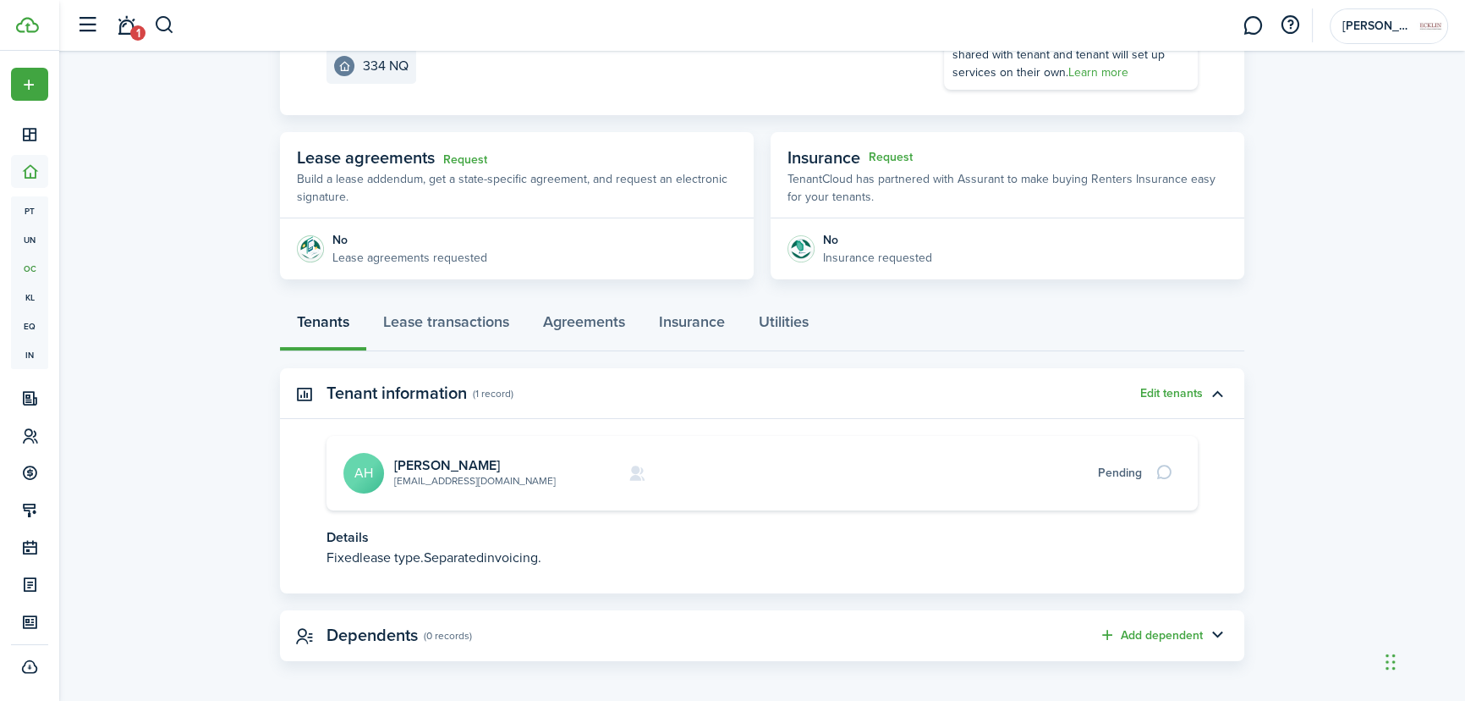
click at [448, 479] on link "[EMAIL_ADDRESS][DOMAIN_NAME]" at bounding box center [475, 480] width 162 height 15
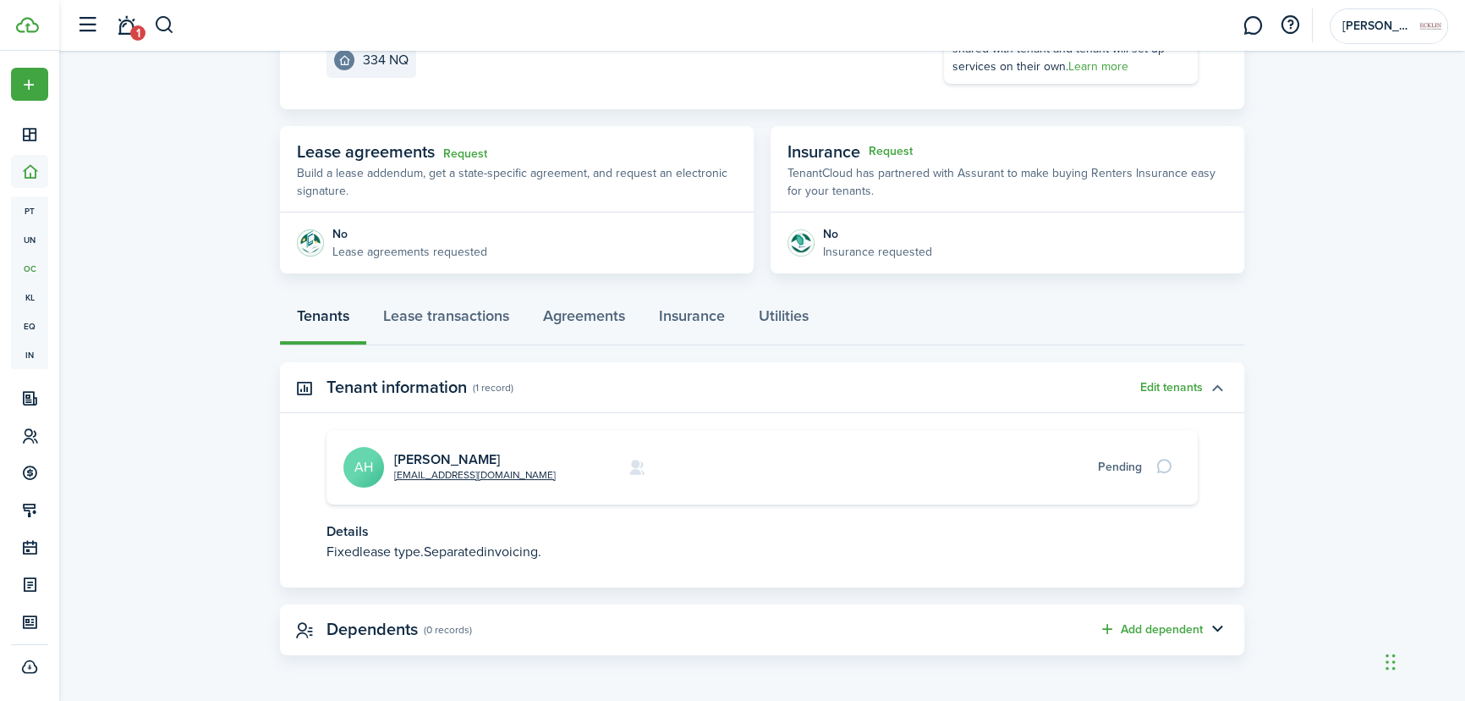
click at [1209, 383] on button "button" at bounding box center [1217, 387] width 29 height 29
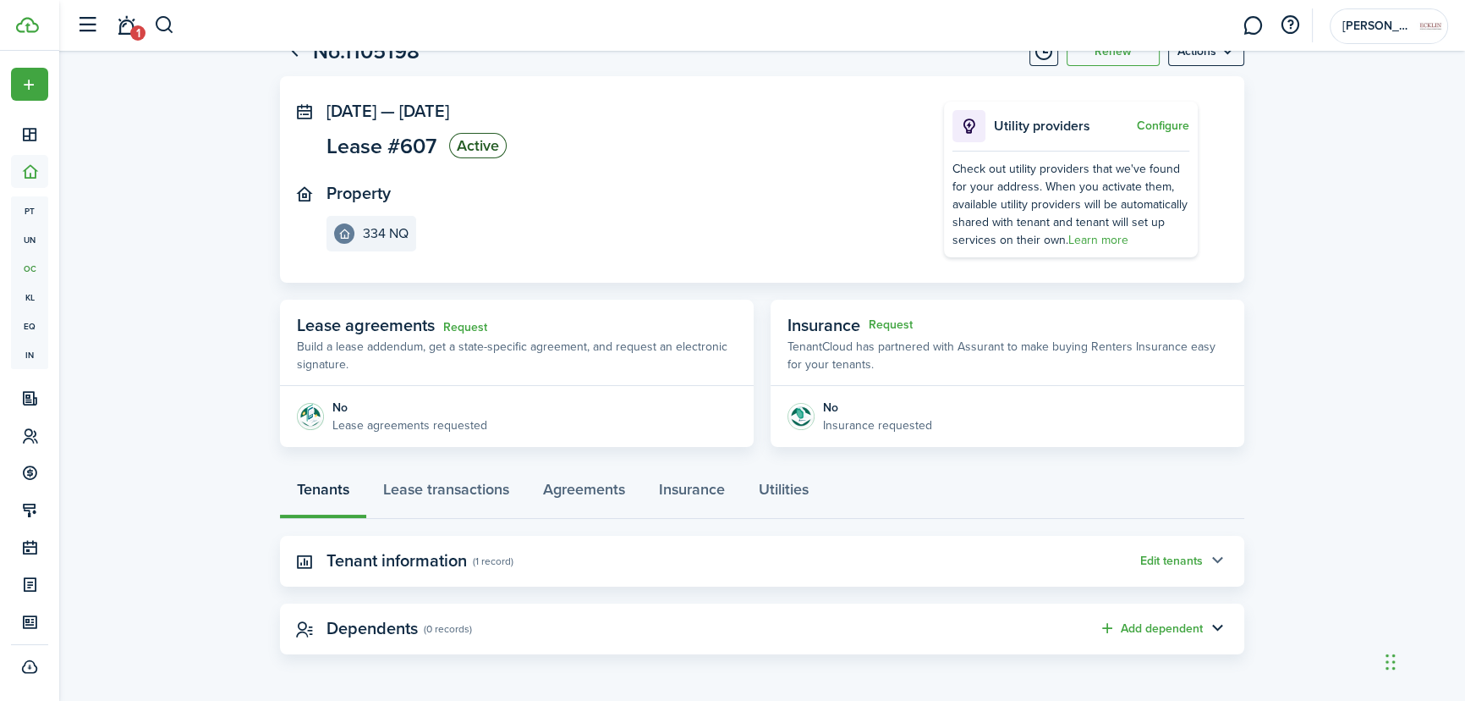
scroll to position [62, 0]
click at [1213, 556] on button "button" at bounding box center [1217, 561] width 29 height 29
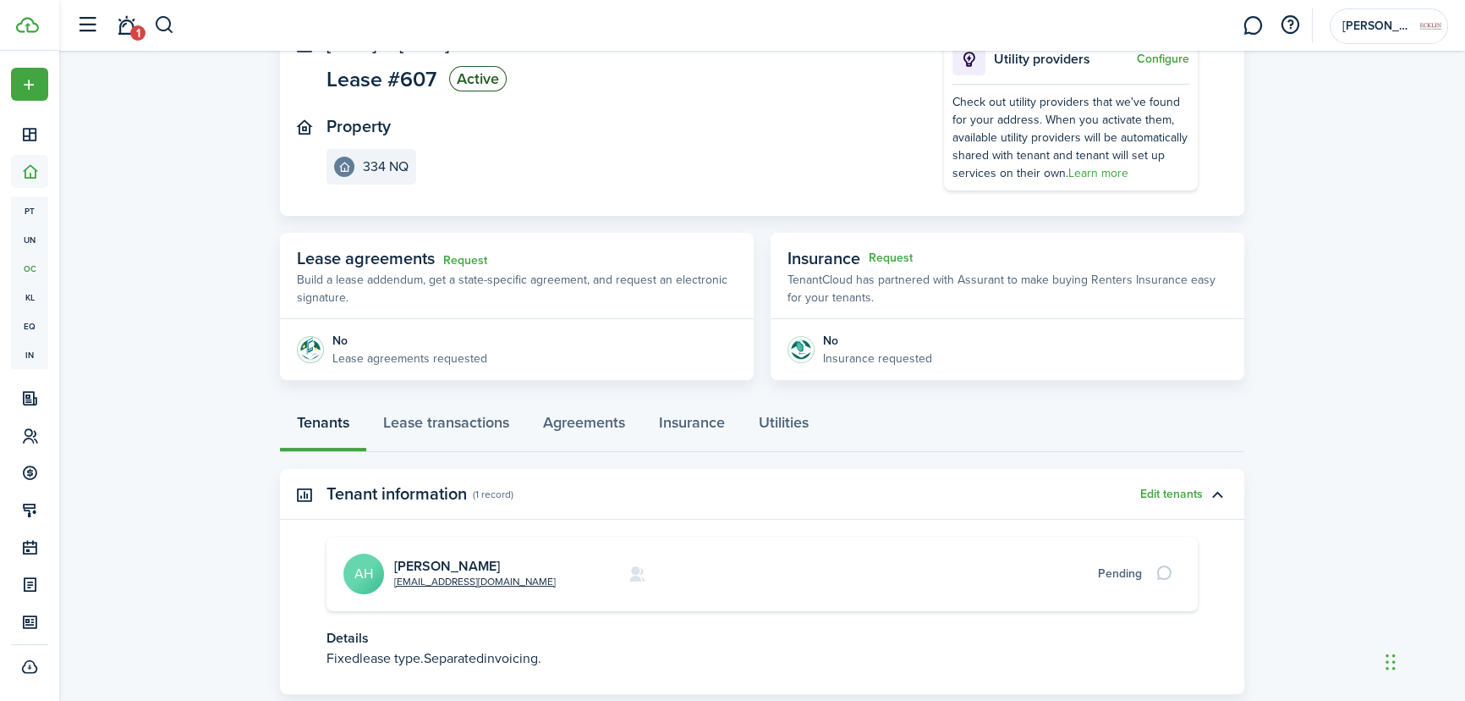
scroll to position [0, 0]
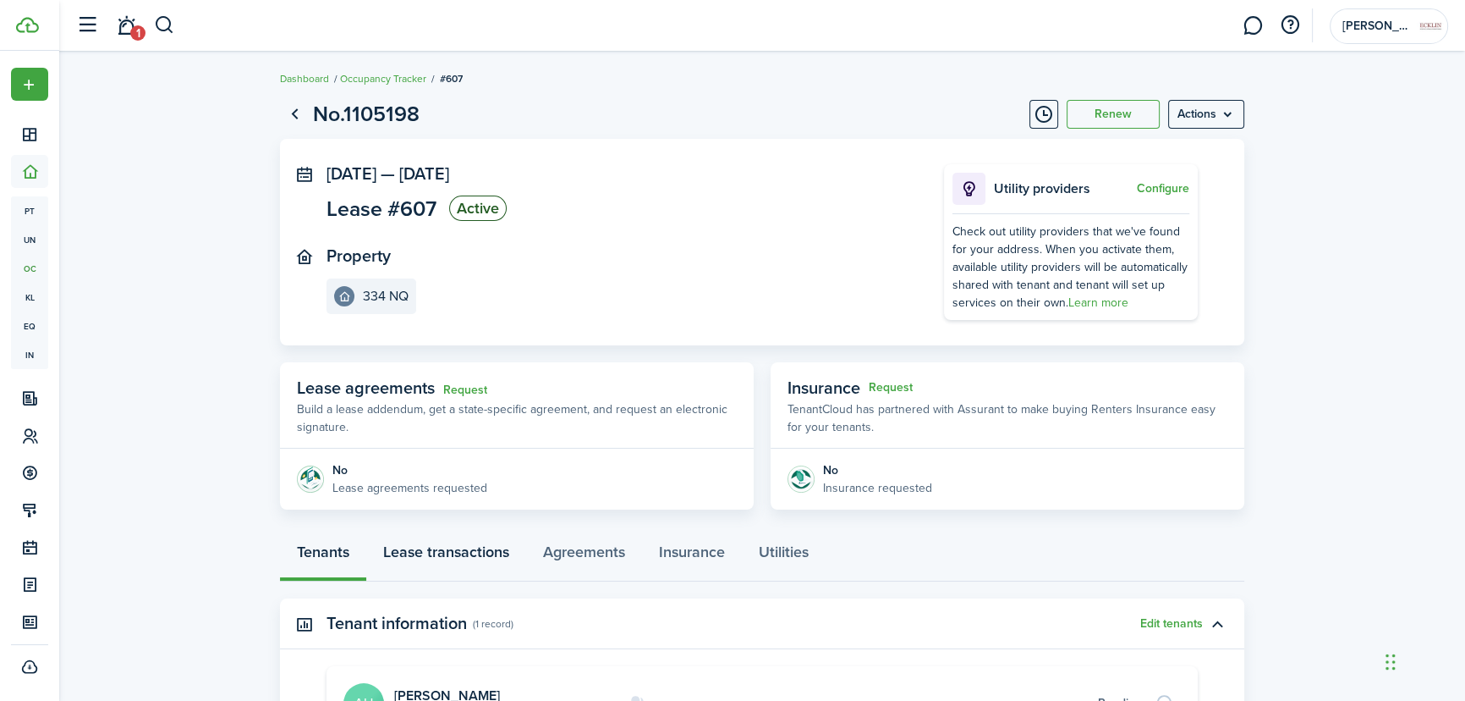
click at [421, 542] on link "Lease transactions" at bounding box center [446, 555] width 160 height 51
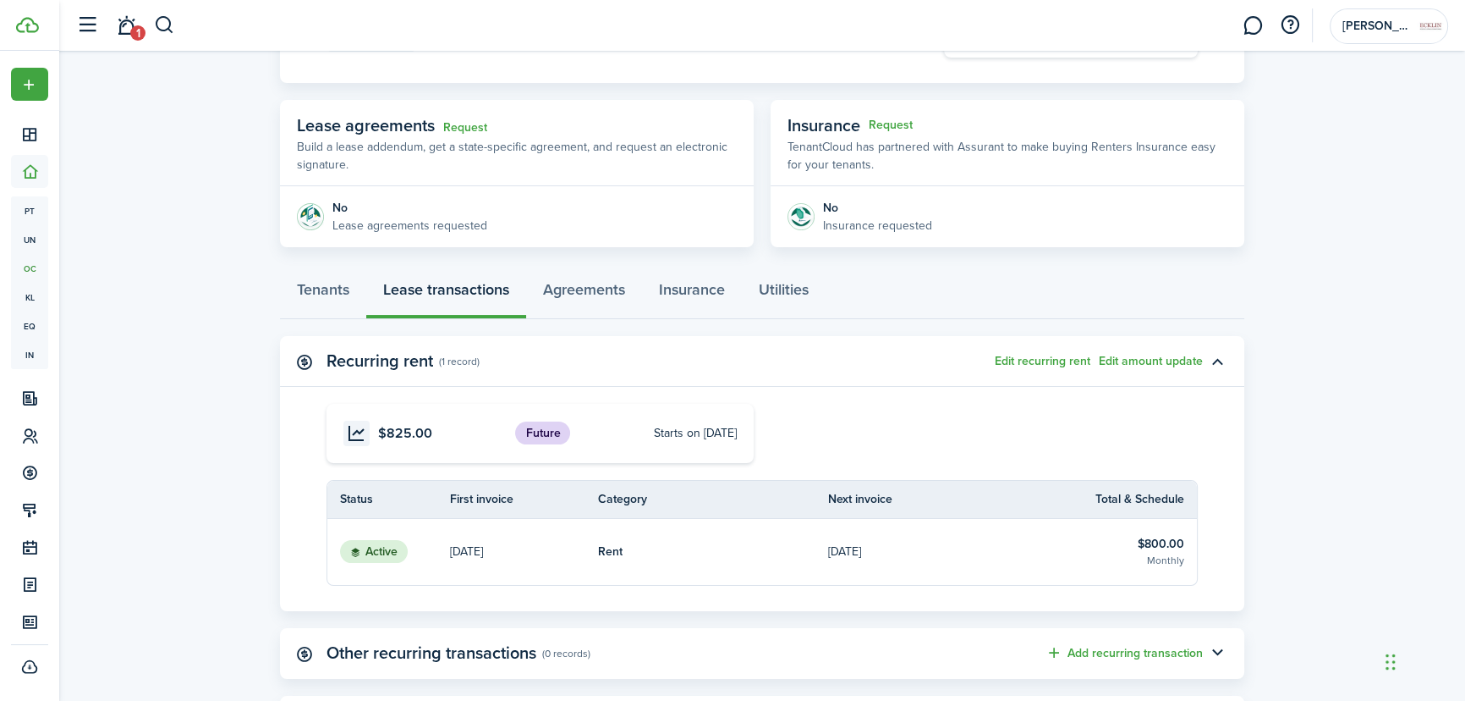
scroll to position [69, 0]
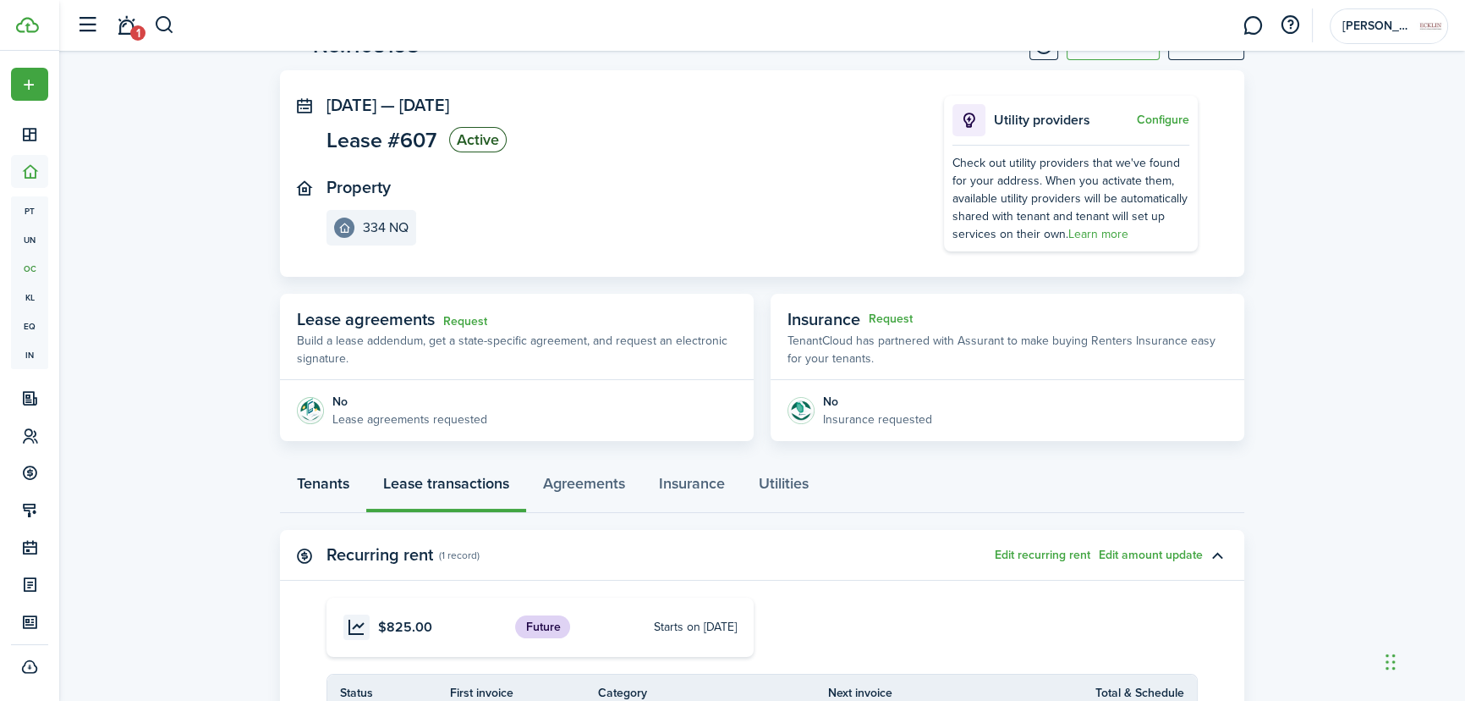
click at [327, 484] on link "Tenants" at bounding box center [323, 487] width 86 height 51
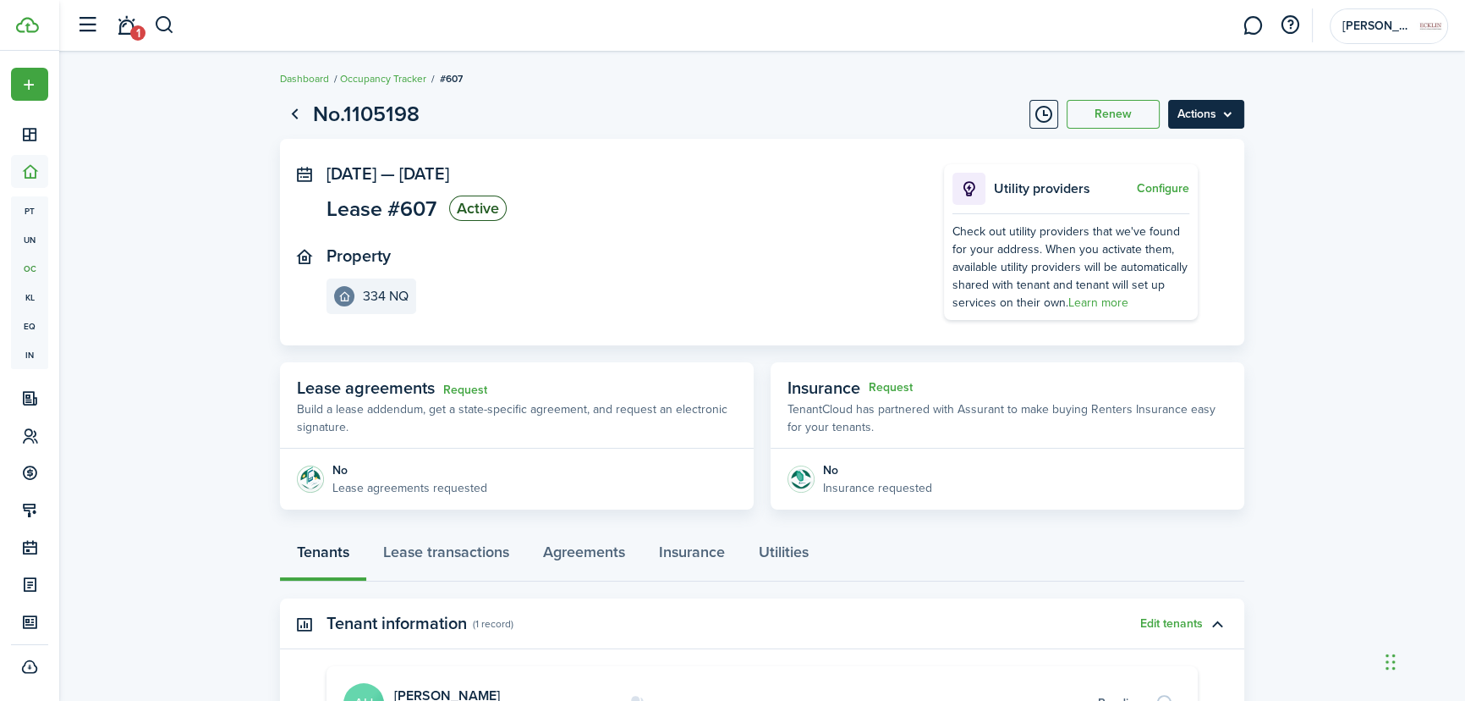
click at [1209, 121] on menu-btn "Actions" at bounding box center [1206, 114] width 76 height 29
click at [1337, 167] on lease-view "No.1105198 Renew Actions [DATE] — [DATE] Lease #607 Active Property 334 NQ Util…" at bounding box center [762, 495] width 1406 height 810
click at [308, 77] on link "Dashboard" at bounding box center [304, 78] width 49 height 15
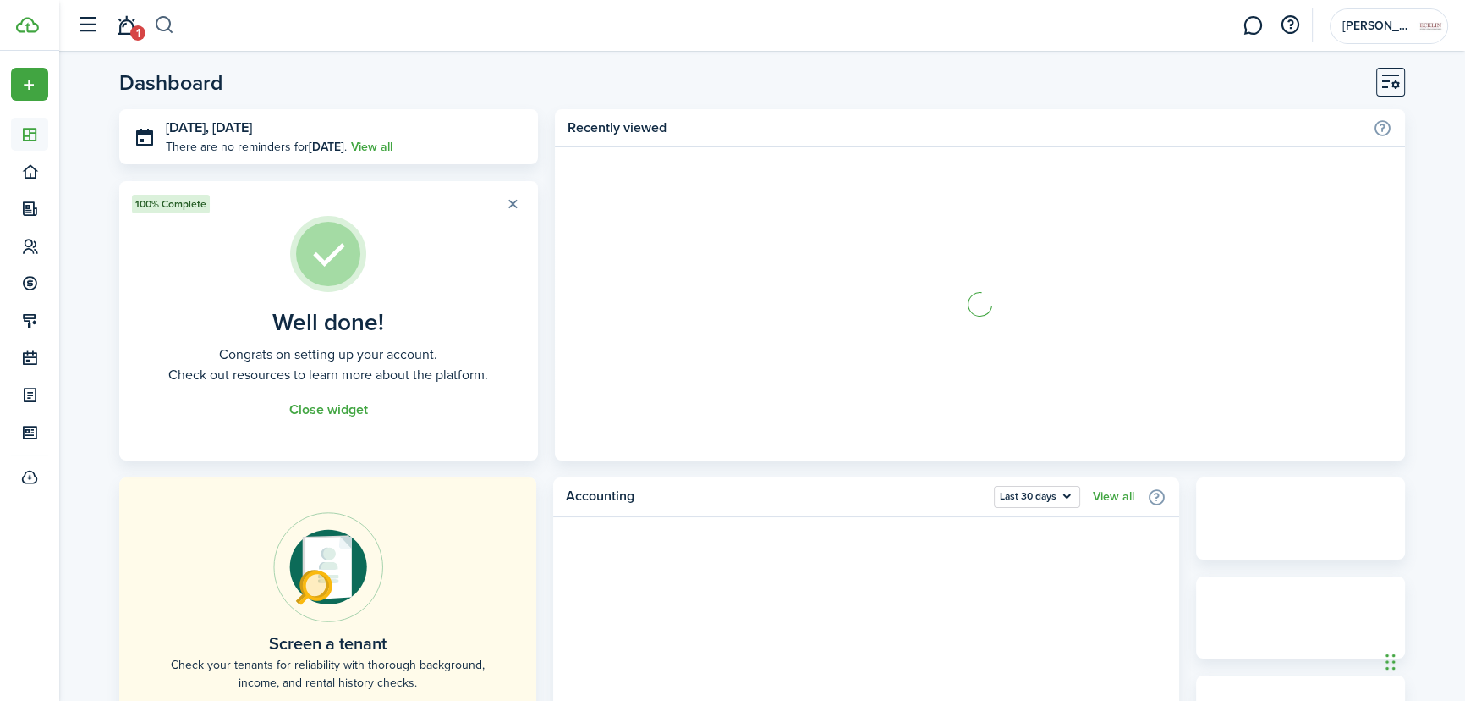
click at [172, 23] on button "button" at bounding box center [164, 25] width 21 height 29
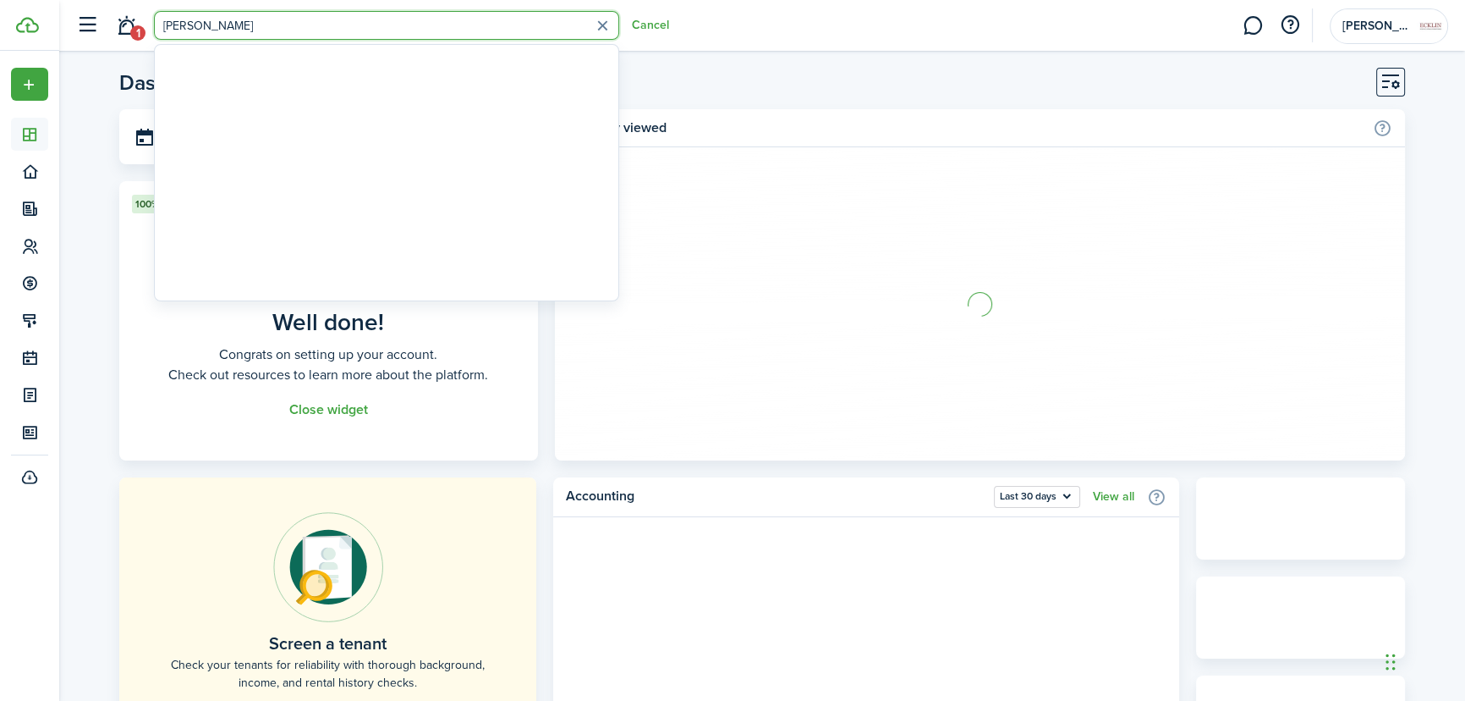
type input "[PERSON_NAME]"
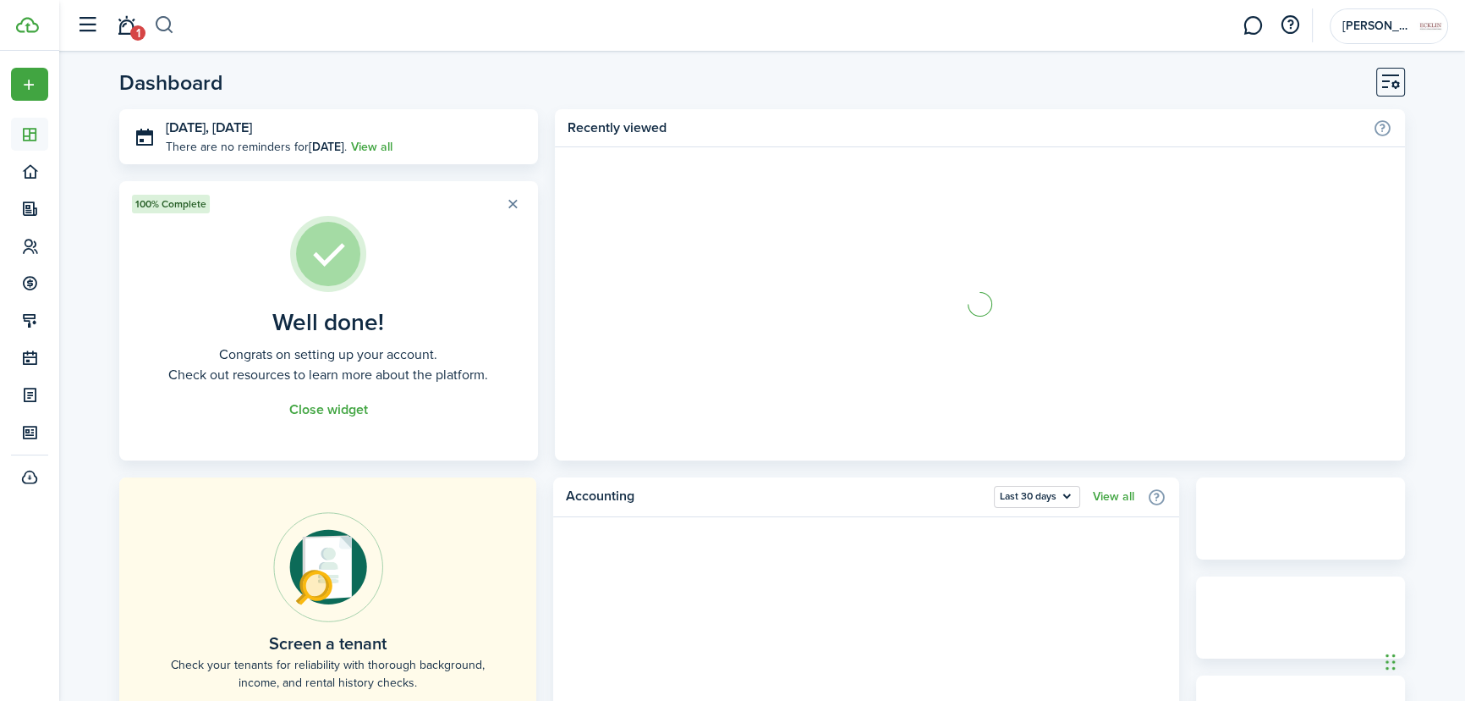
click at [167, 21] on button "button" at bounding box center [164, 25] width 21 height 29
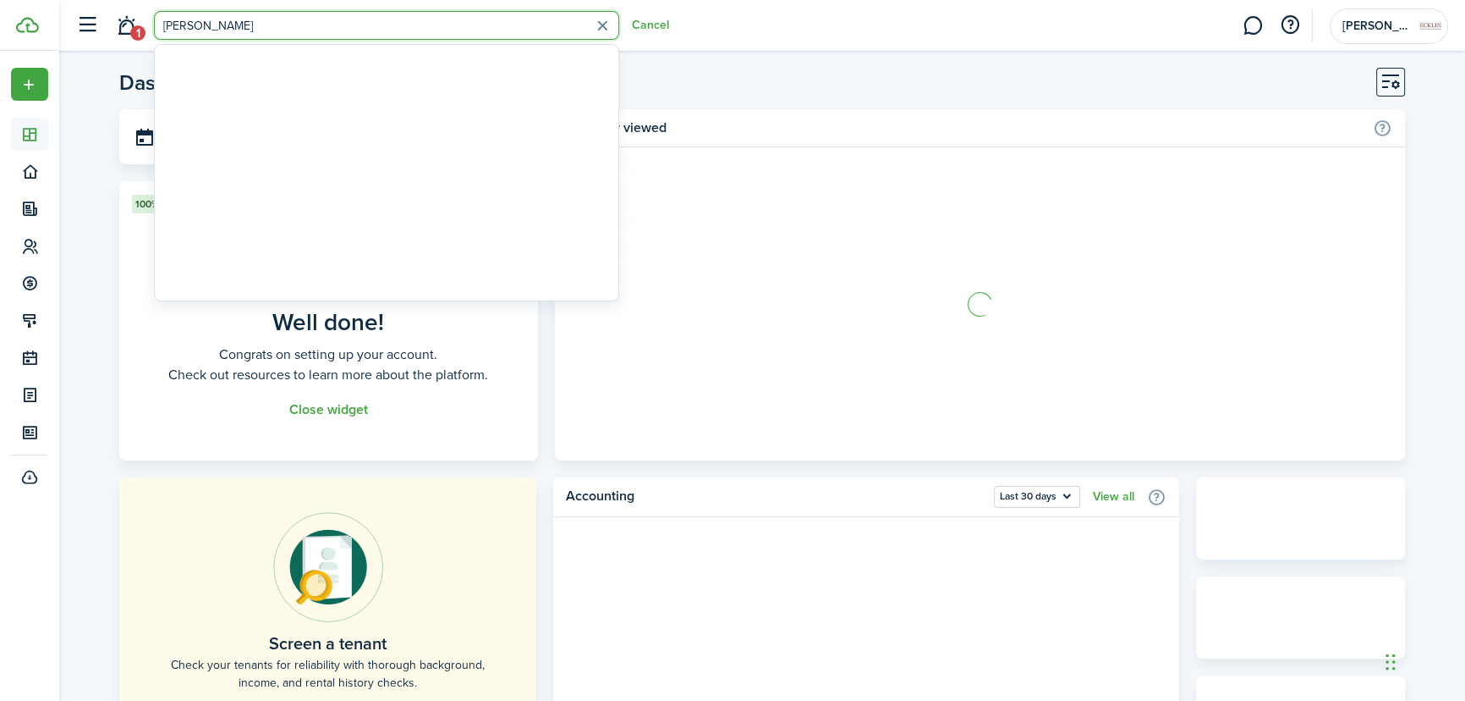
type input "[PERSON_NAME]"
